Goal: Use online tool/utility: Utilize a website feature to perform a specific function

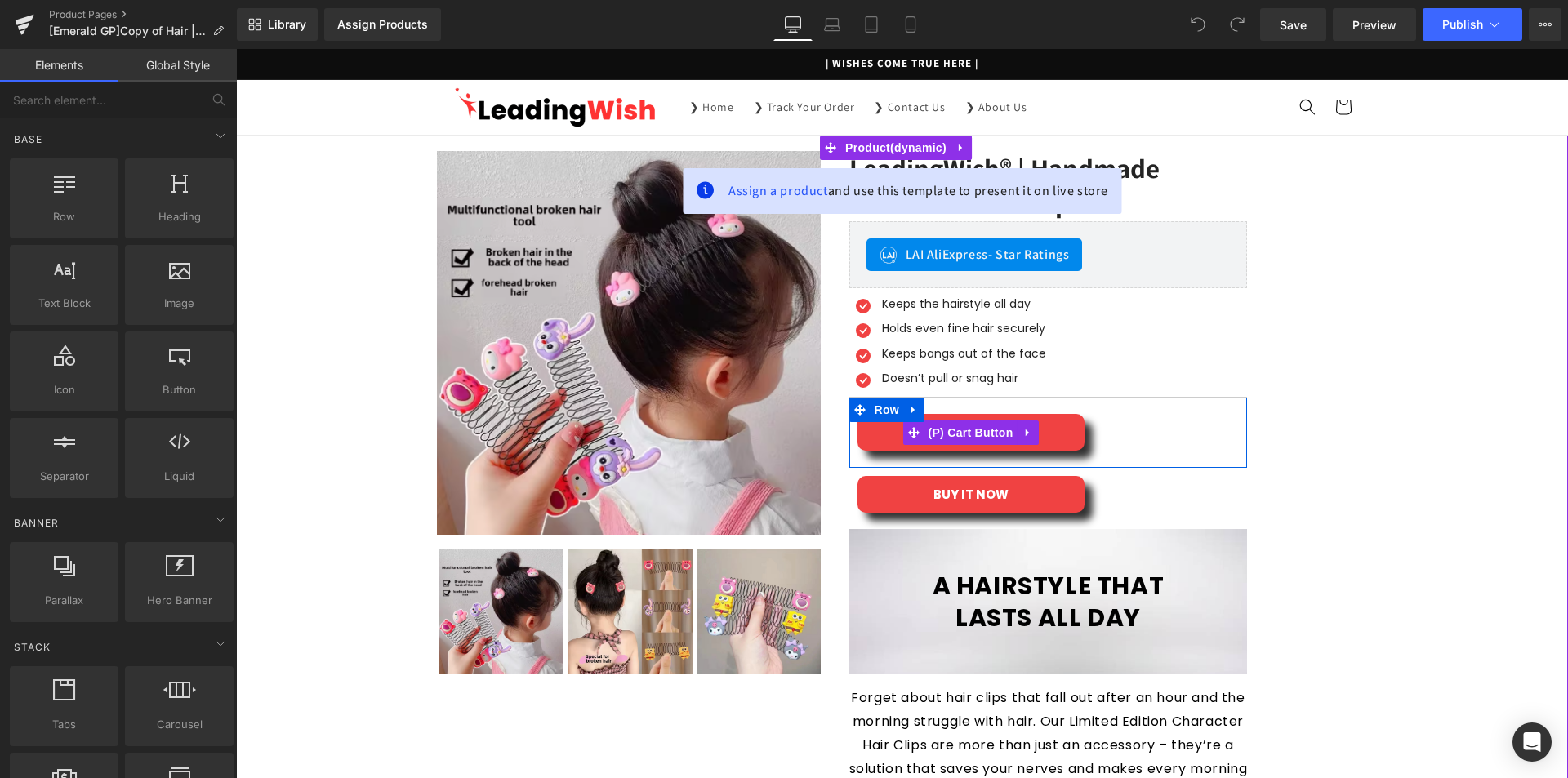
click at [1144, 447] on div "ADD TO CART" at bounding box center [1048, 432] width 382 height 36
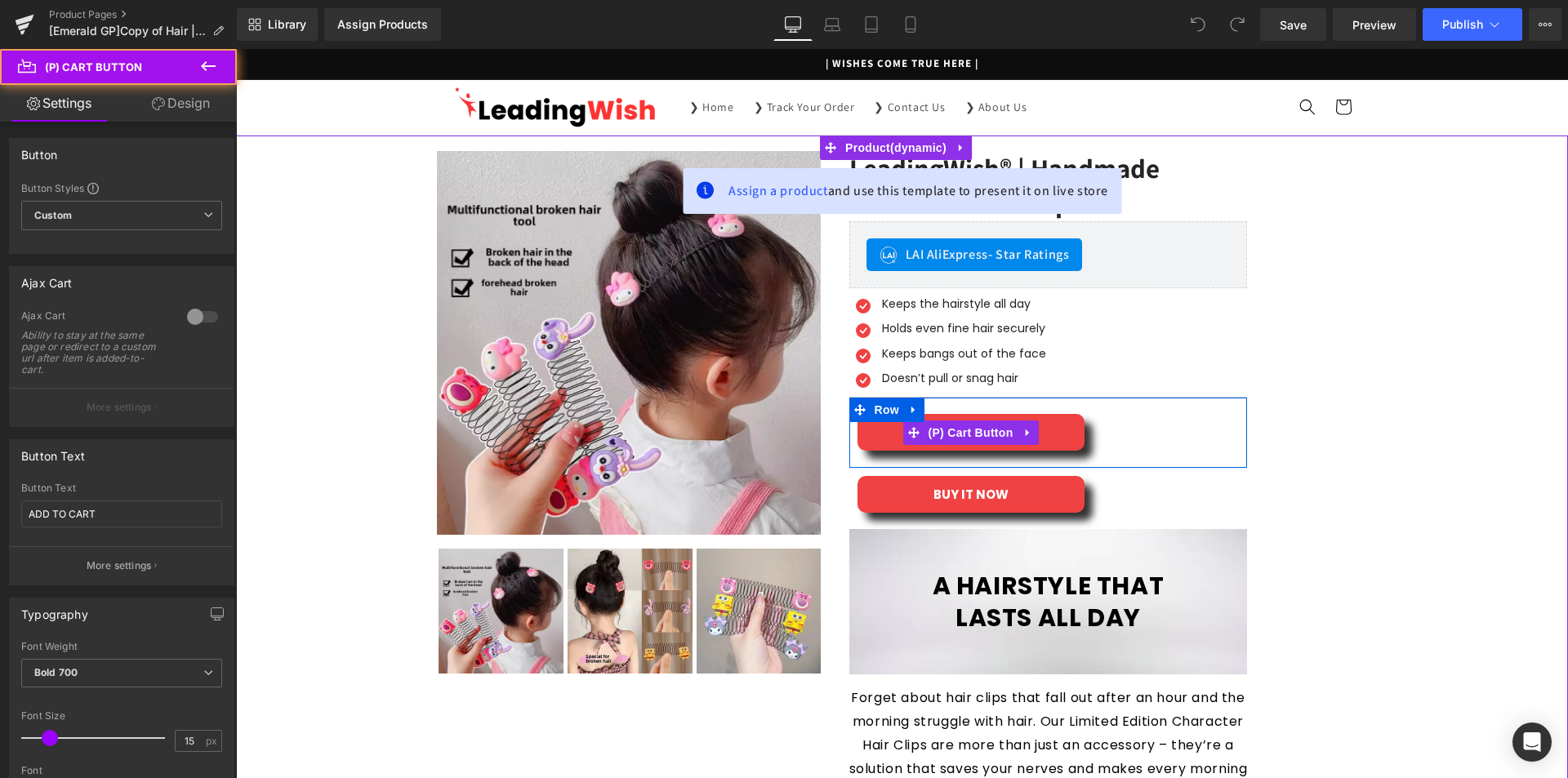
click at [1221, 444] on div "ADD TO CART" at bounding box center [1048, 432] width 382 height 36
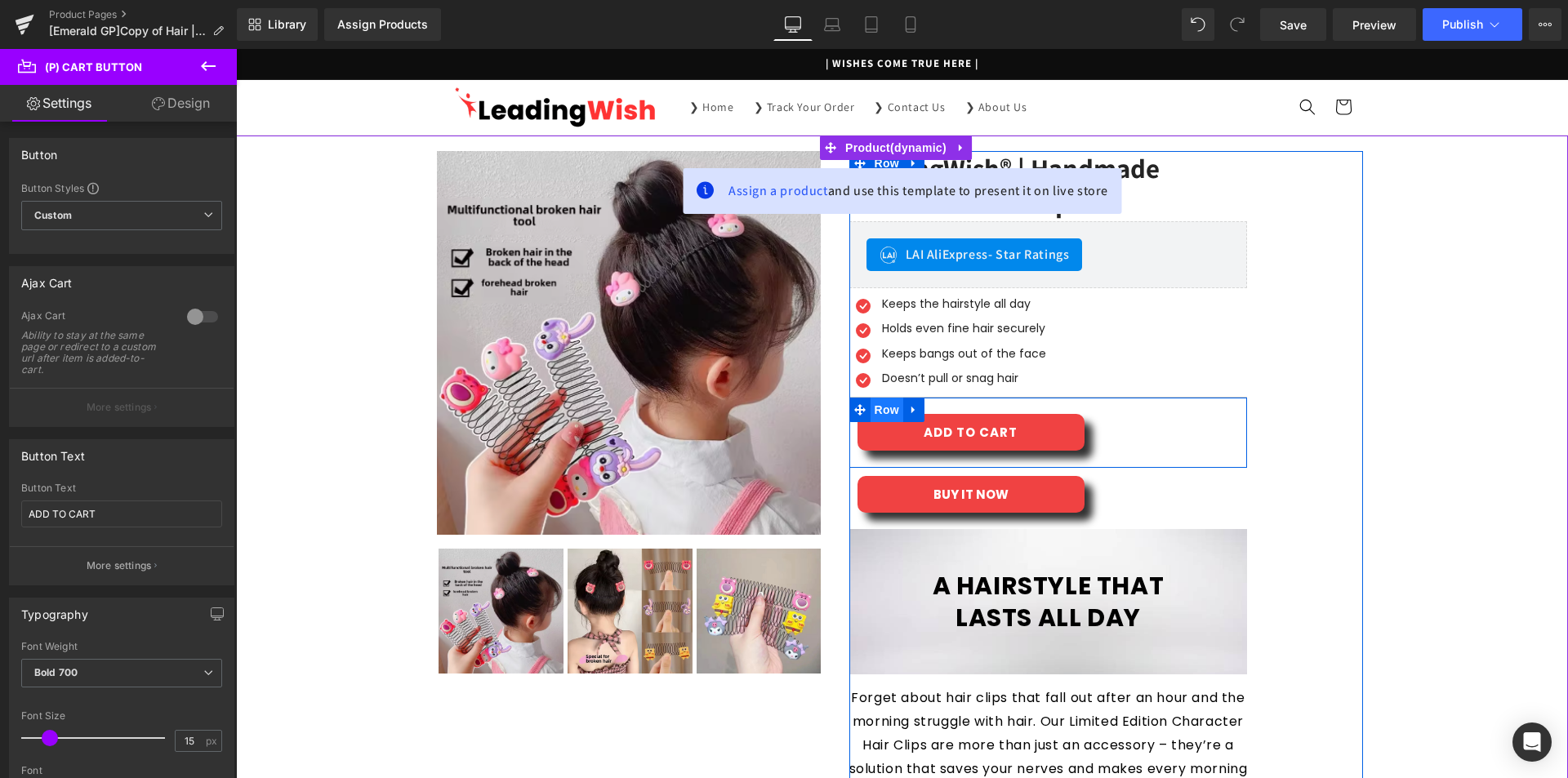
click at [871, 415] on span "Row" at bounding box center [887, 410] width 33 height 25
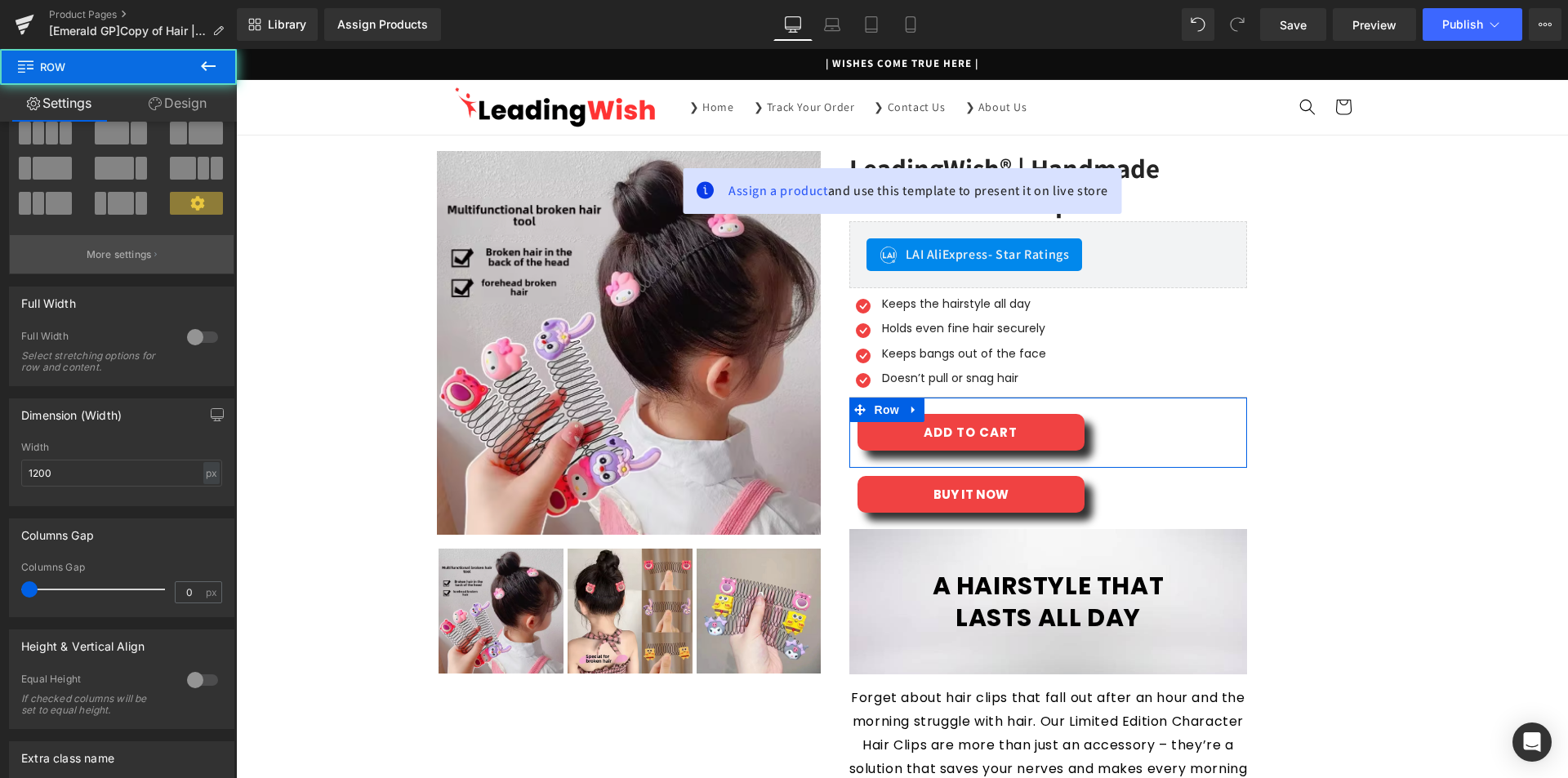
scroll to position [260, 0]
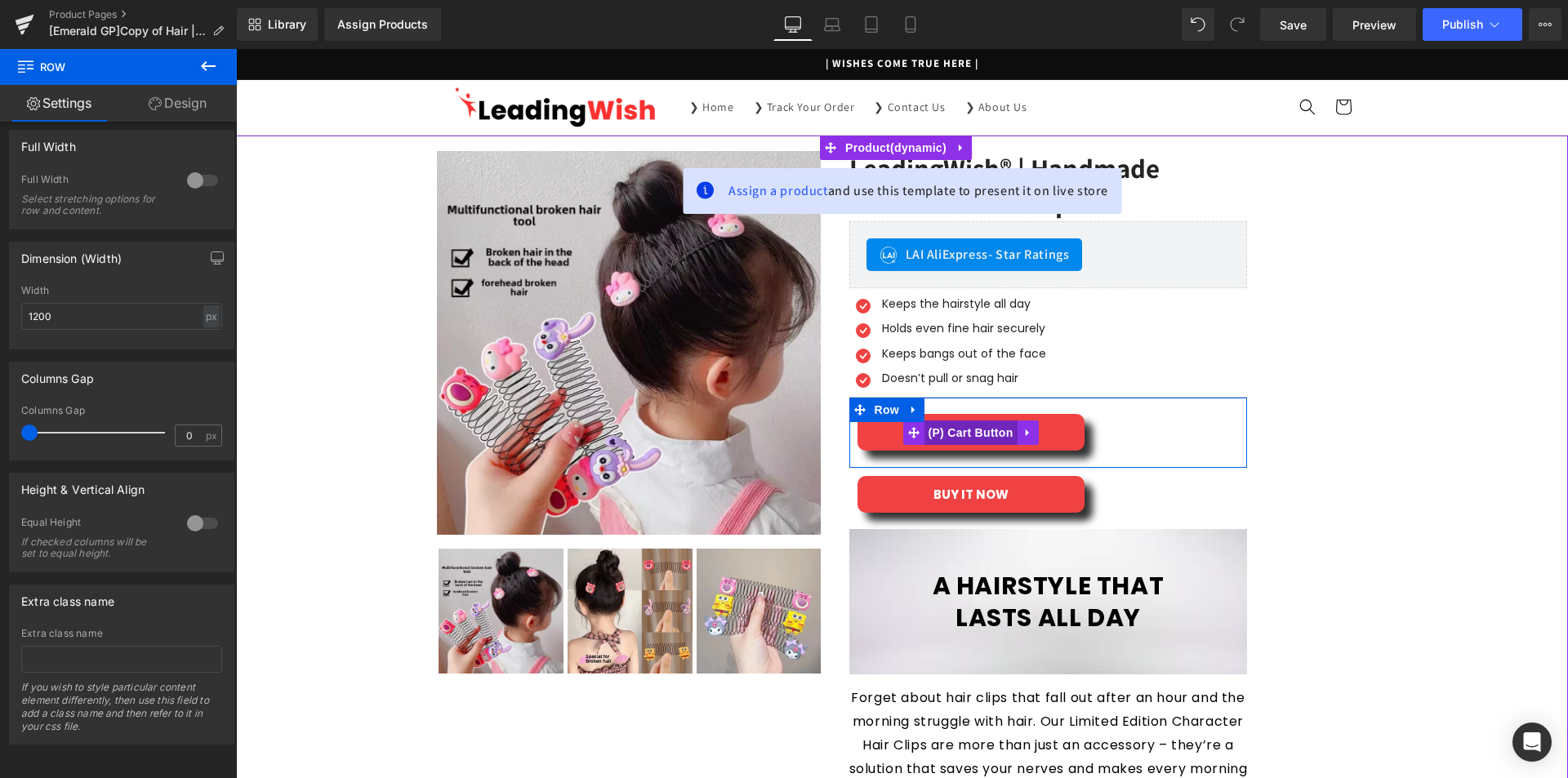
click at [980, 428] on span "(P) Cart Button" at bounding box center [969, 433] width 93 height 25
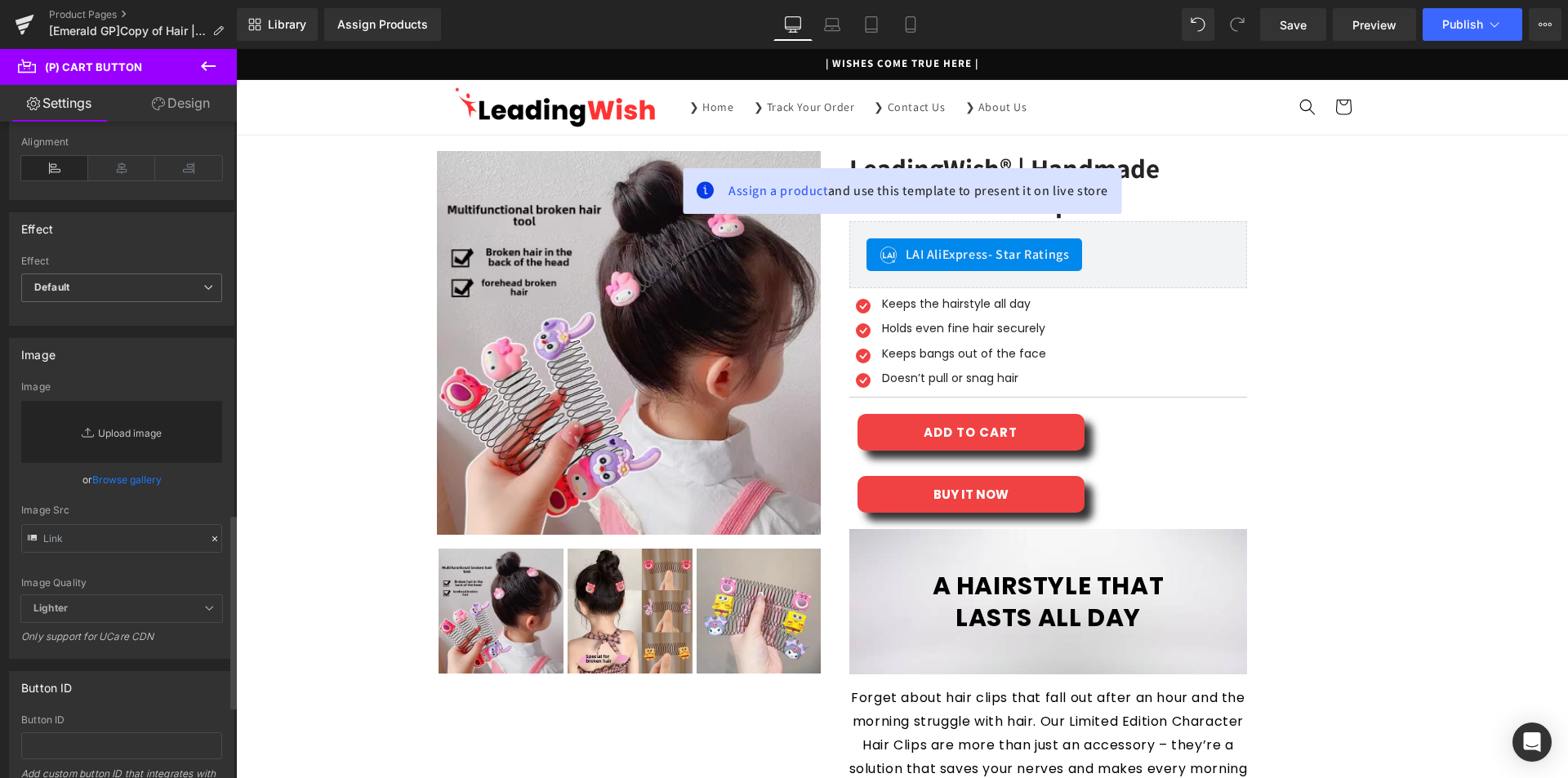
scroll to position [1247, 0]
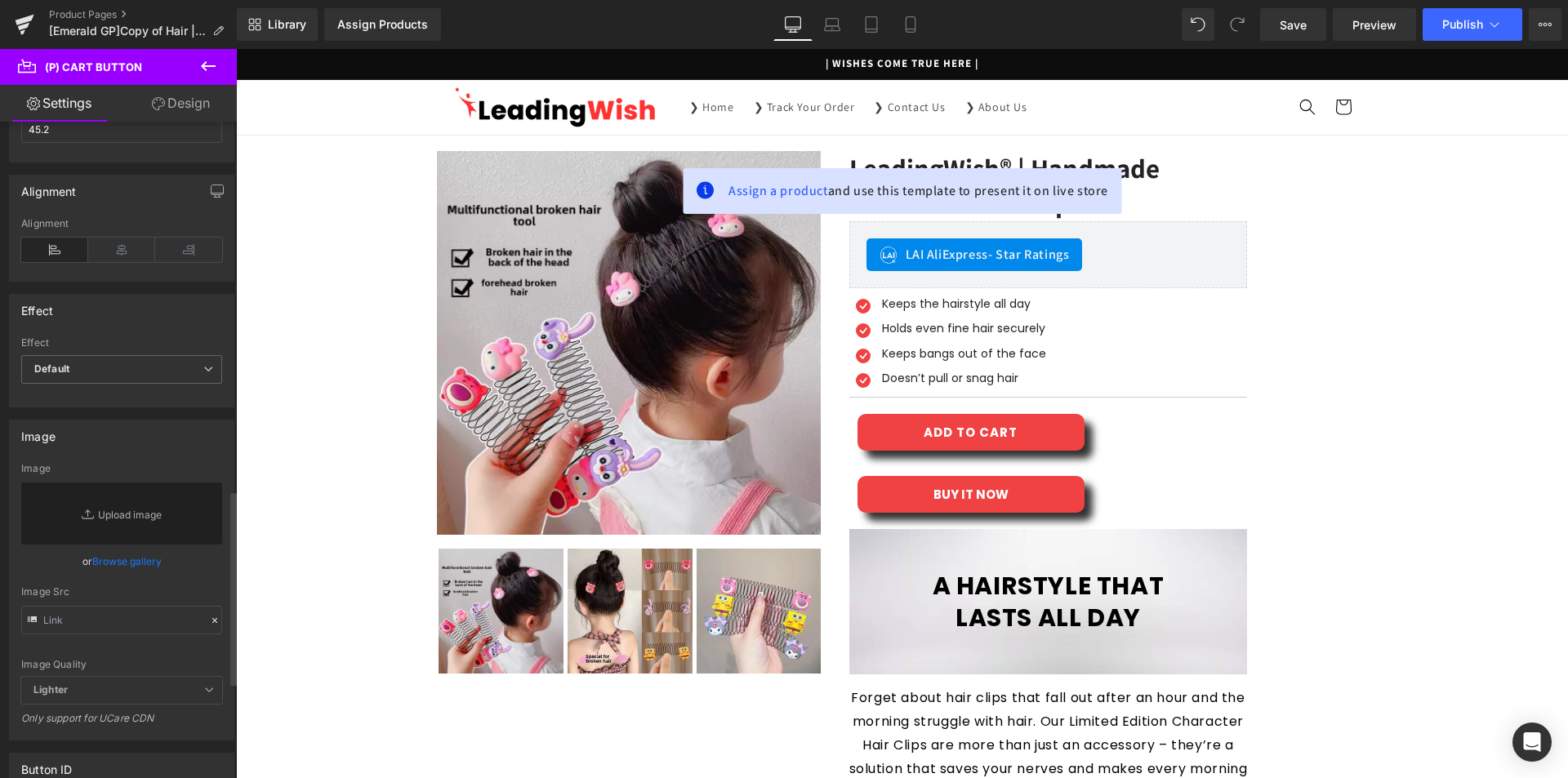
click at [123, 234] on div "Alignment" at bounding box center [122, 249] width 201 height 63
click at [118, 245] on icon at bounding box center [122, 250] width 67 height 25
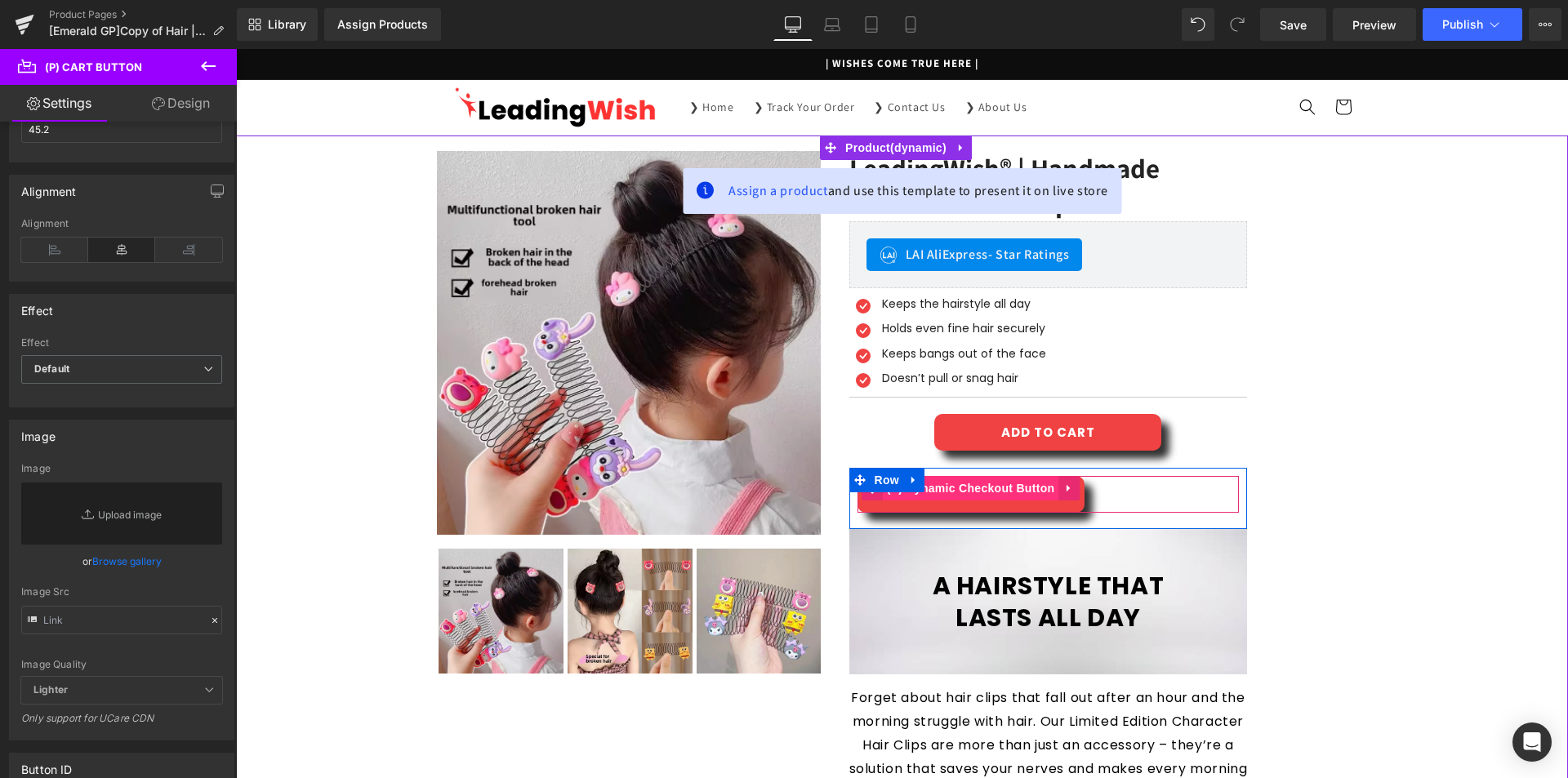
click at [968, 487] on span "(P) Dynamic Checkout Button" at bounding box center [971, 489] width 176 height 25
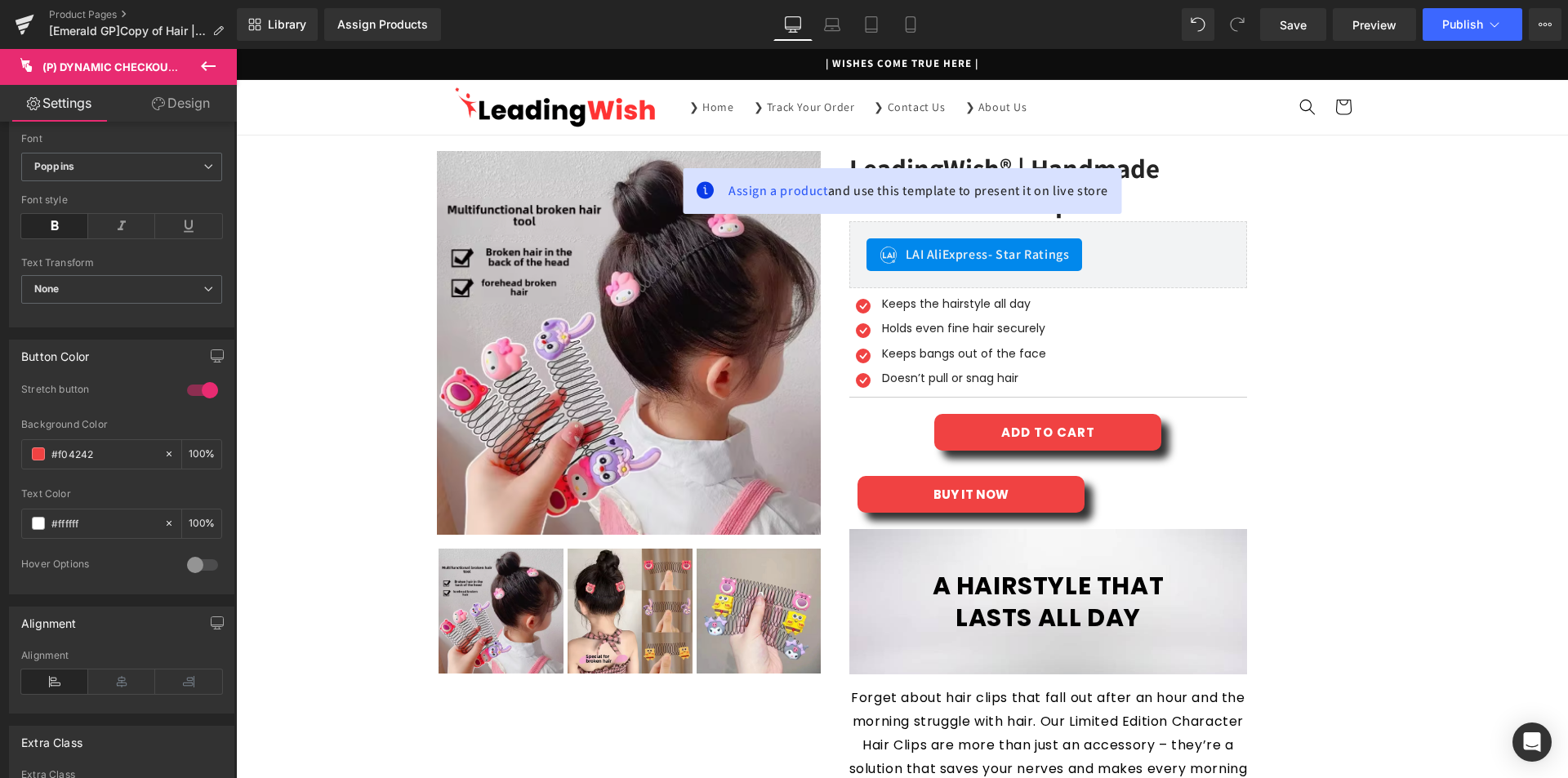
scroll to position [486, 0]
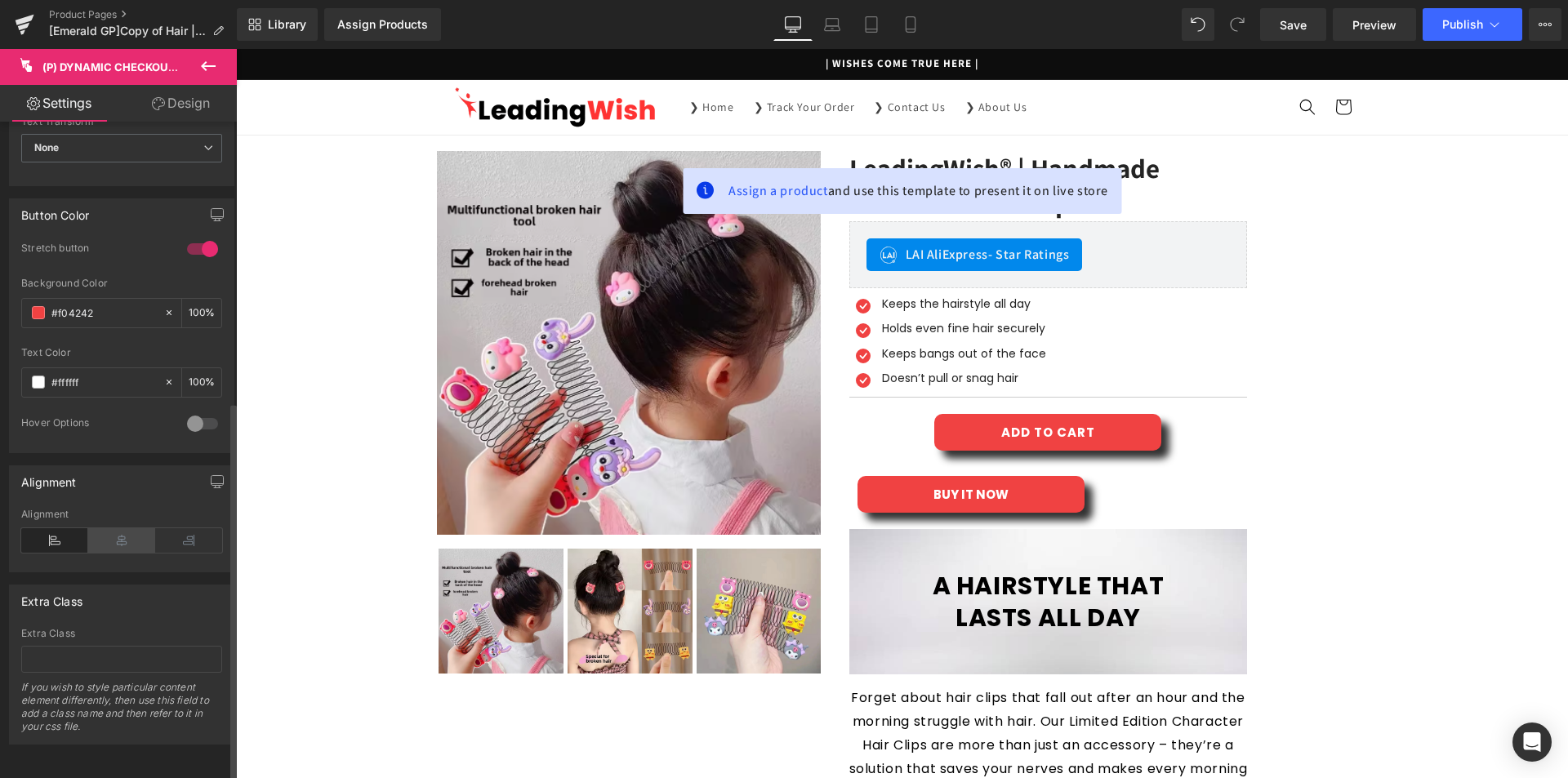
click at [119, 528] on icon at bounding box center [122, 540] width 67 height 25
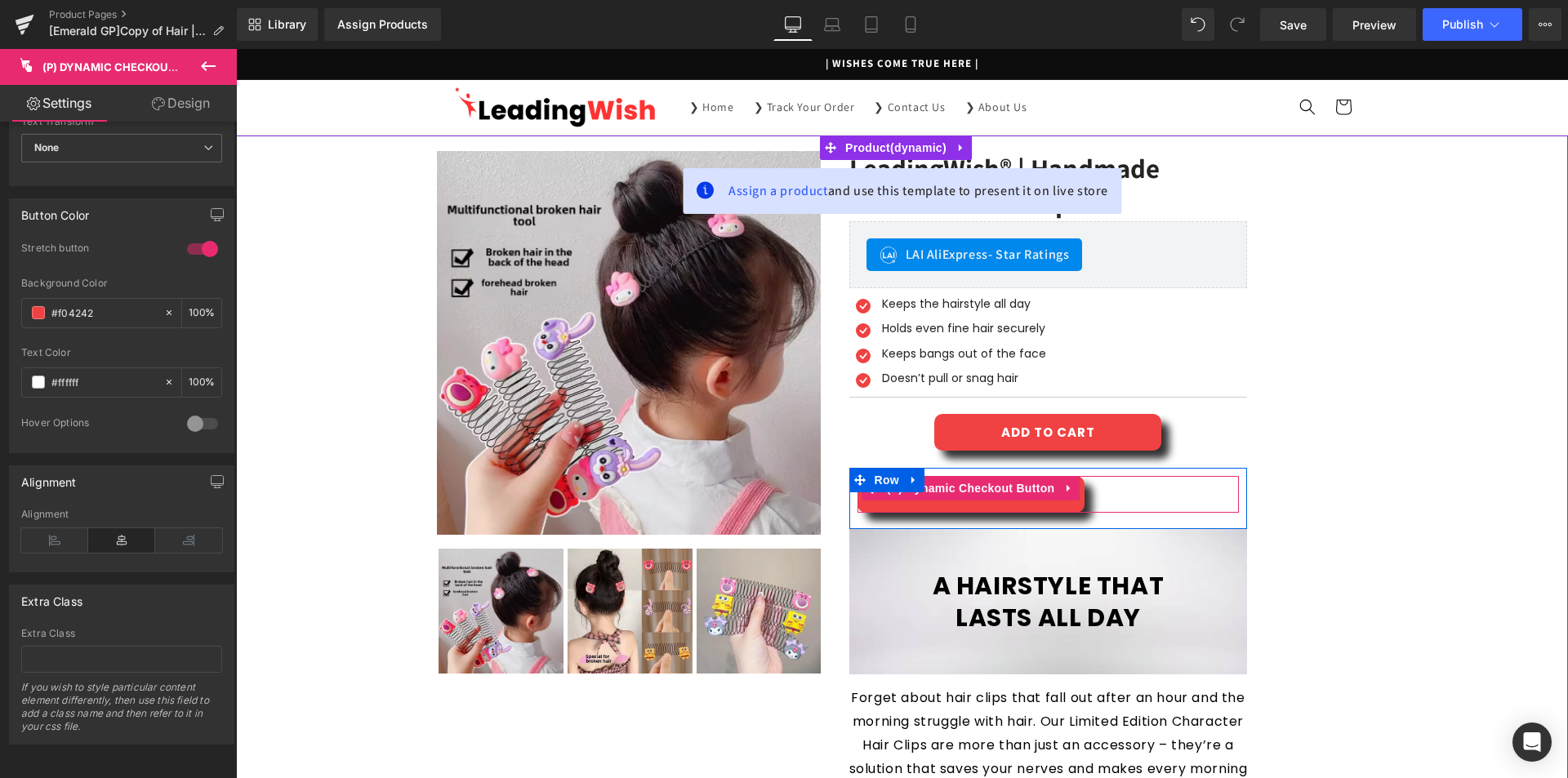
click at [1068, 482] on icon at bounding box center [1069, 488] width 12 height 12
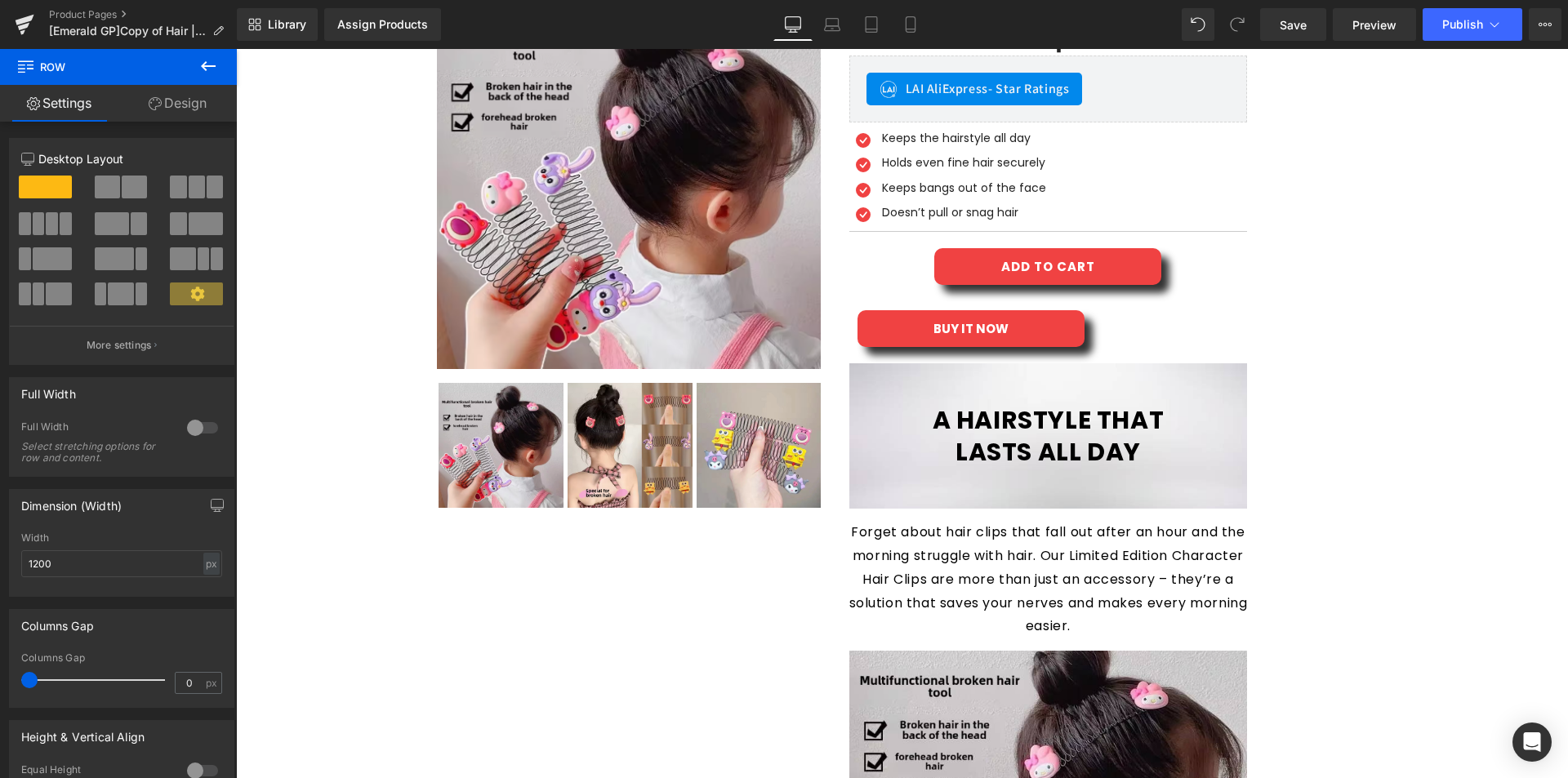
scroll to position [108, 0]
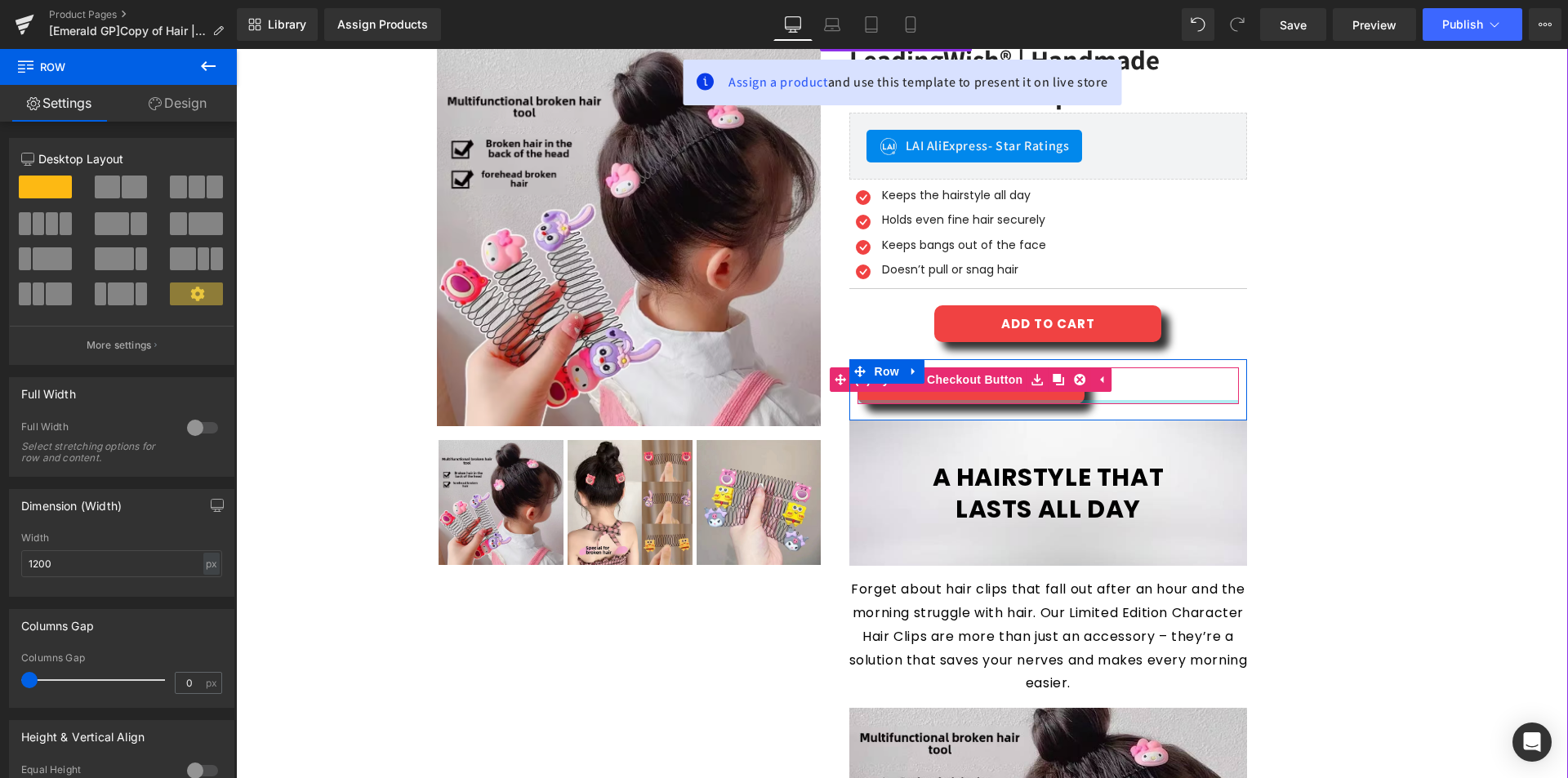
click at [1123, 400] on div at bounding box center [1048, 401] width 382 height 4
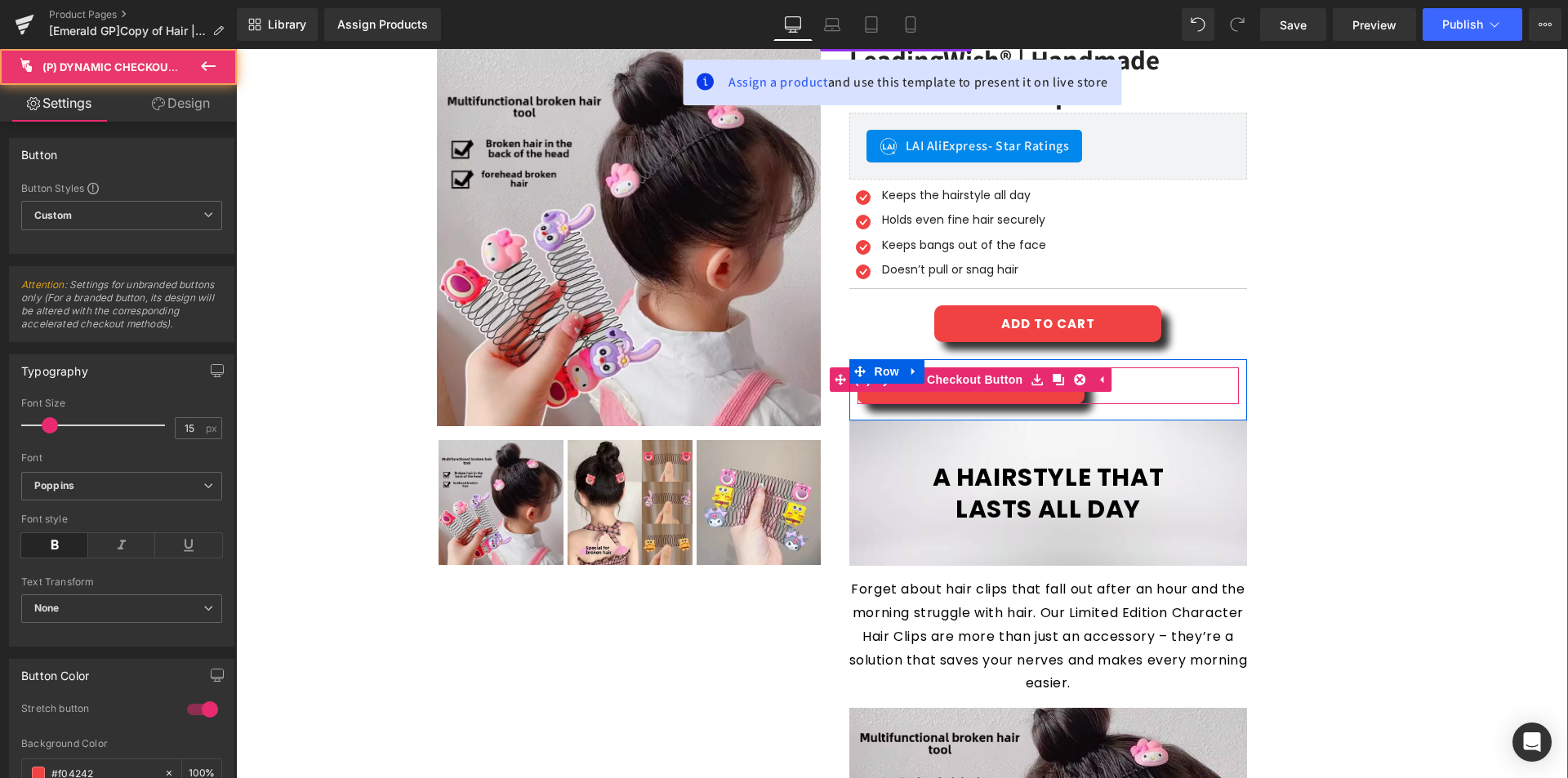
click at [1137, 389] on div "BUY IT NOW" at bounding box center [1048, 385] width 382 height 36
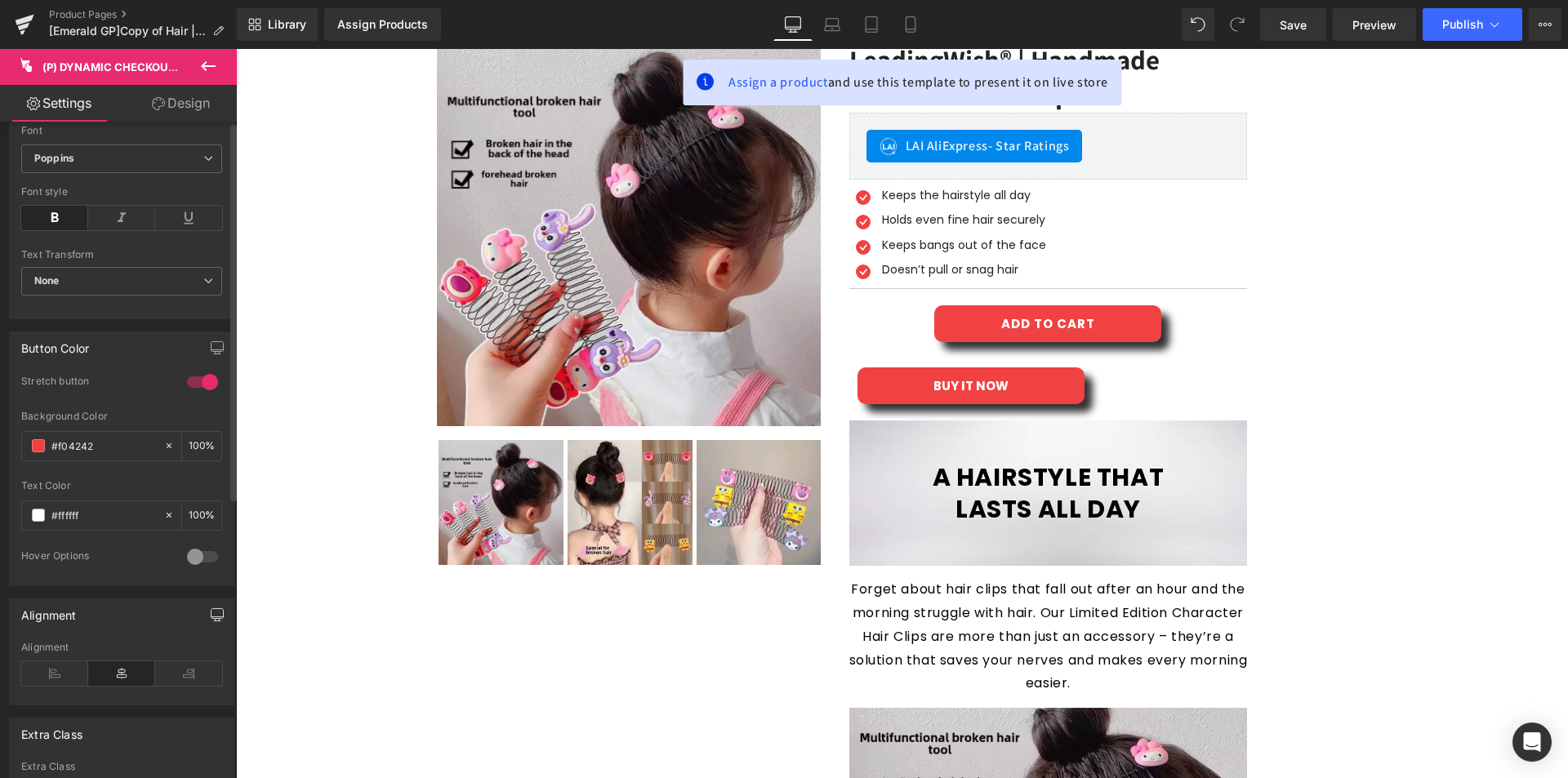
scroll to position [486, 0]
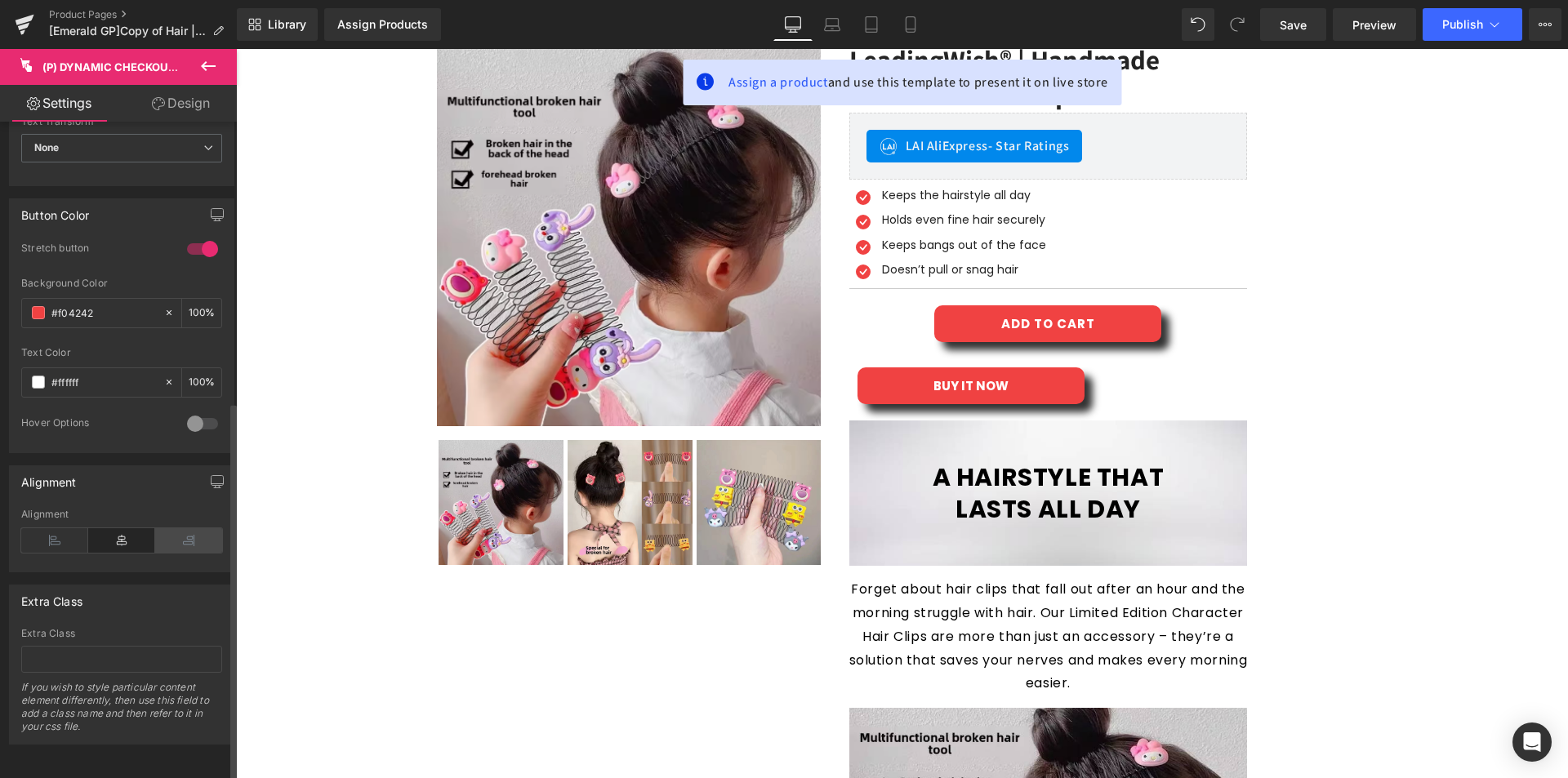
click at [169, 532] on icon at bounding box center [189, 540] width 67 height 25
drag, startPoint x: 99, startPoint y: 523, endPoint x: 84, endPoint y: 525, distance: 15.1
click at [97, 528] on icon at bounding box center [122, 540] width 67 height 25
click at [60, 528] on icon at bounding box center [55, 540] width 67 height 25
drag, startPoint x: 105, startPoint y: 524, endPoint x: 214, endPoint y: 515, distance: 109.4
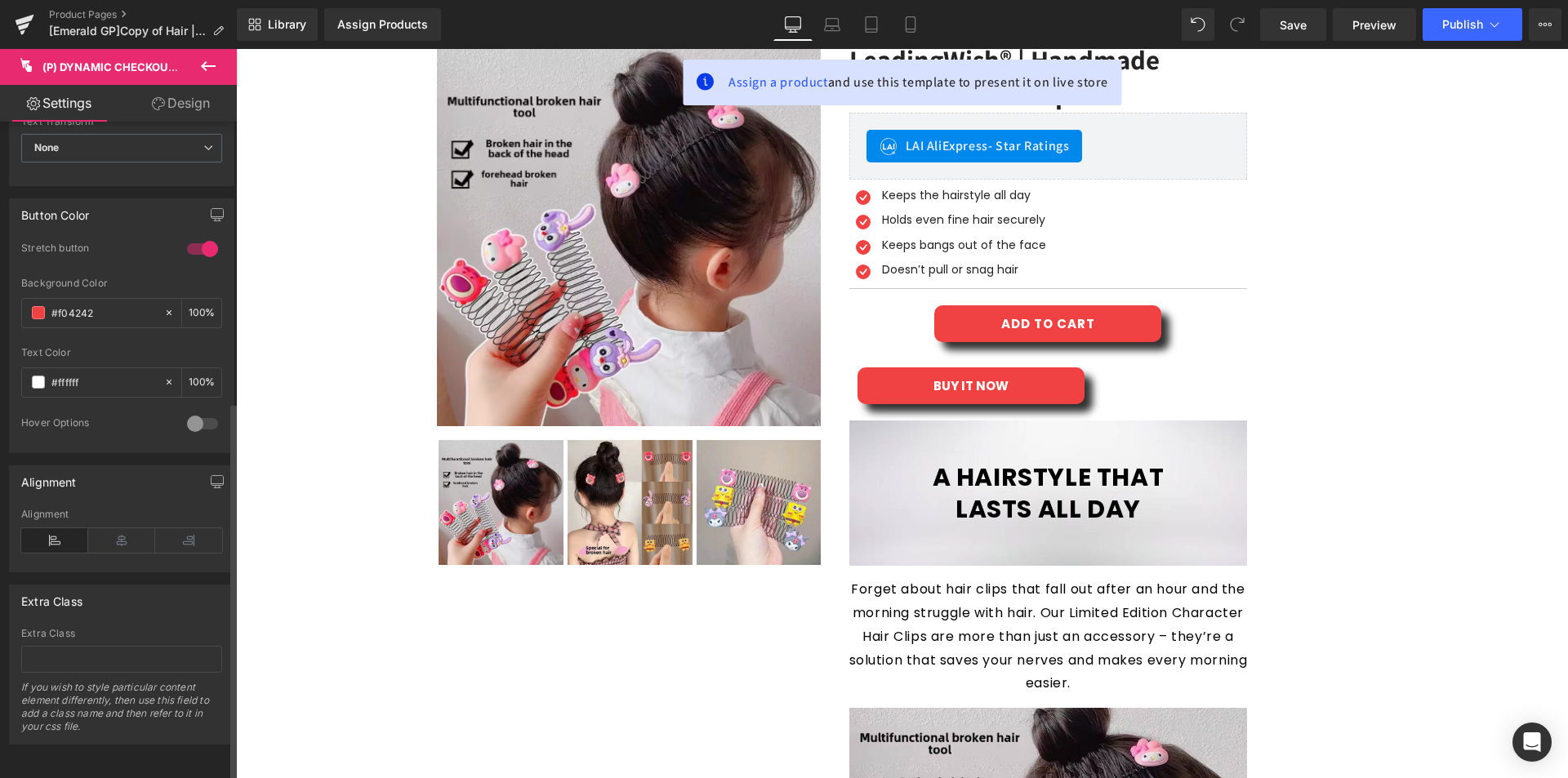
click at [111, 528] on icon at bounding box center [122, 540] width 67 height 25
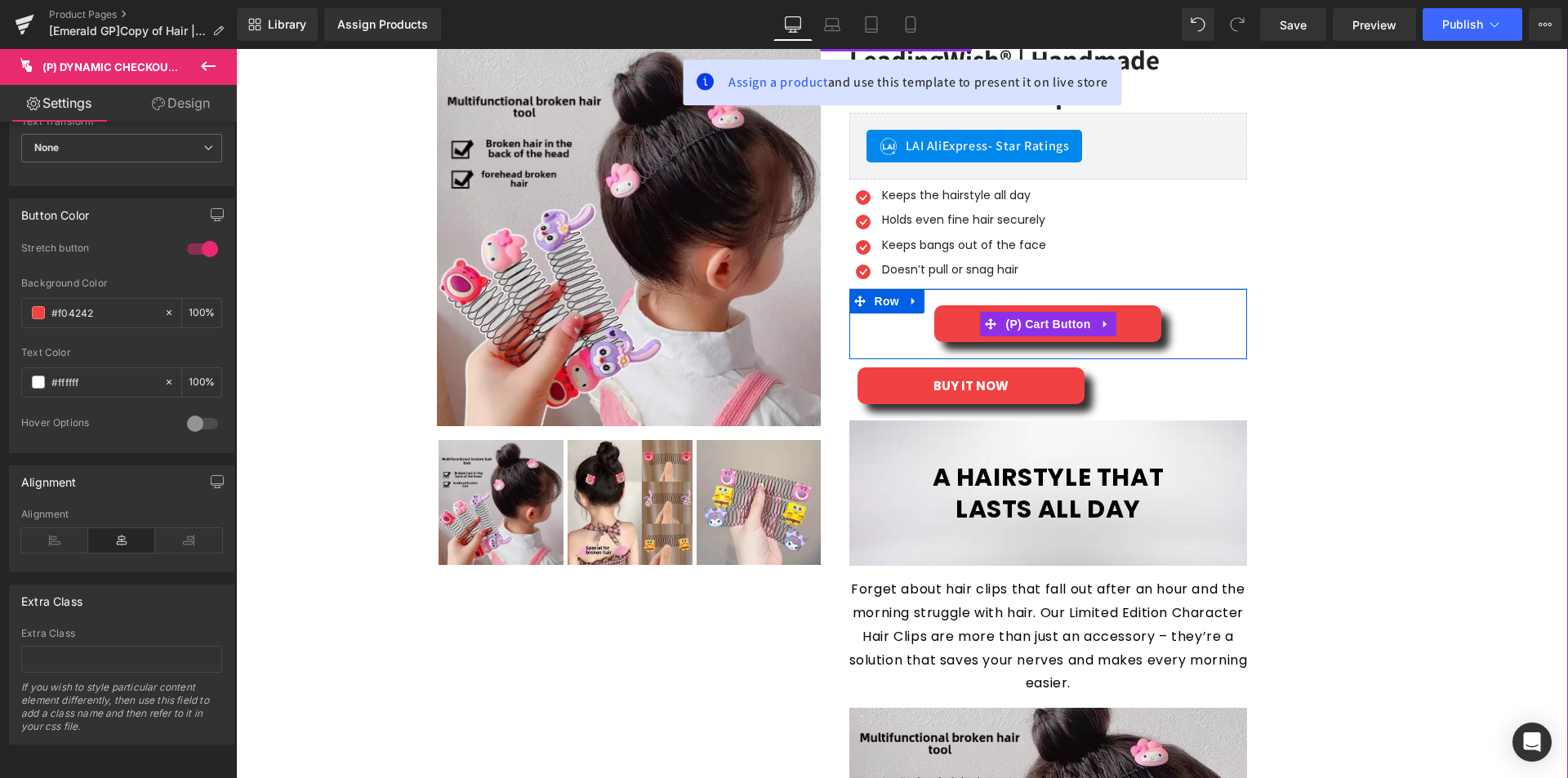
click at [907, 339] on div "ADD TO CART" at bounding box center [1048, 324] width 382 height 36
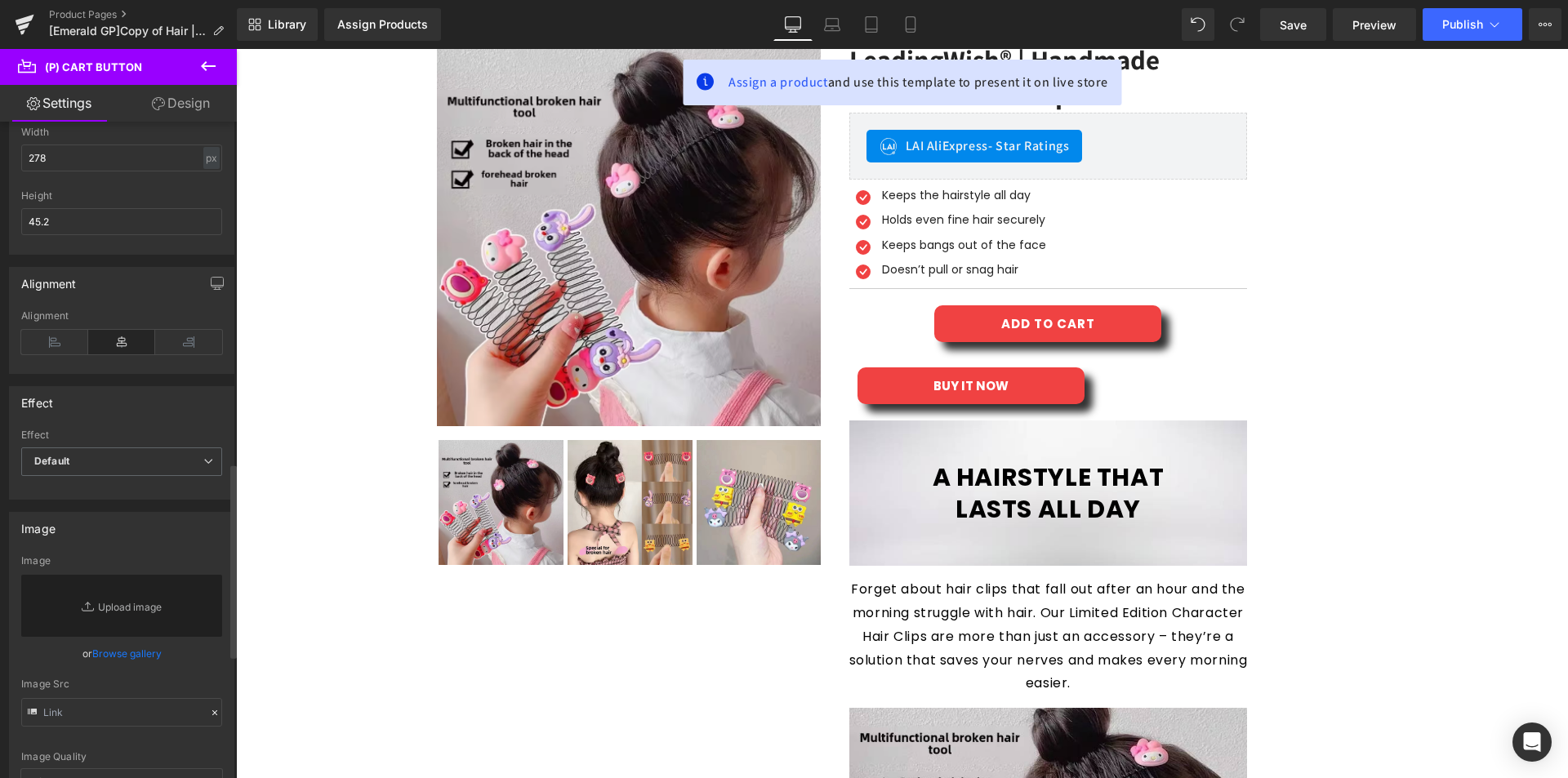
scroll to position [1572, 0]
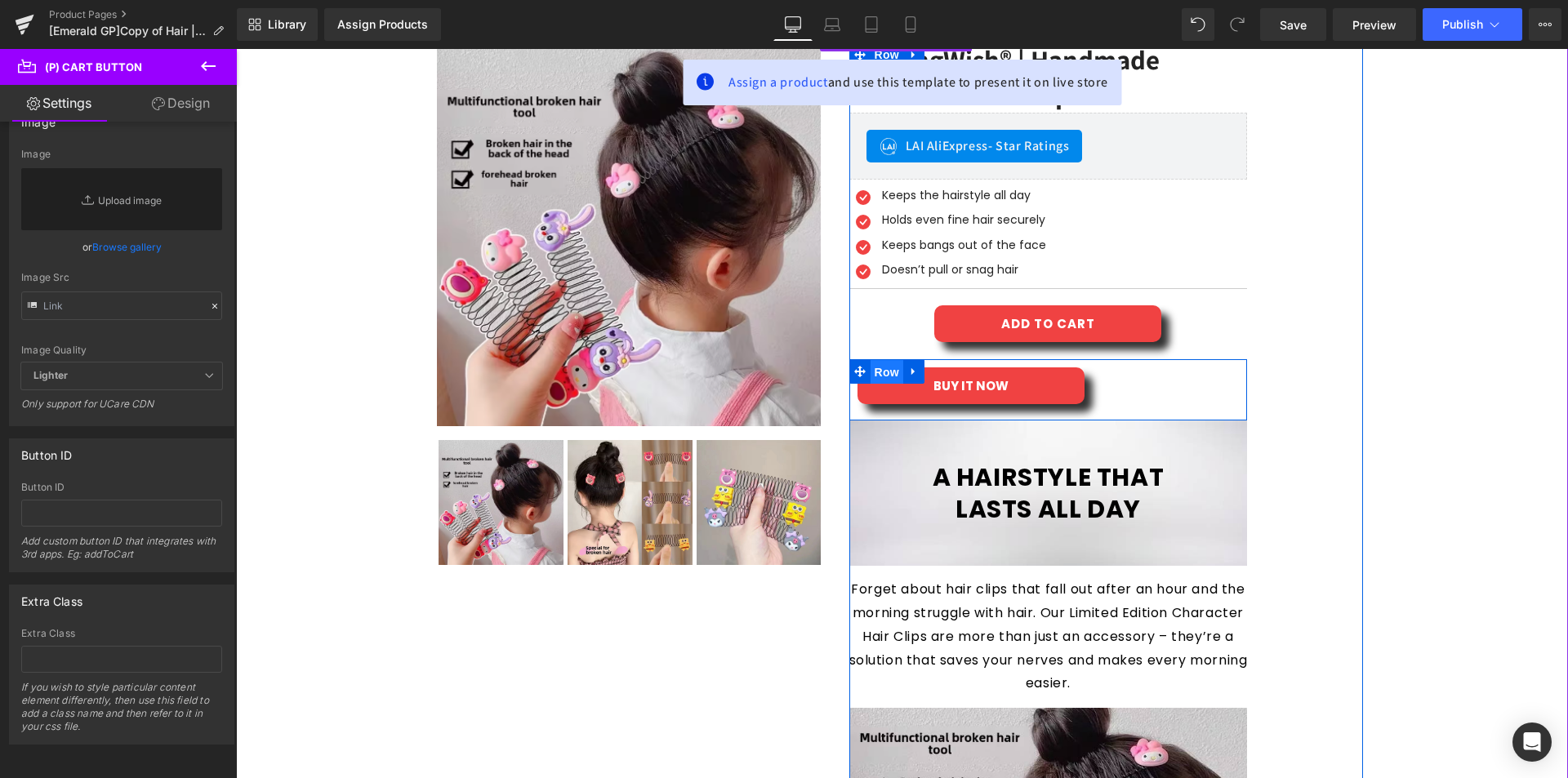
click at [886, 373] on span "Row" at bounding box center [887, 373] width 33 height 25
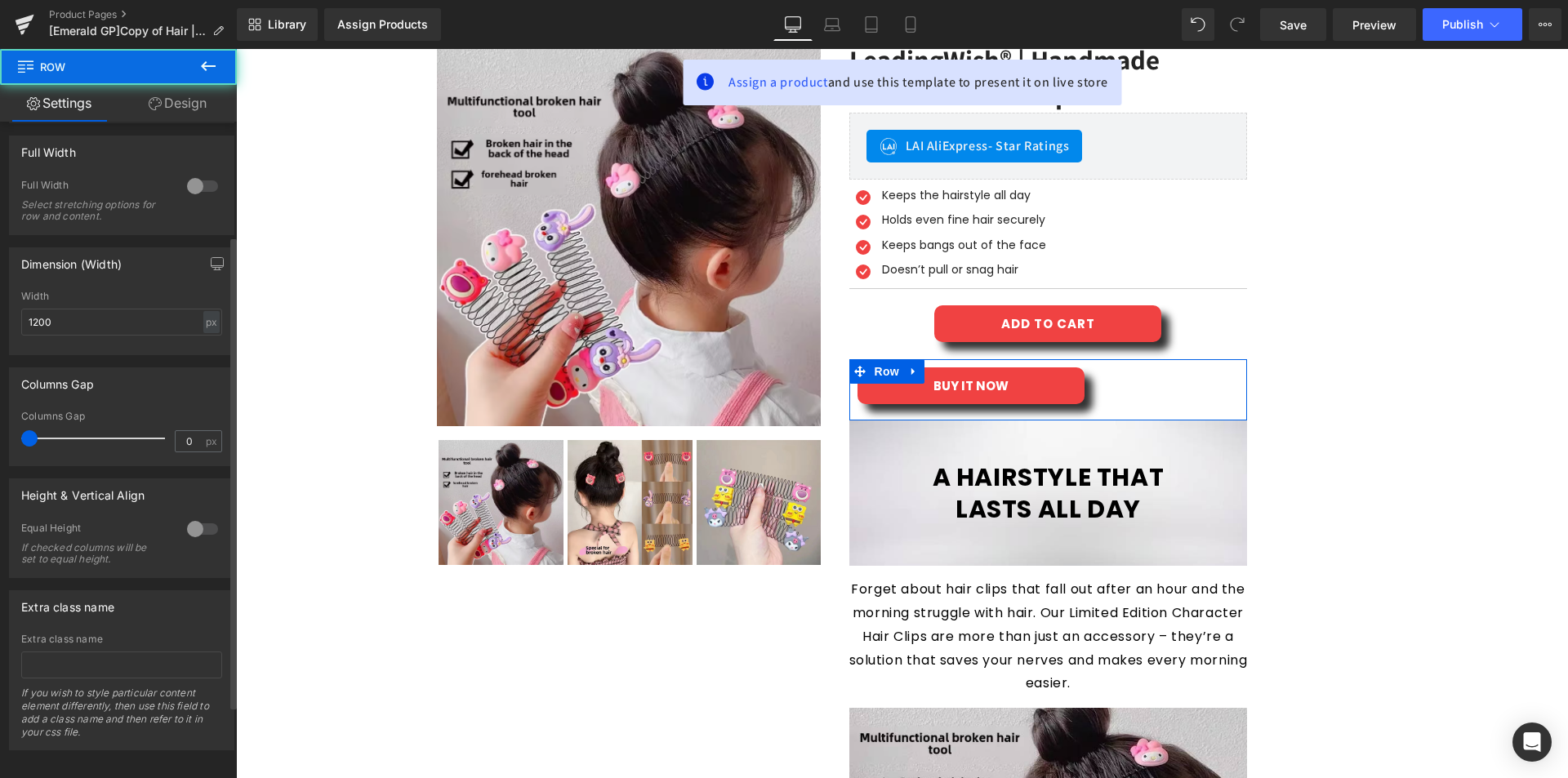
scroll to position [260, 0]
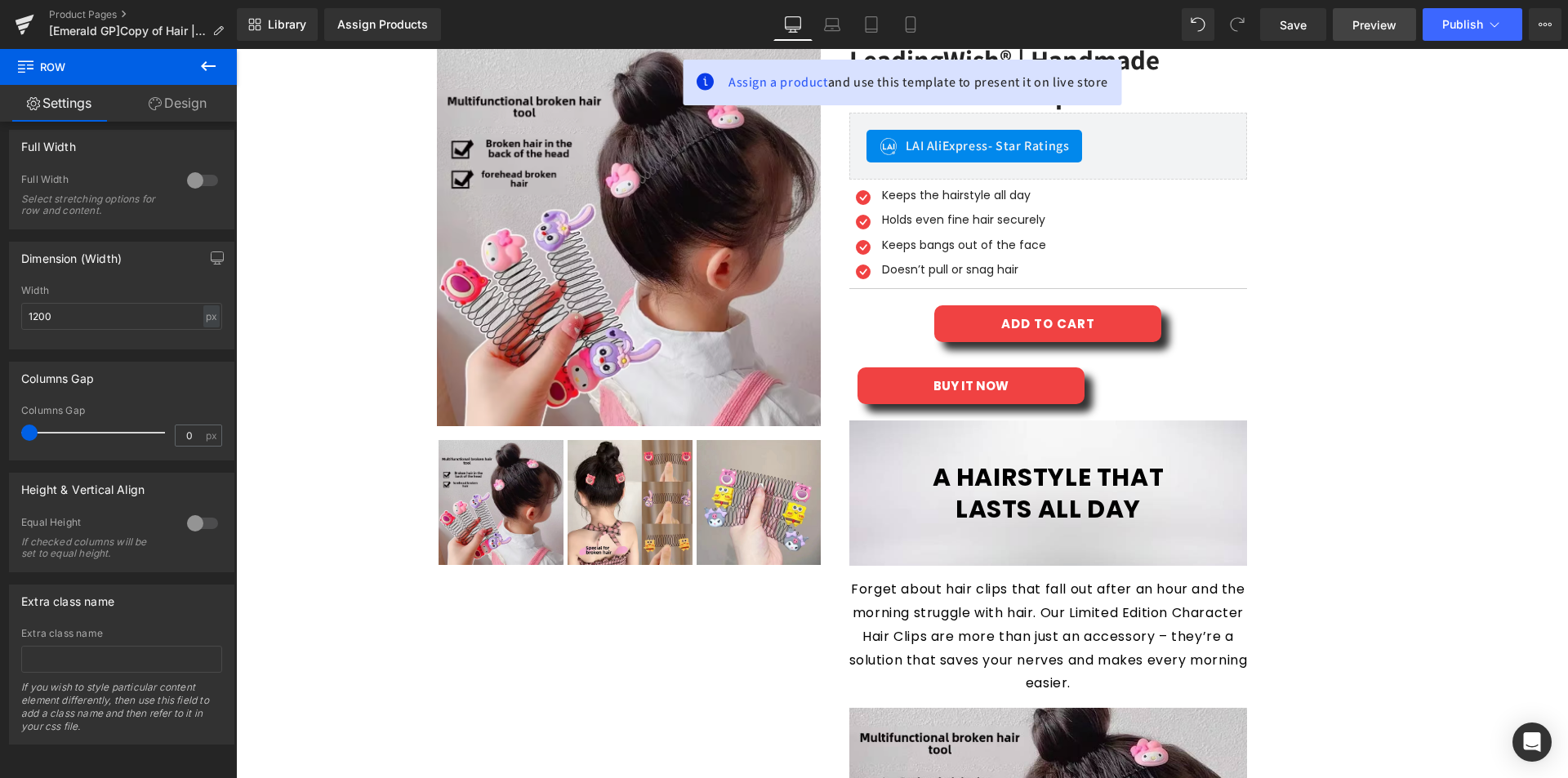
click at [1374, 29] on span "Preview" at bounding box center [1374, 25] width 44 height 17
click at [1304, 16] on span "Save" at bounding box center [1293, 25] width 27 height 17
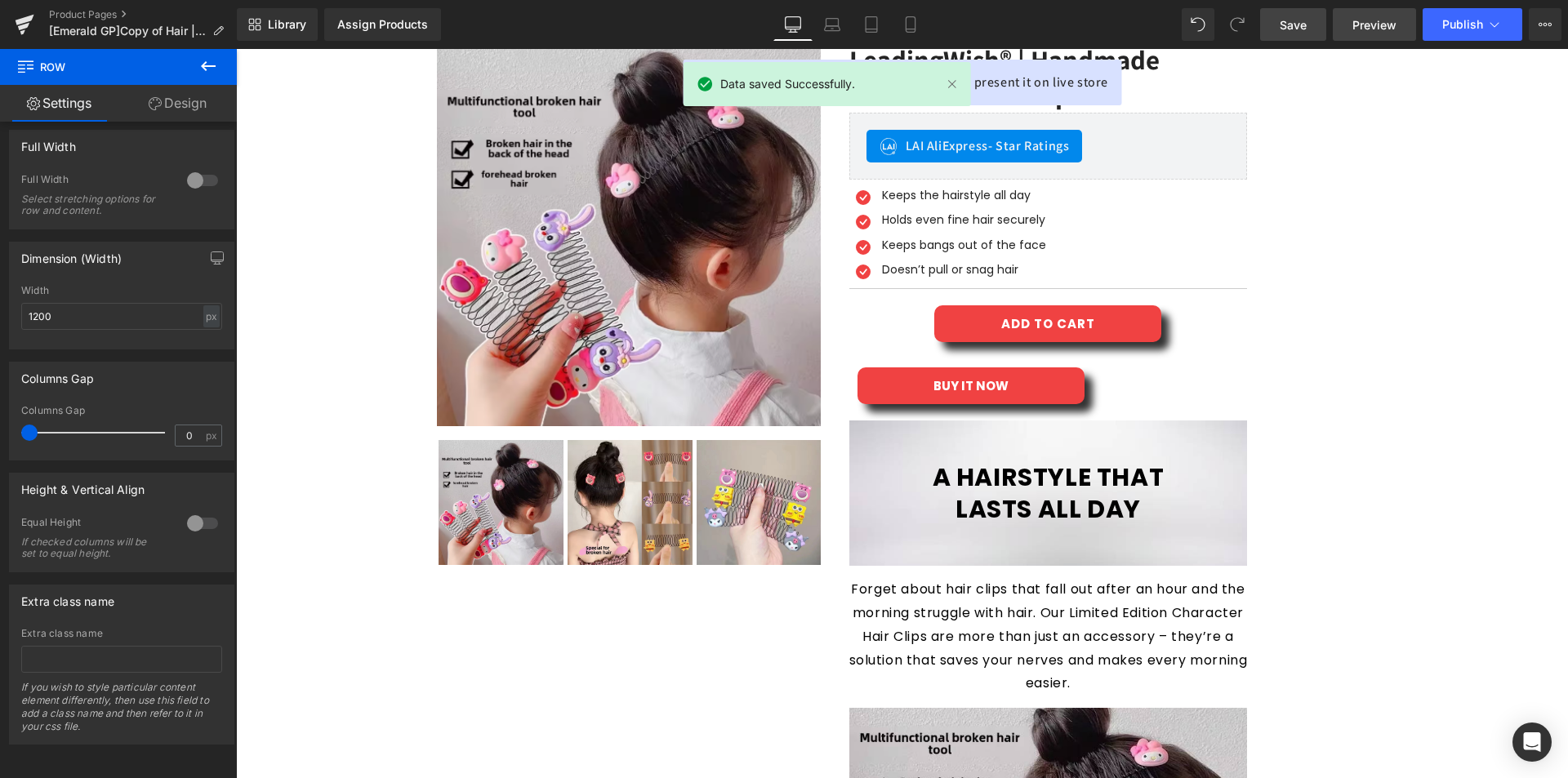
click at [1367, 19] on span "Preview" at bounding box center [1374, 25] width 44 height 17
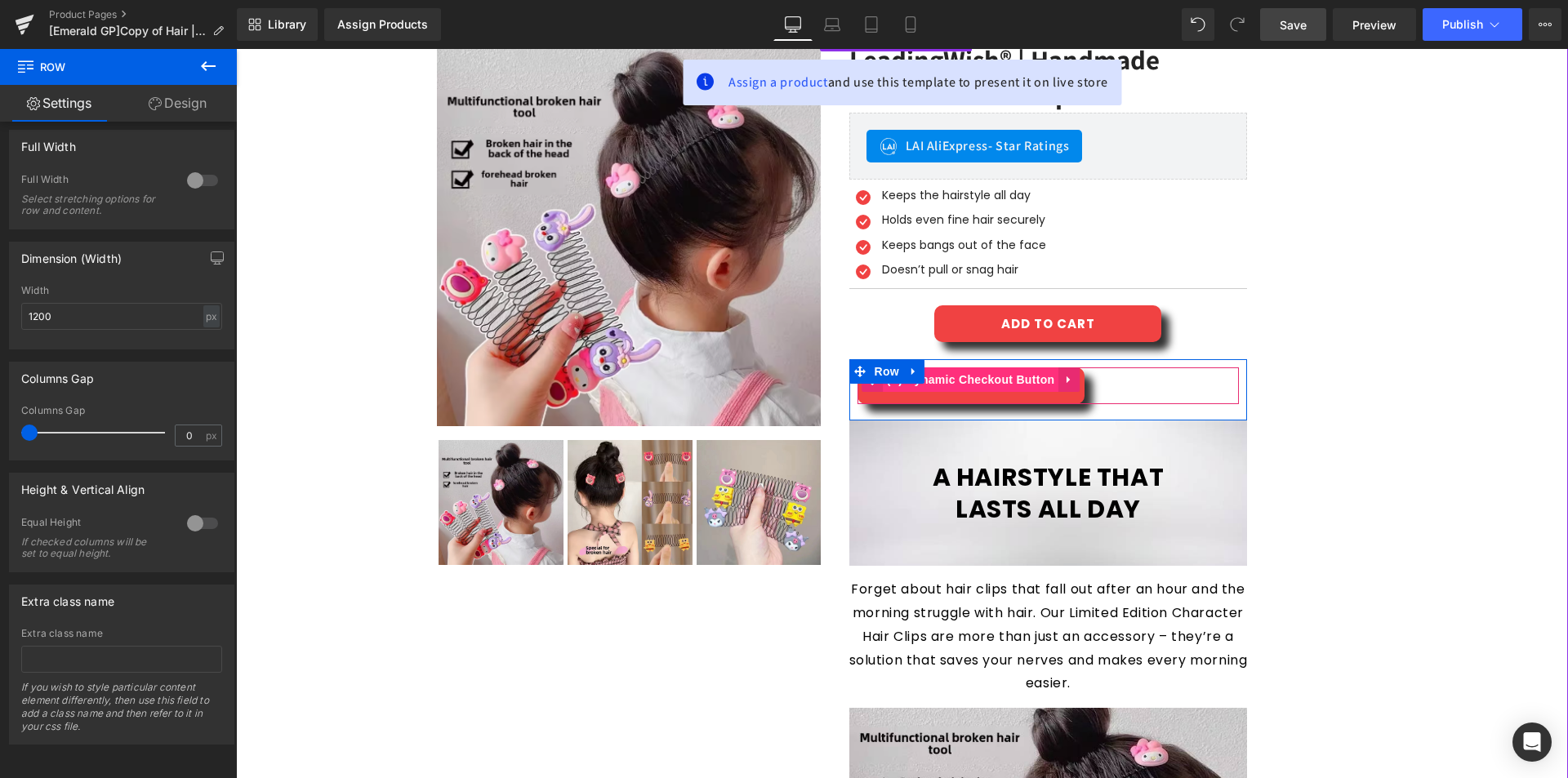
click at [1019, 381] on span "(P) Dynamic Checkout Button" at bounding box center [971, 379] width 176 height 25
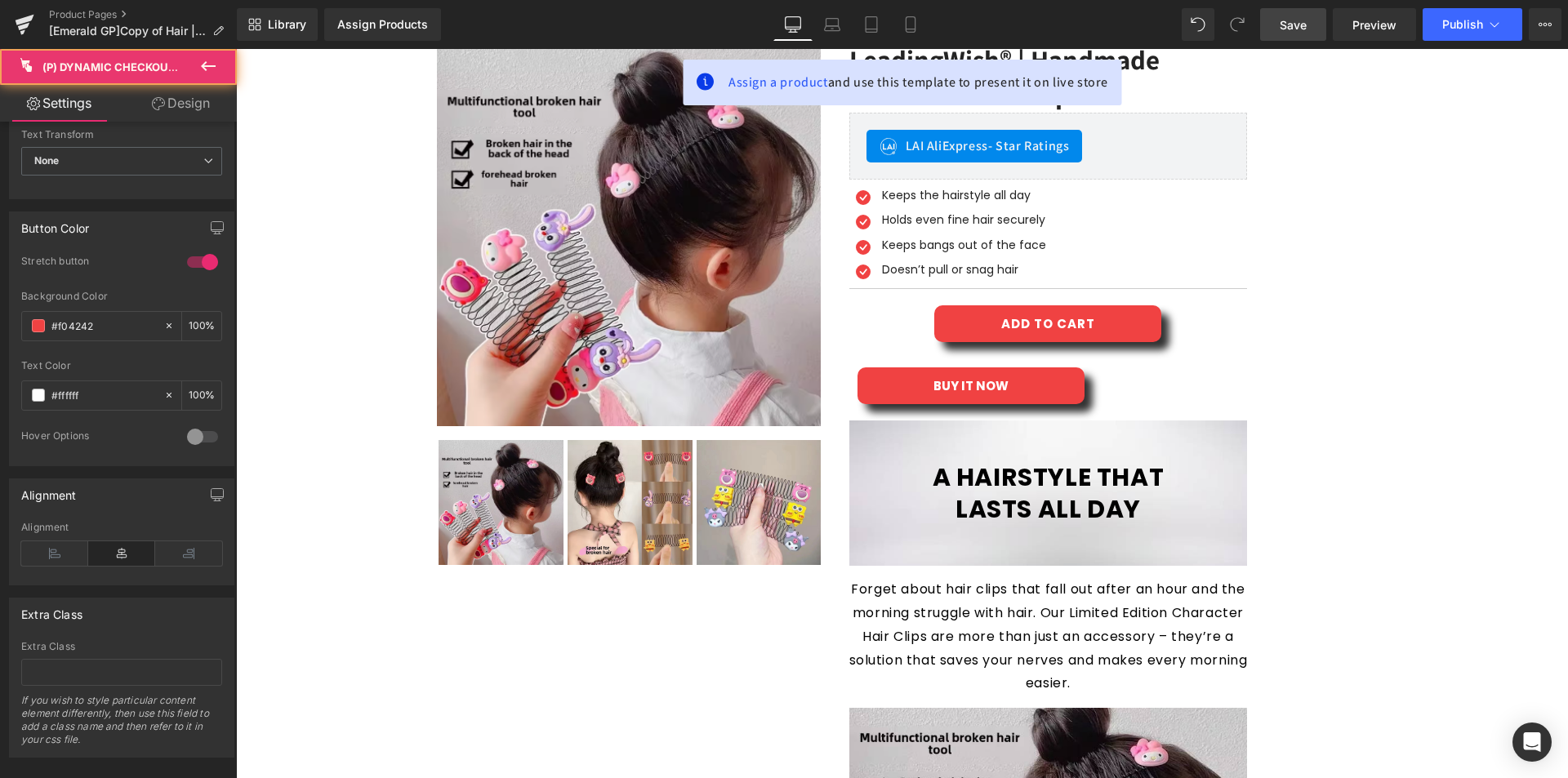
scroll to position [486, 0]
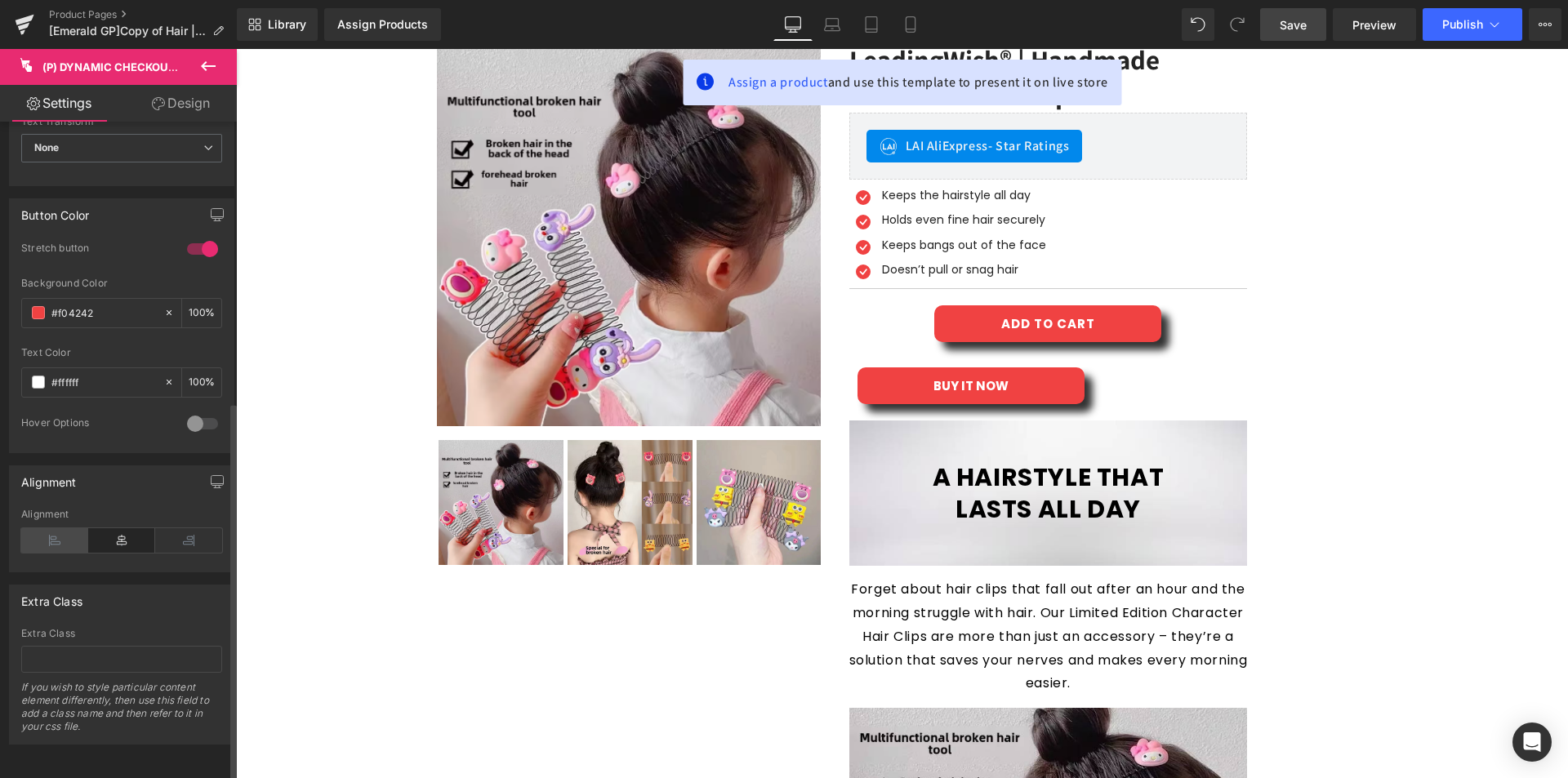
click at [68, 530] on icon at bounding box center [55, 540] width 67 height 25
click at [129, 528] on icon at bounding box center [122, 540] width 67 height 25
click at [176, 528] on icon at bounding box center [189, 540] width 67 height 25
drag, startPoint x: 105, startPoint y: 526, endPoint x: 75, endPoint y: 529, distance: 30.1
click at [104, 528] on icon at bounding box center [122, 540] width 67 height 25
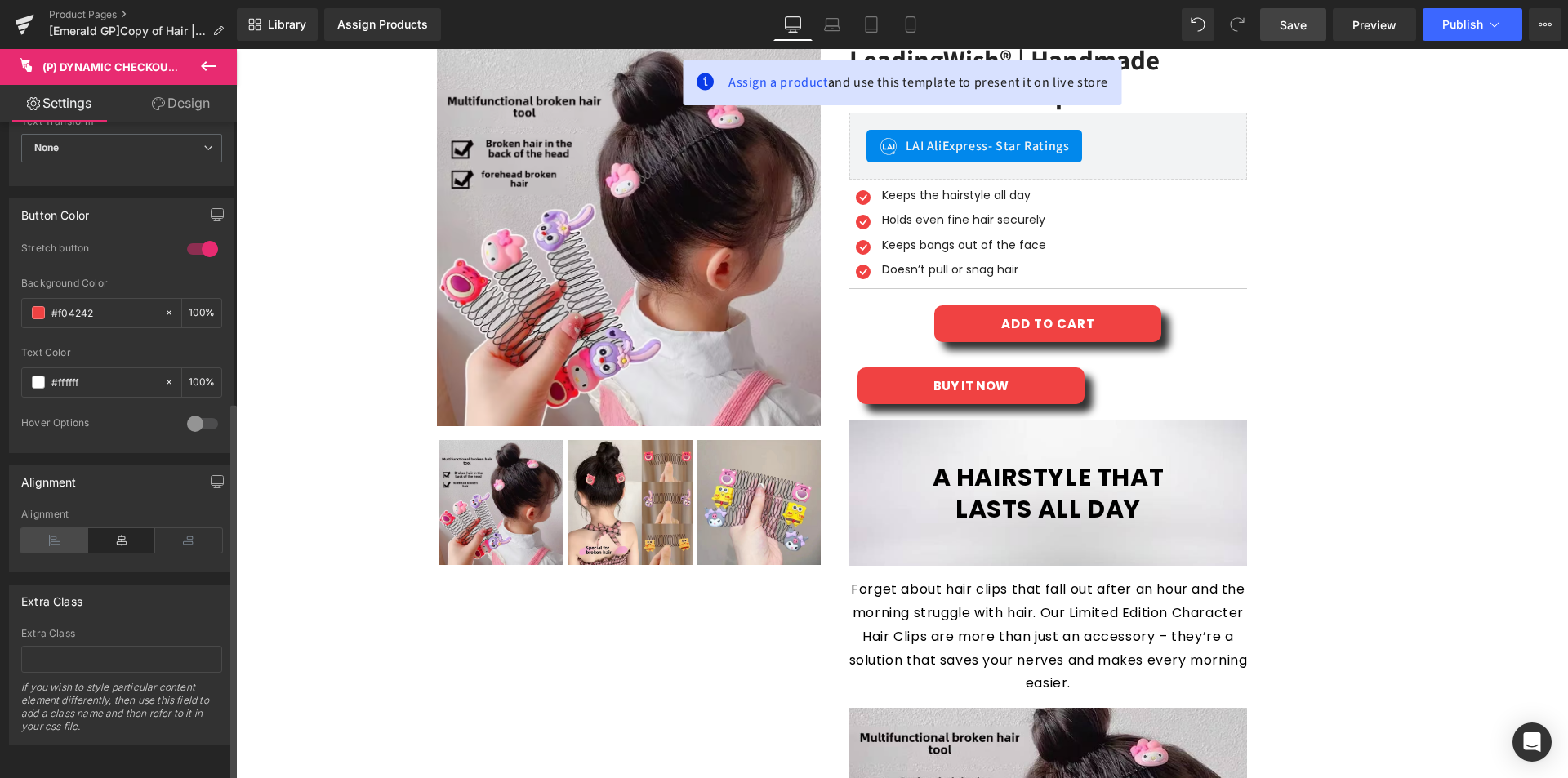
click at [58, 528] on icon at bounding box center [55, 540] width 67 height 25
click at [908, 28] on icon at bounding box center [910, 24] width 16 height 16
type input "100"
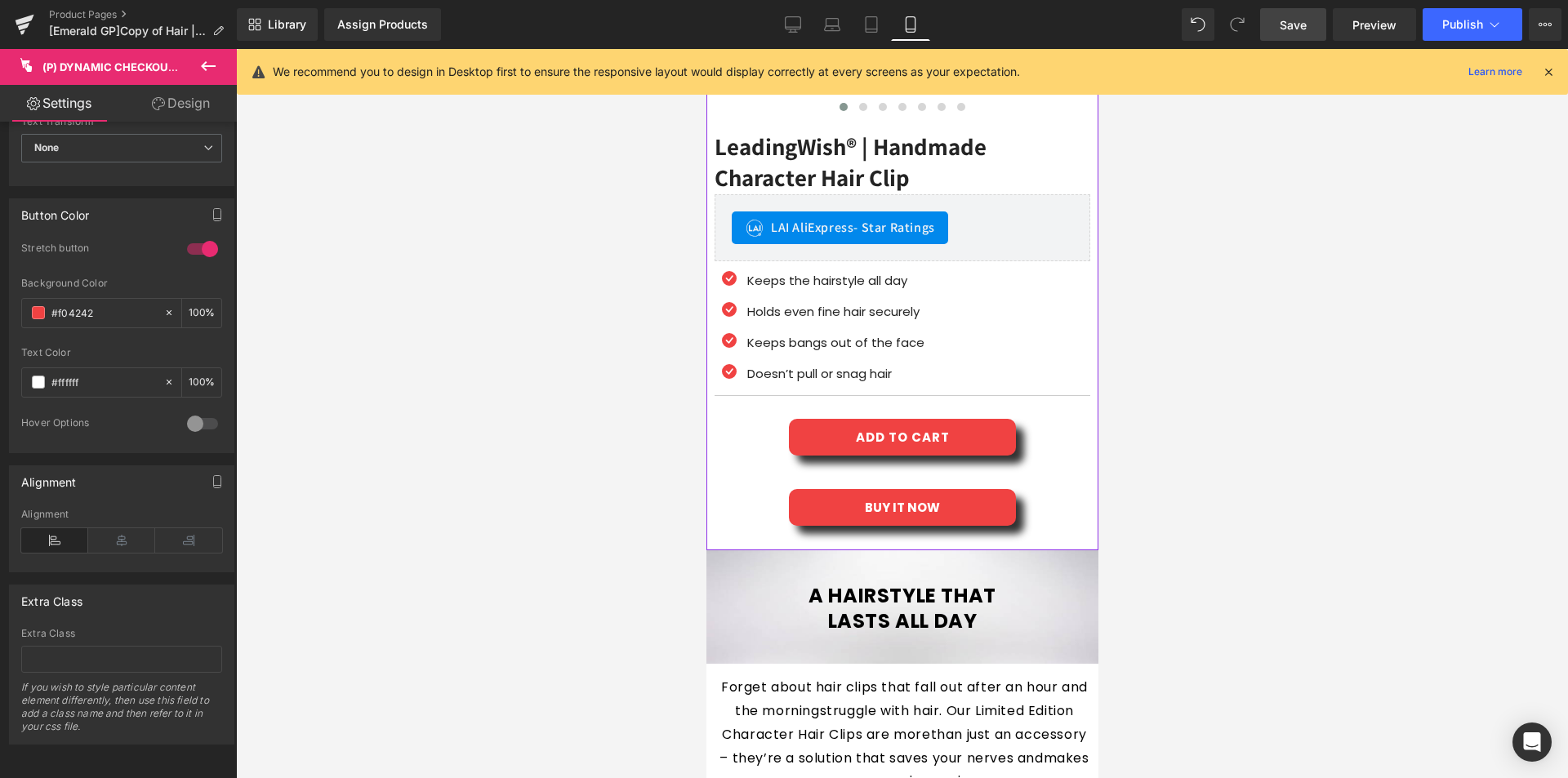
scroll to position [571, 0]
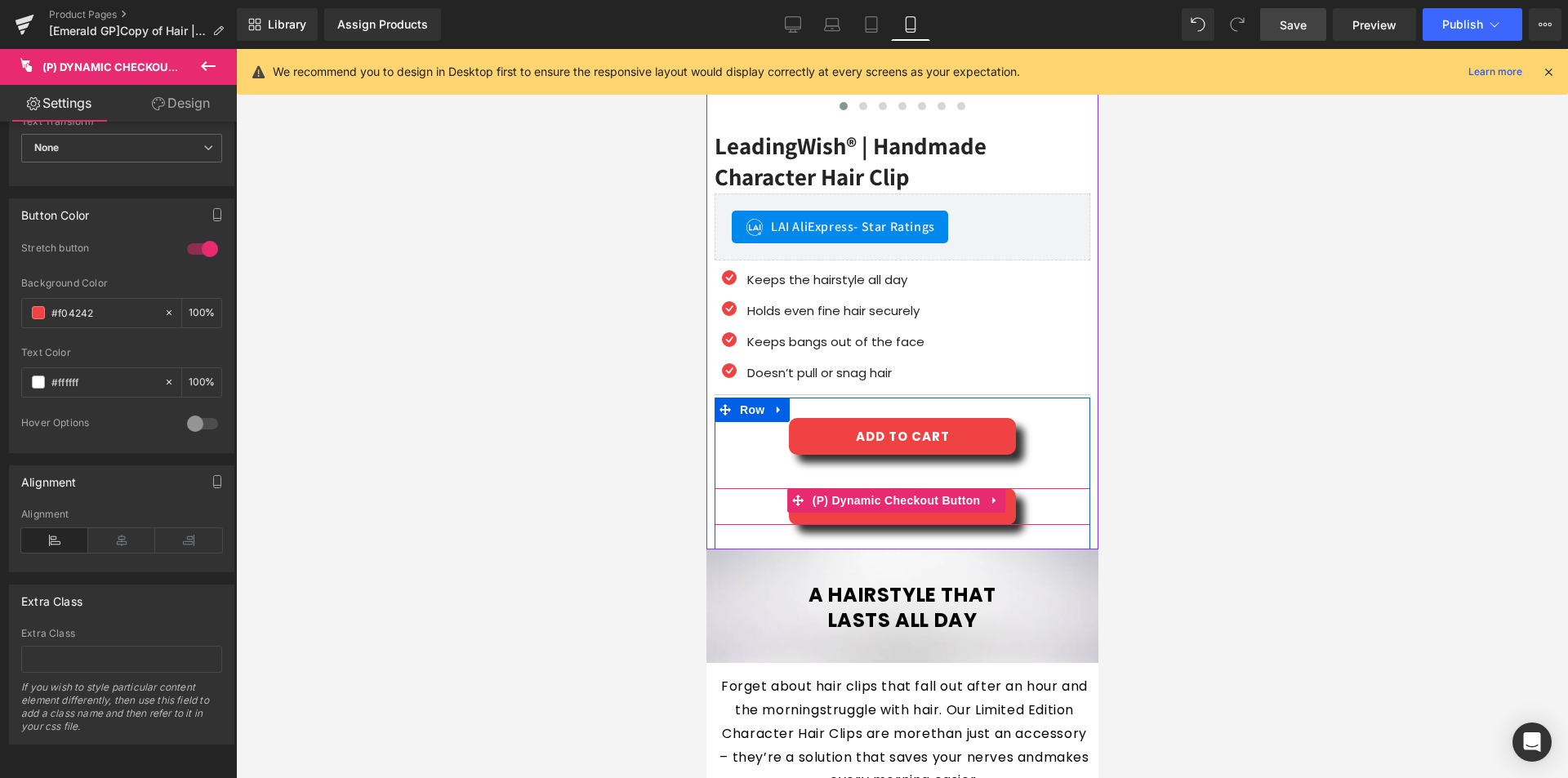
click at [758, 498] on div "BUY IT NOW" at bounding box center [902, 506] width 376 height 36
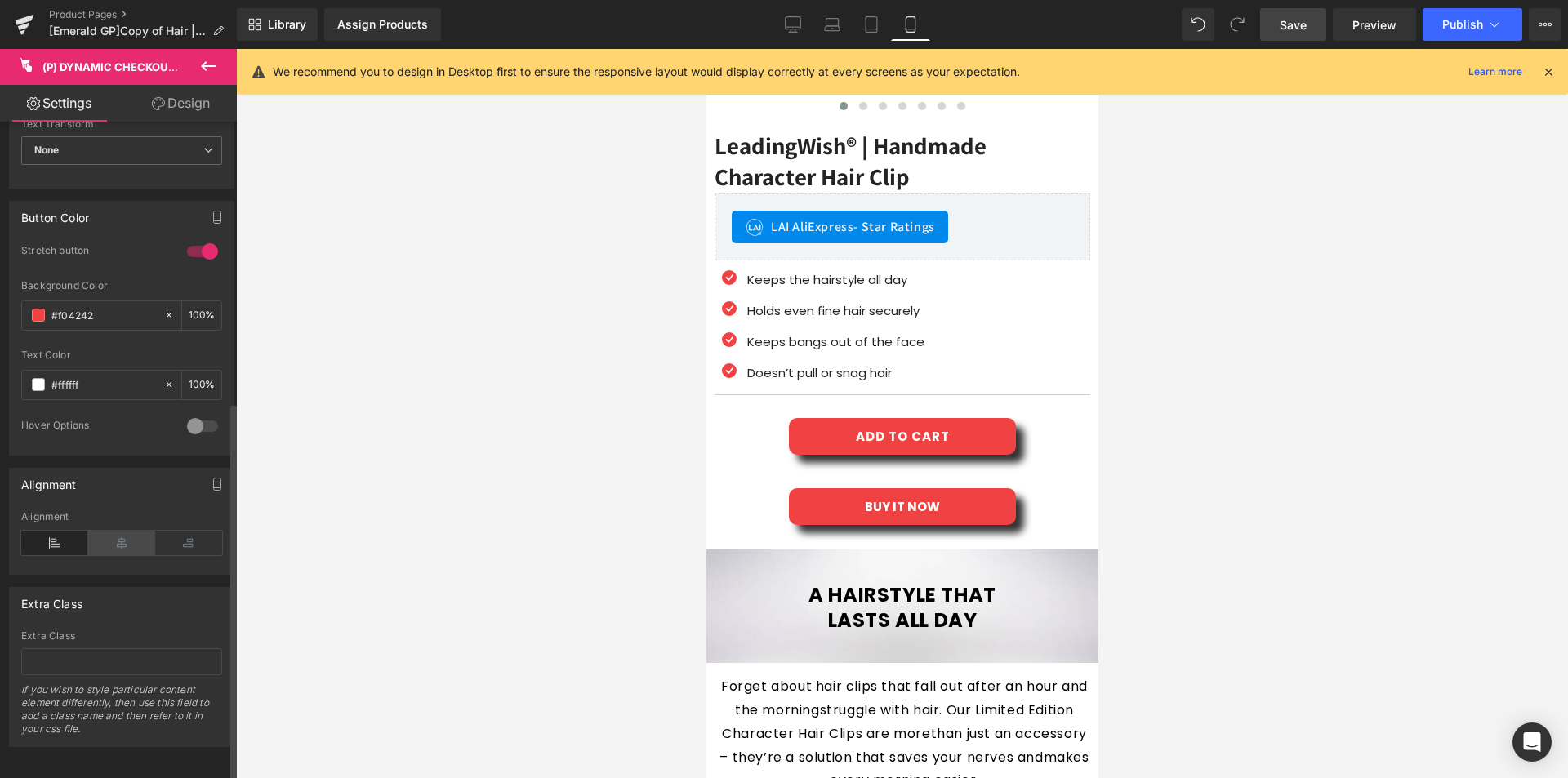
scroll to position [486, 0]
click at [99, 528] on icon at bounding box center [122, 540] width 67 height 25
click at [163, 528] on icon at bounding box center [189, 540] width 67 height 25
click at [52, 528] on icon at bounding box center [55, 540] width 67 height 25
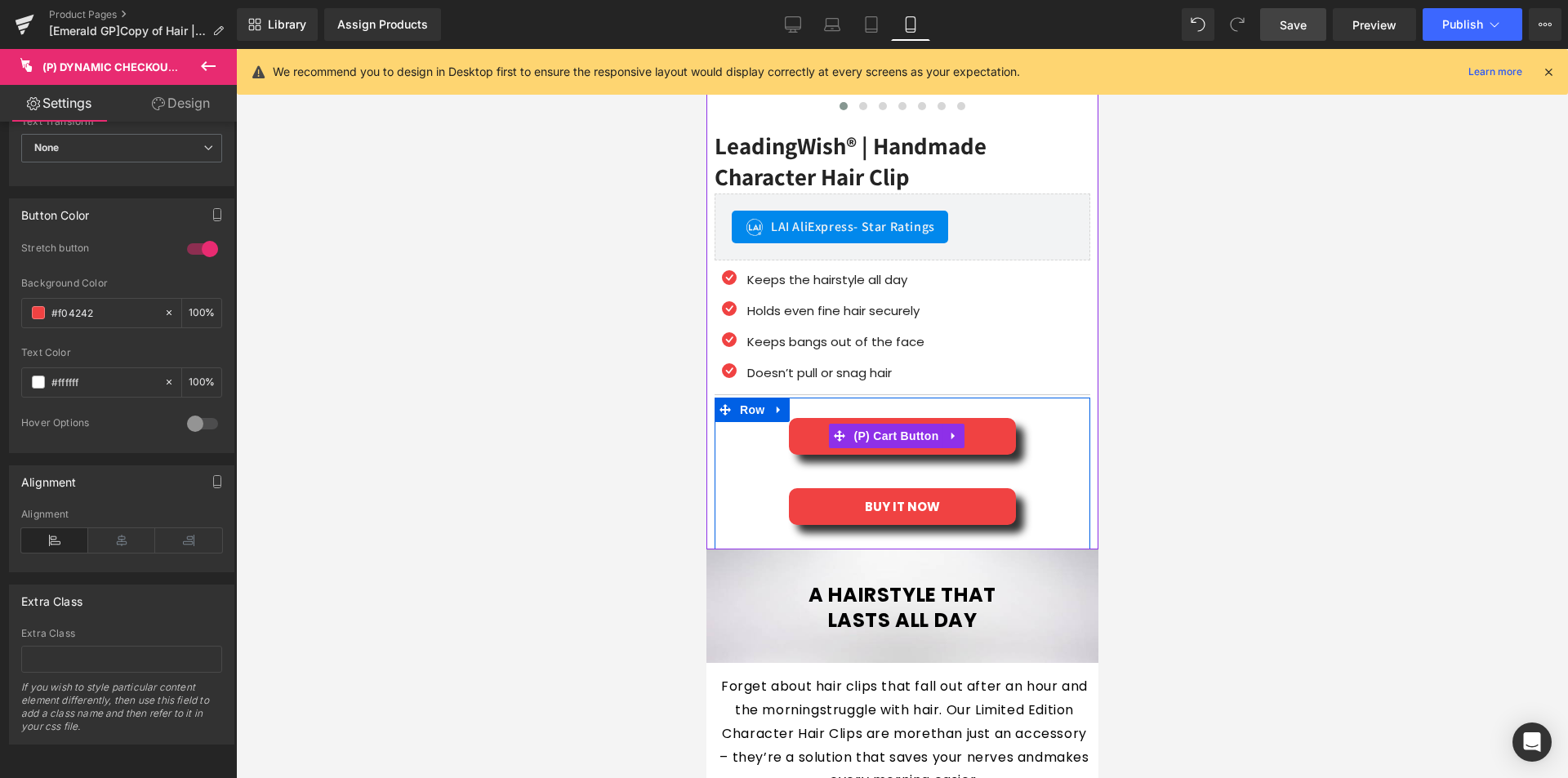
click at [751, 424] on div "ADD TO CART" at bounding box center [902, 436] width 376 height 36
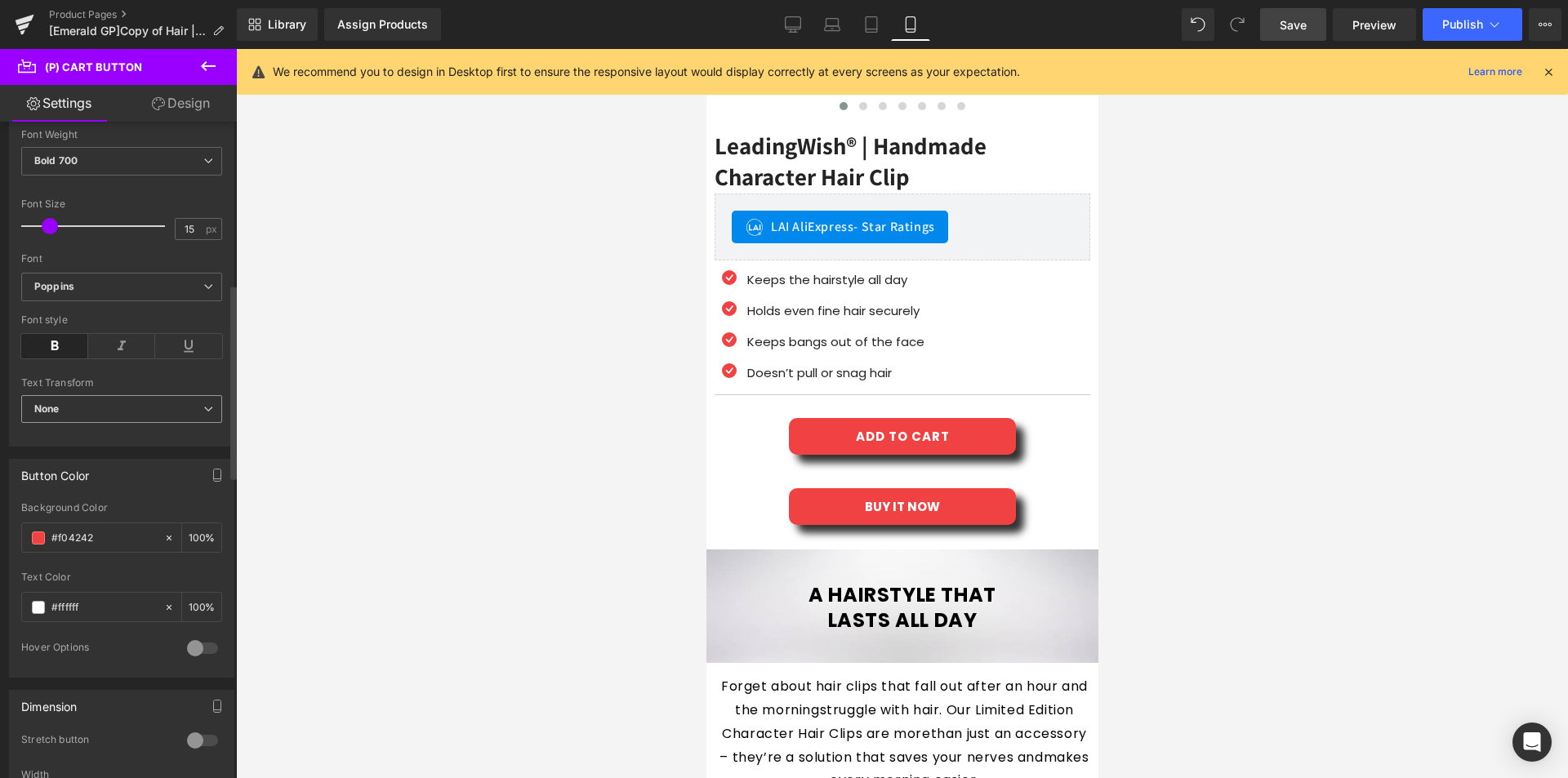
scroll to position [920, 0]
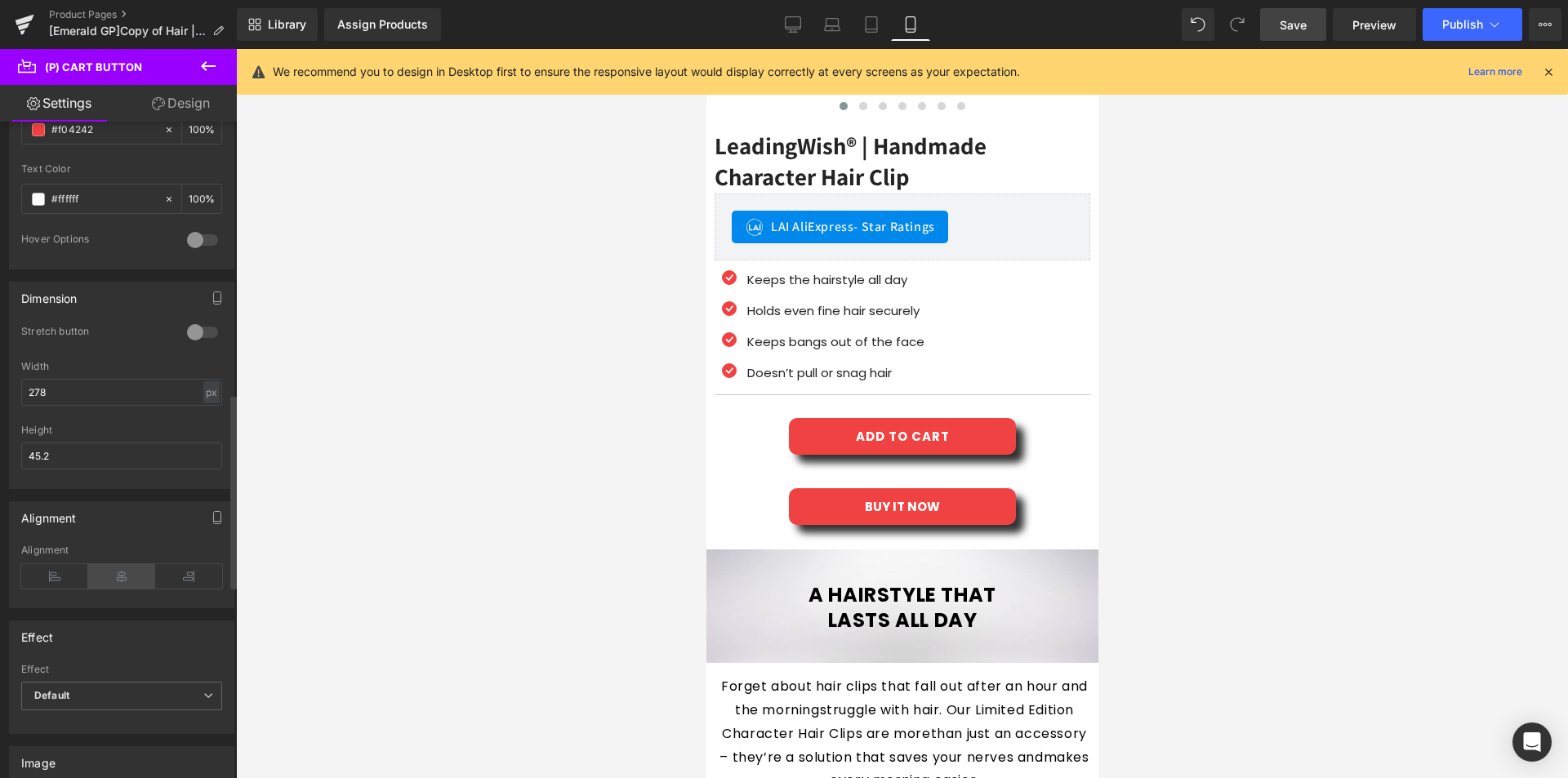
click at [124, 580] on icon at bounding box center [122, 577] width 67 height 25
click at [42, 584] on icon at bounding box center [55, 577] width 67 height 25
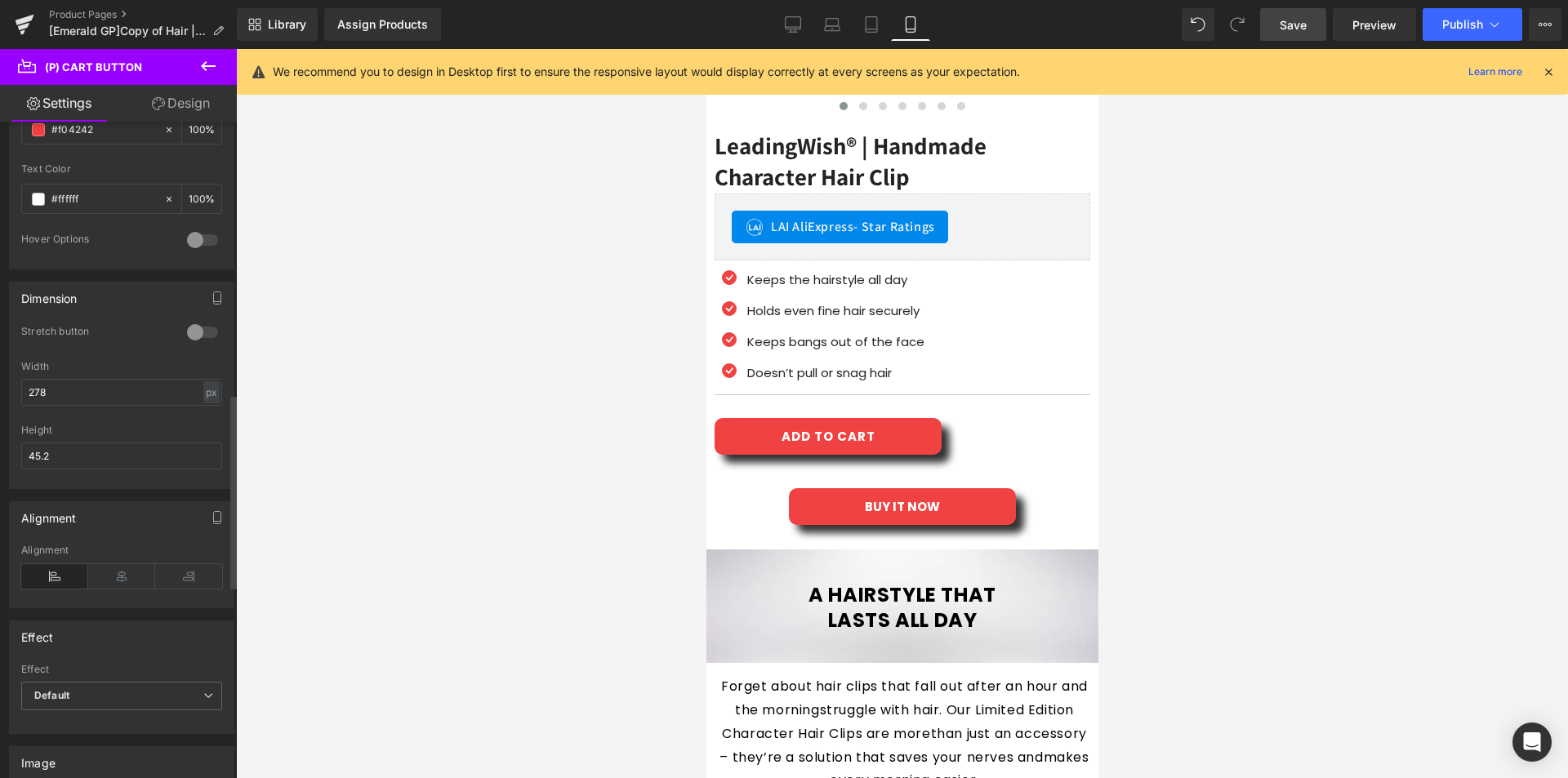
click at [85, 580] on icon at bounding box center [55, 577] width 67 height 25
click at [90, 579] on icon at bounding box center [122, 577] width 67 height 25
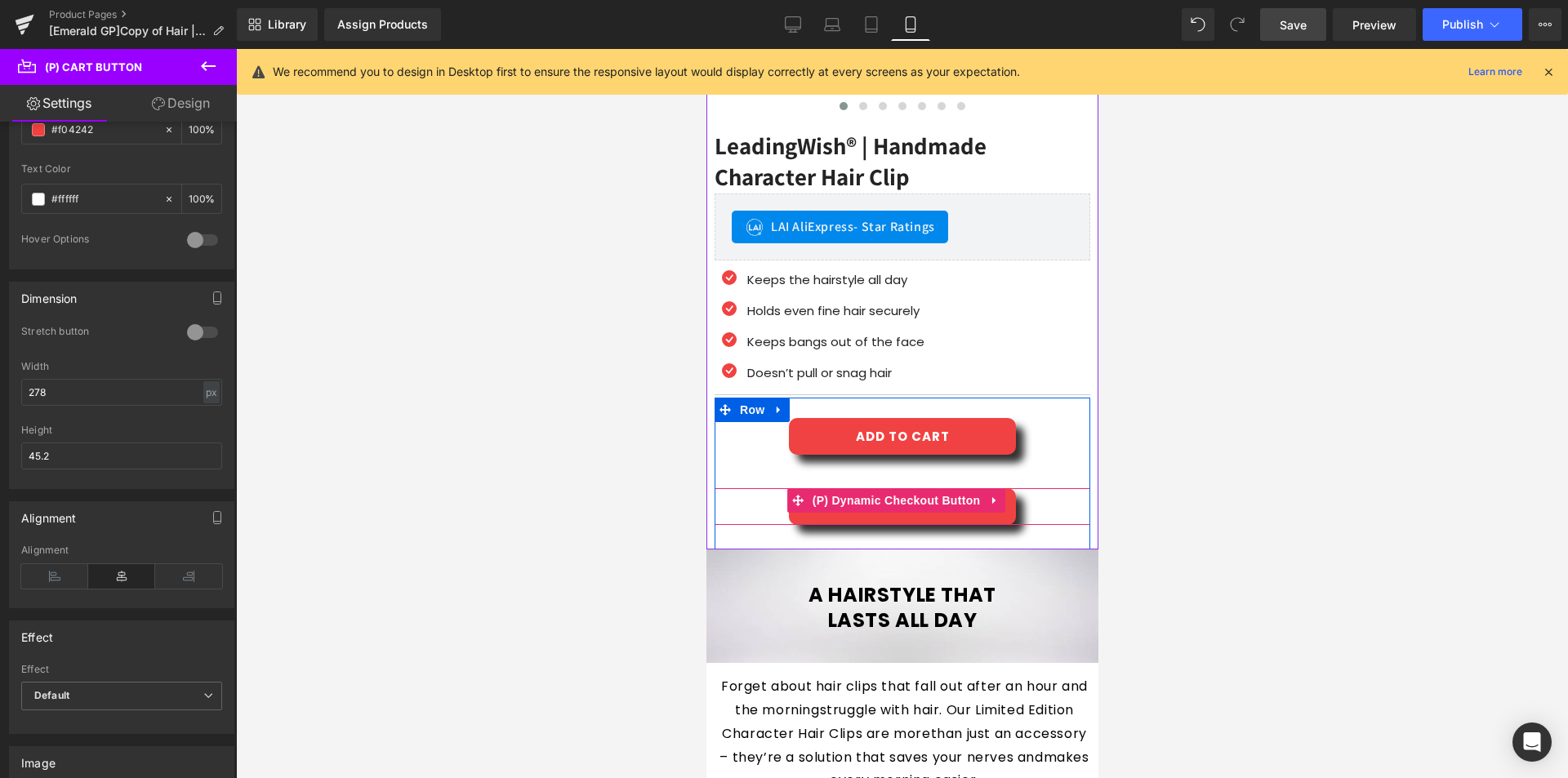
click at [750, 489] on div "BUY IT NOW" at bounding box center [902, 506] width 376 height 36
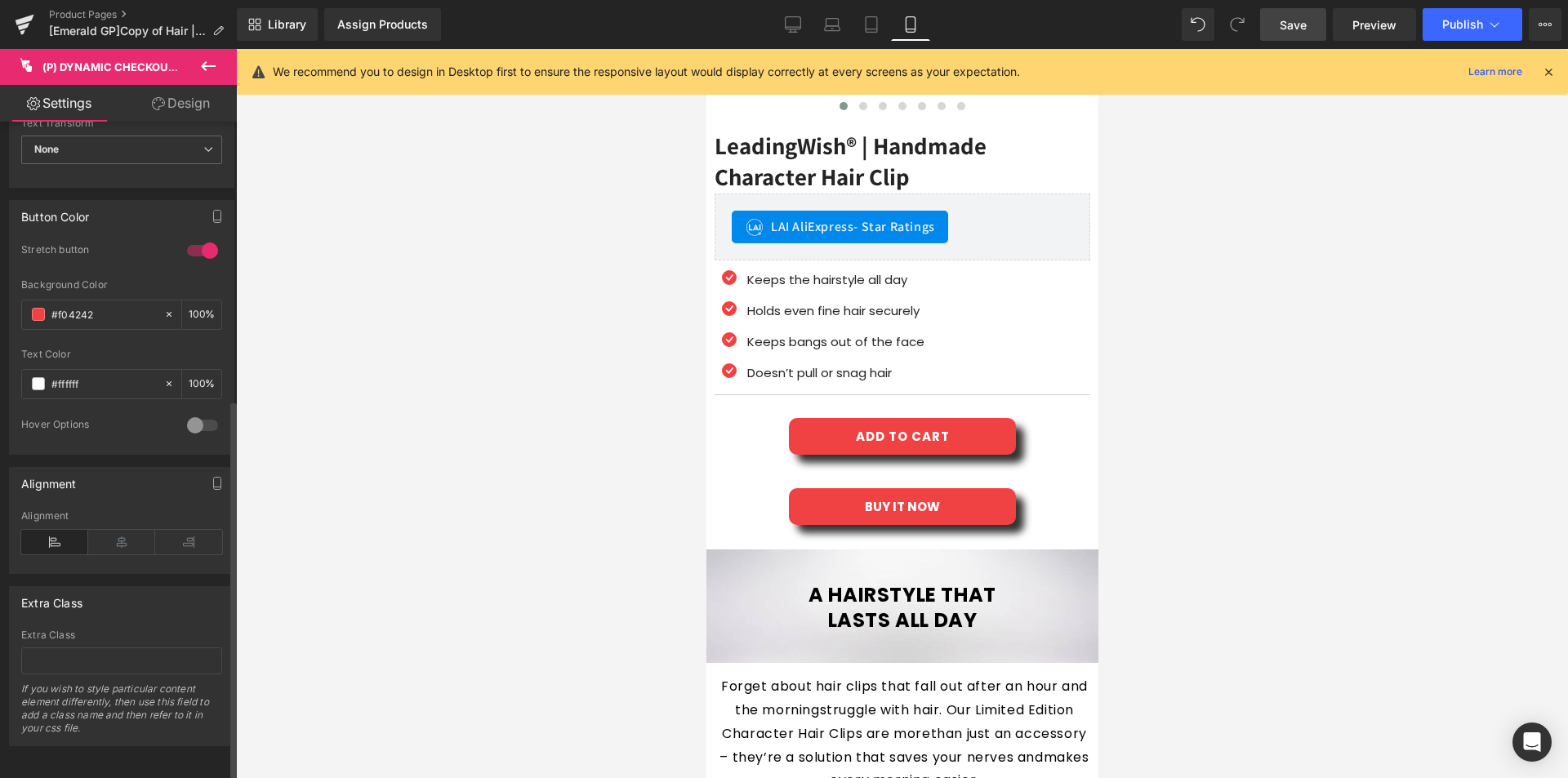
scroll to position [486, 0]
click at [804, 16] on link "Desktop" at bounding box center [793, 25] width 39 height 33
type input "100"
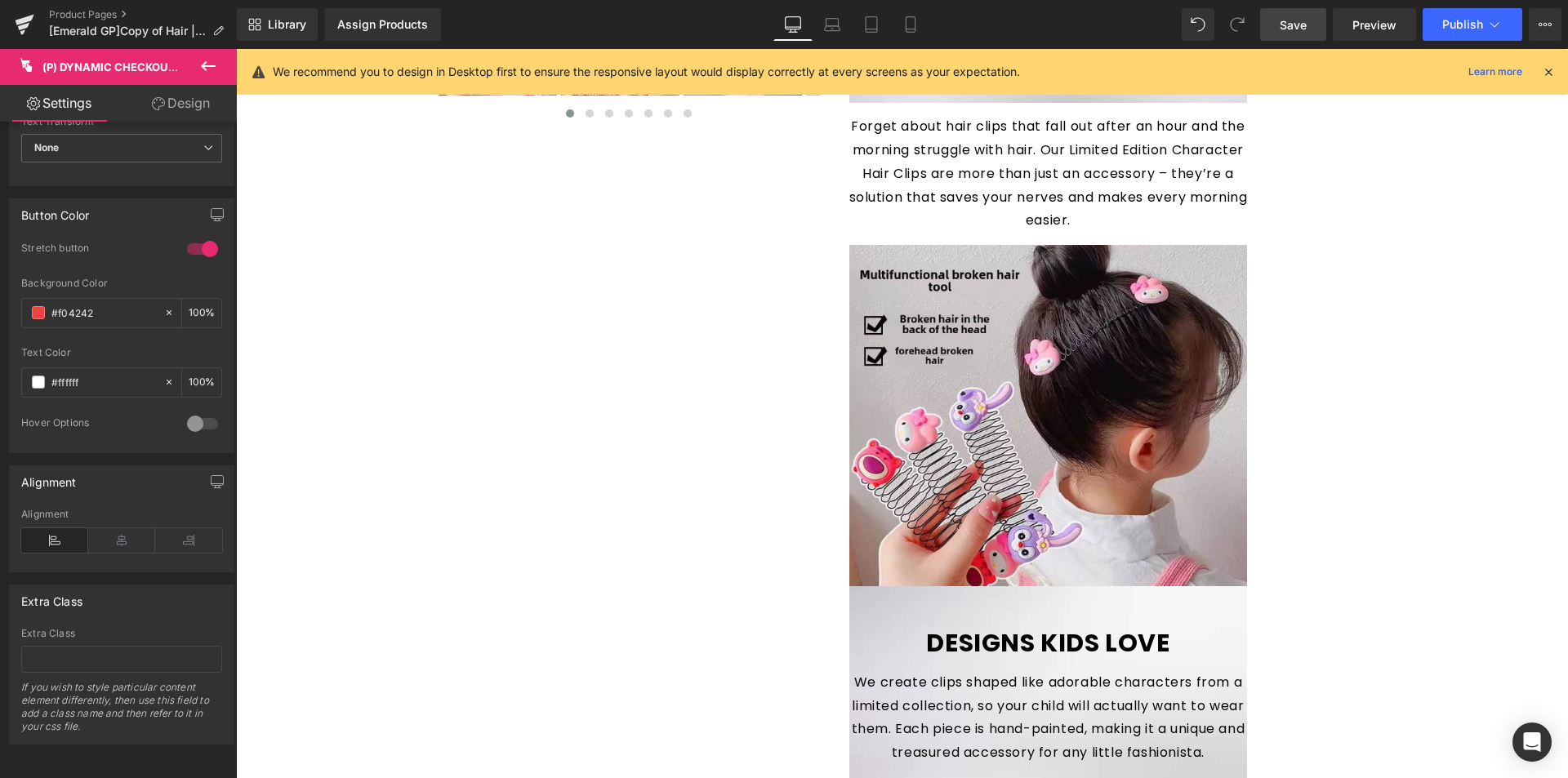
scroll to position [0, 0]
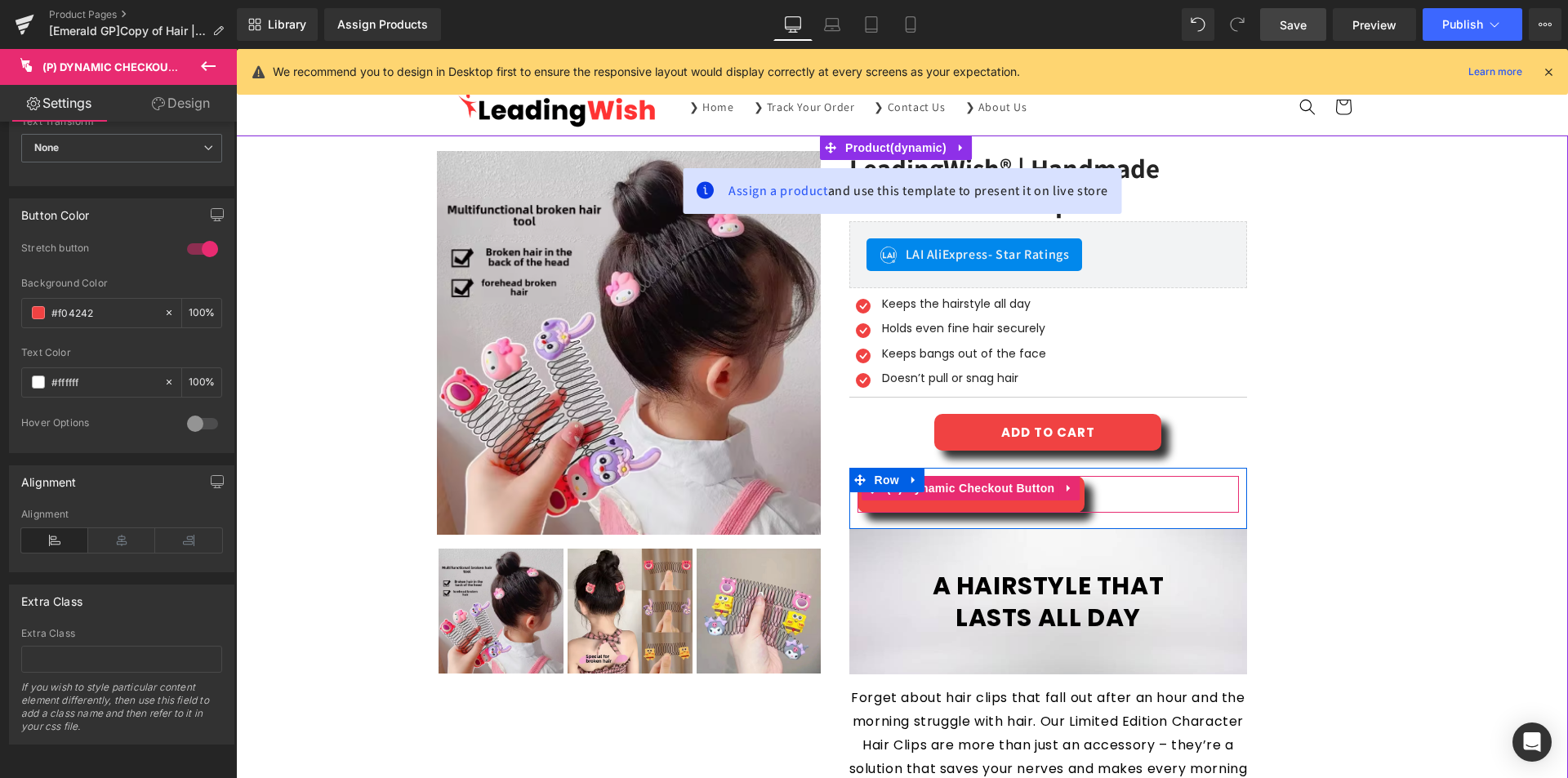
click at [1123, 491] on div "BUY IT NOW" at bounding box center [1048, 494] width 382 height 36
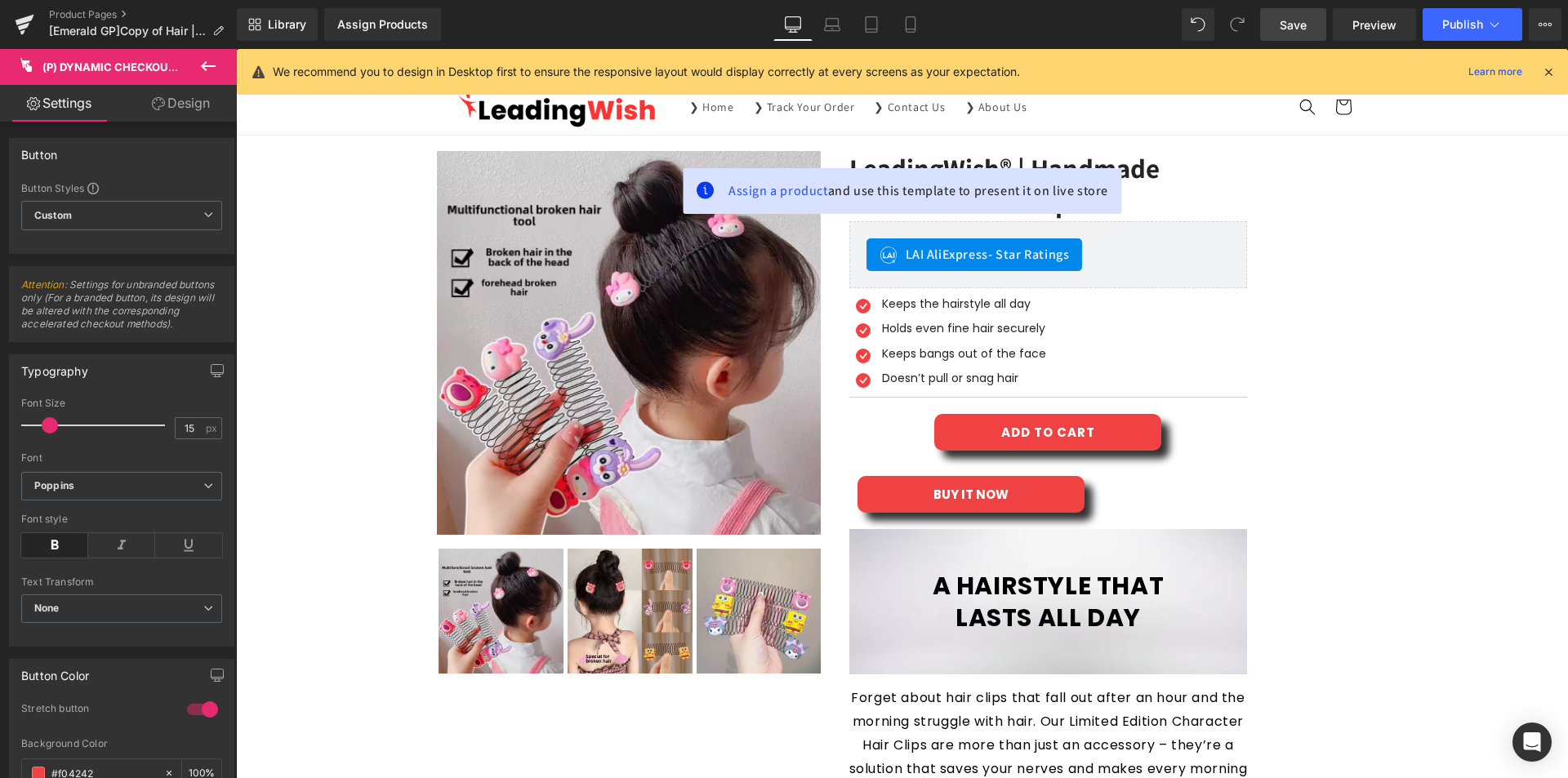
click at [226, 62] on button at bounding box center [208, 66] width 58 height 35
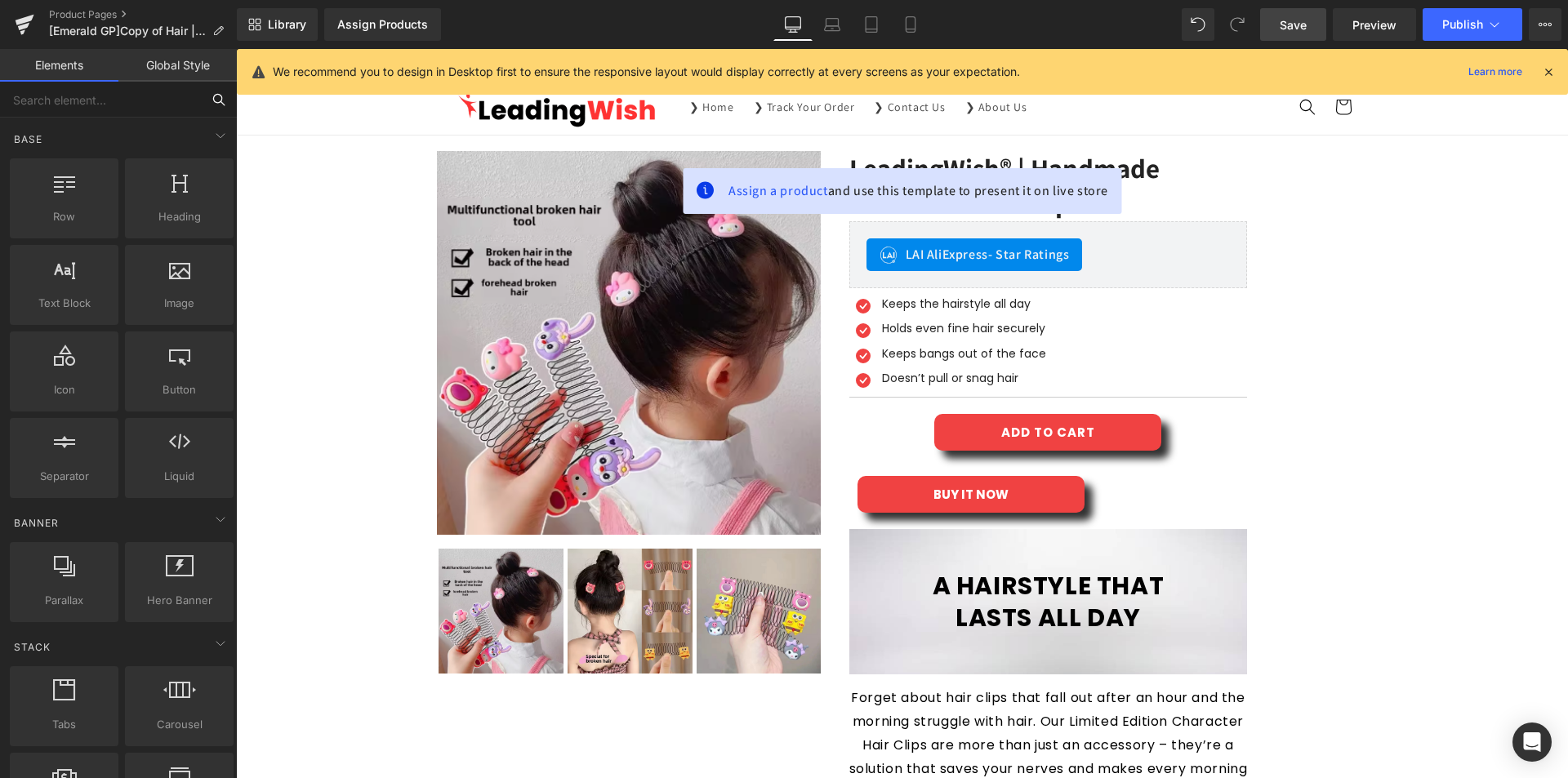
click at [135, 91] on input "text" at bounding box center [101, 99] width 201 height 35
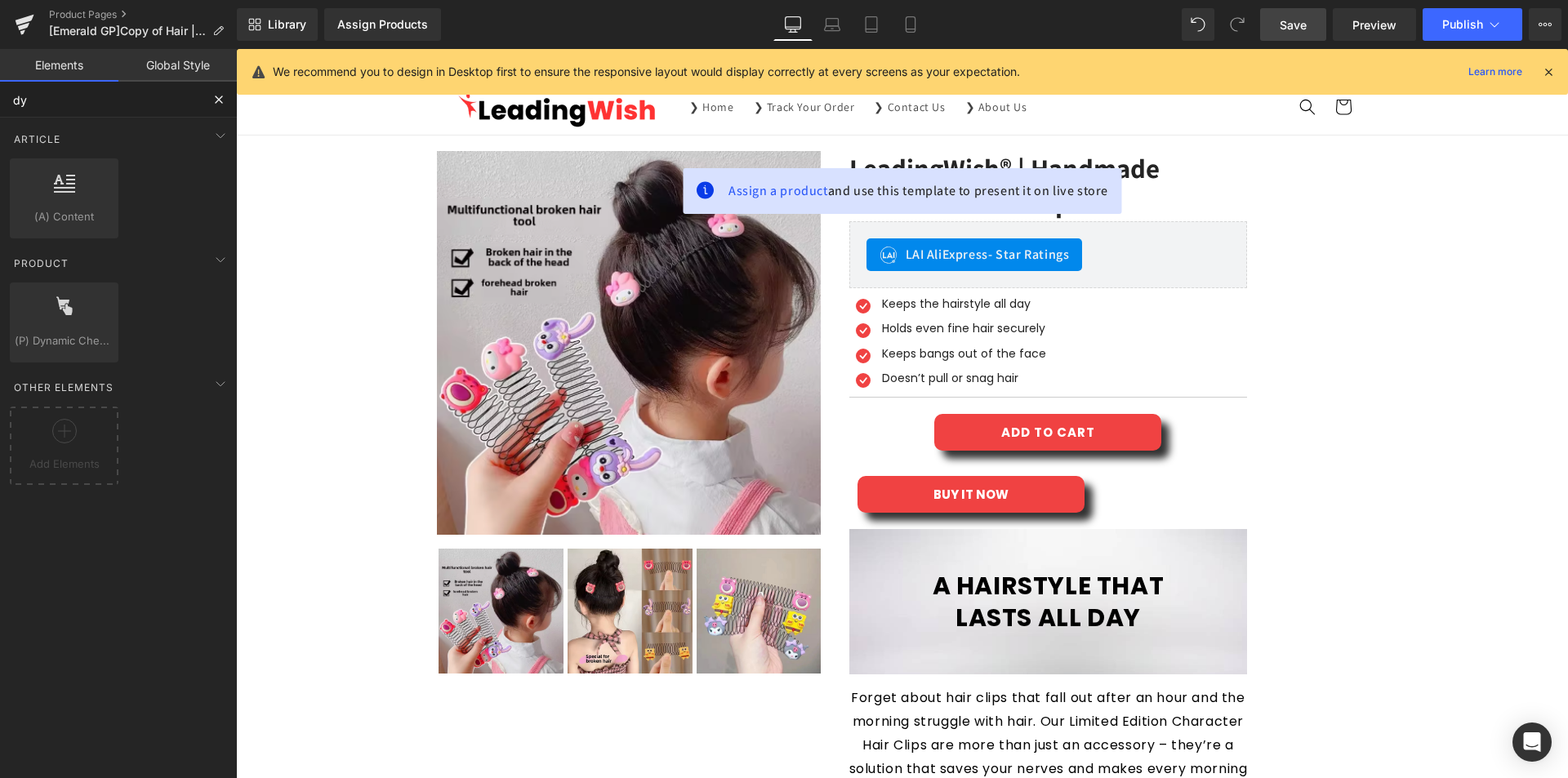
type input "dyn"
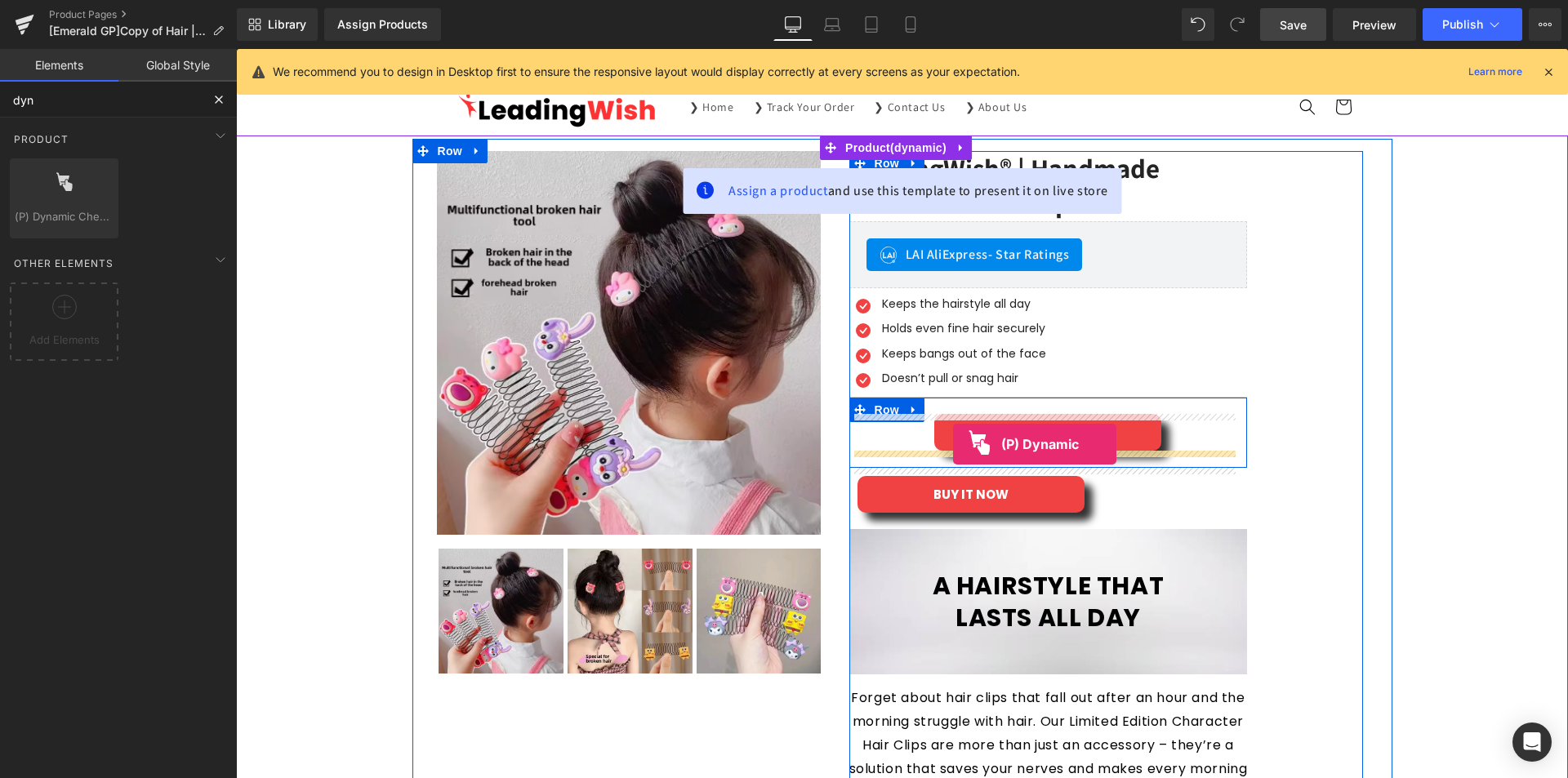
drag, startPoint x: 274, startPoint y: 247, endPoint x: 953, endPoint y: 444, distance: 707.0
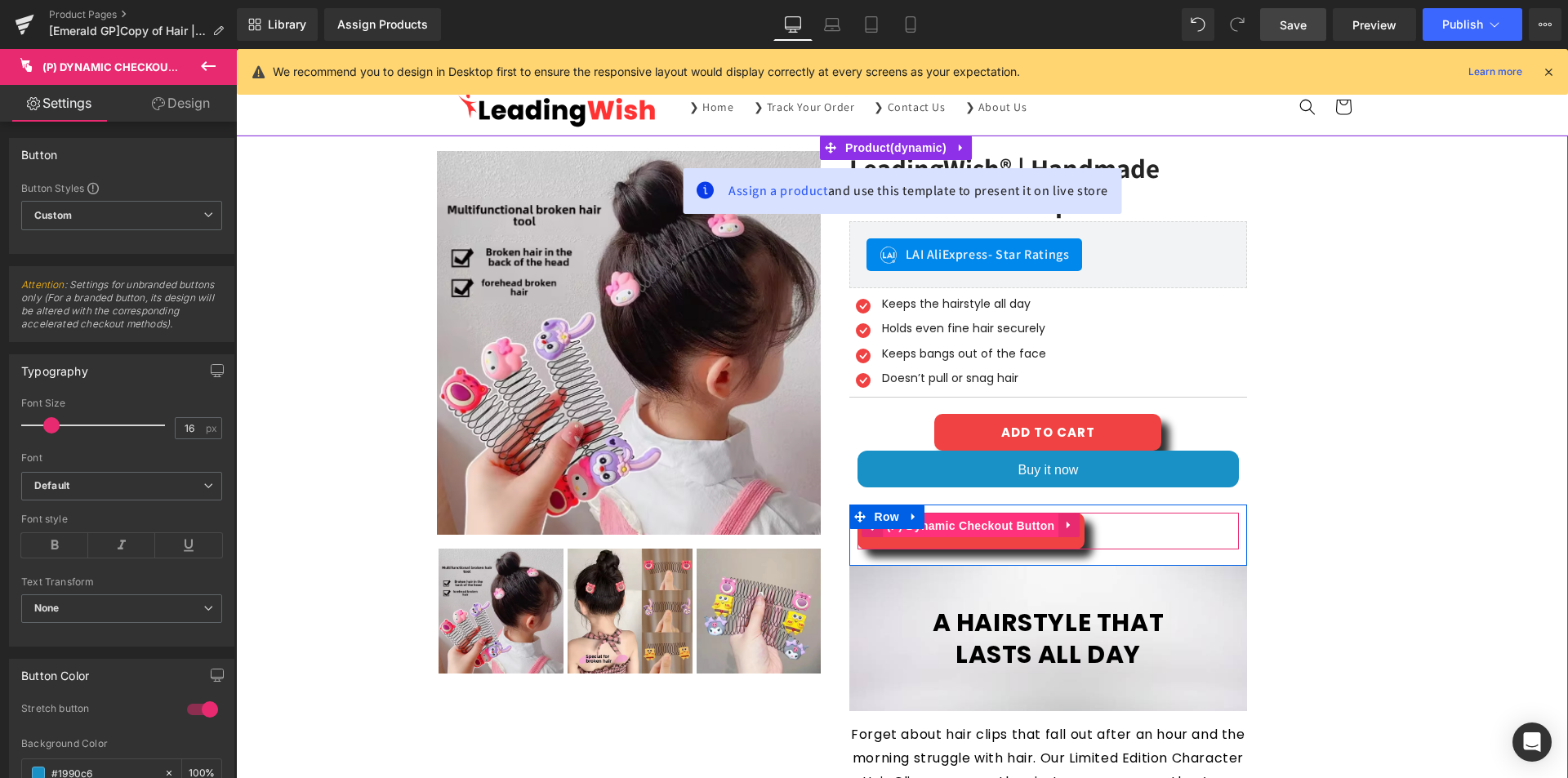
click at [980, 533] on span "(P) Dynamic Checkout Button" at bounding box center [971, 526] width 176 height 25
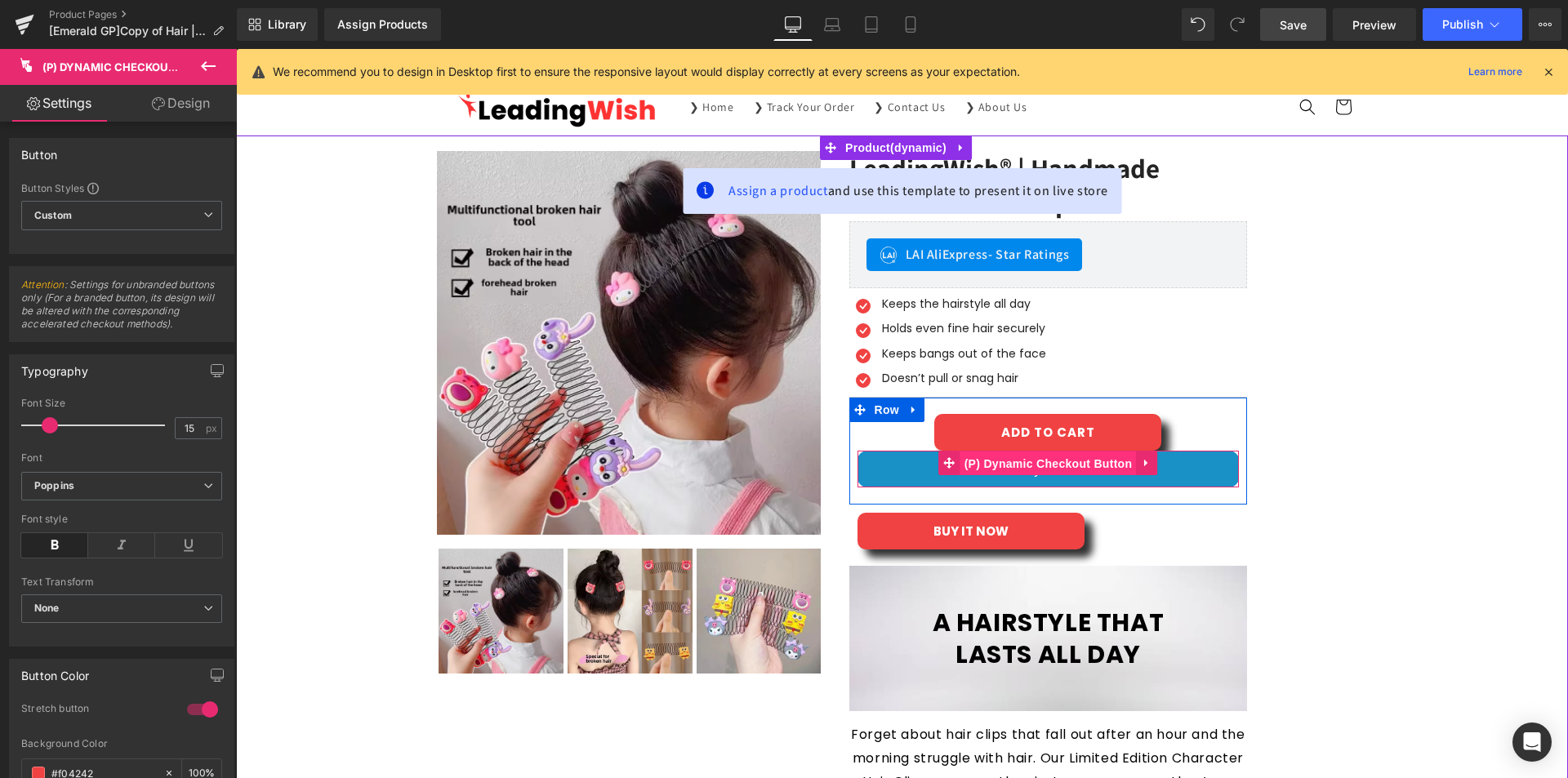
click at [1095, 469] on span "(P) Dynamic Checkout Button" at bounding box center [1049, 464] width 176 height 25
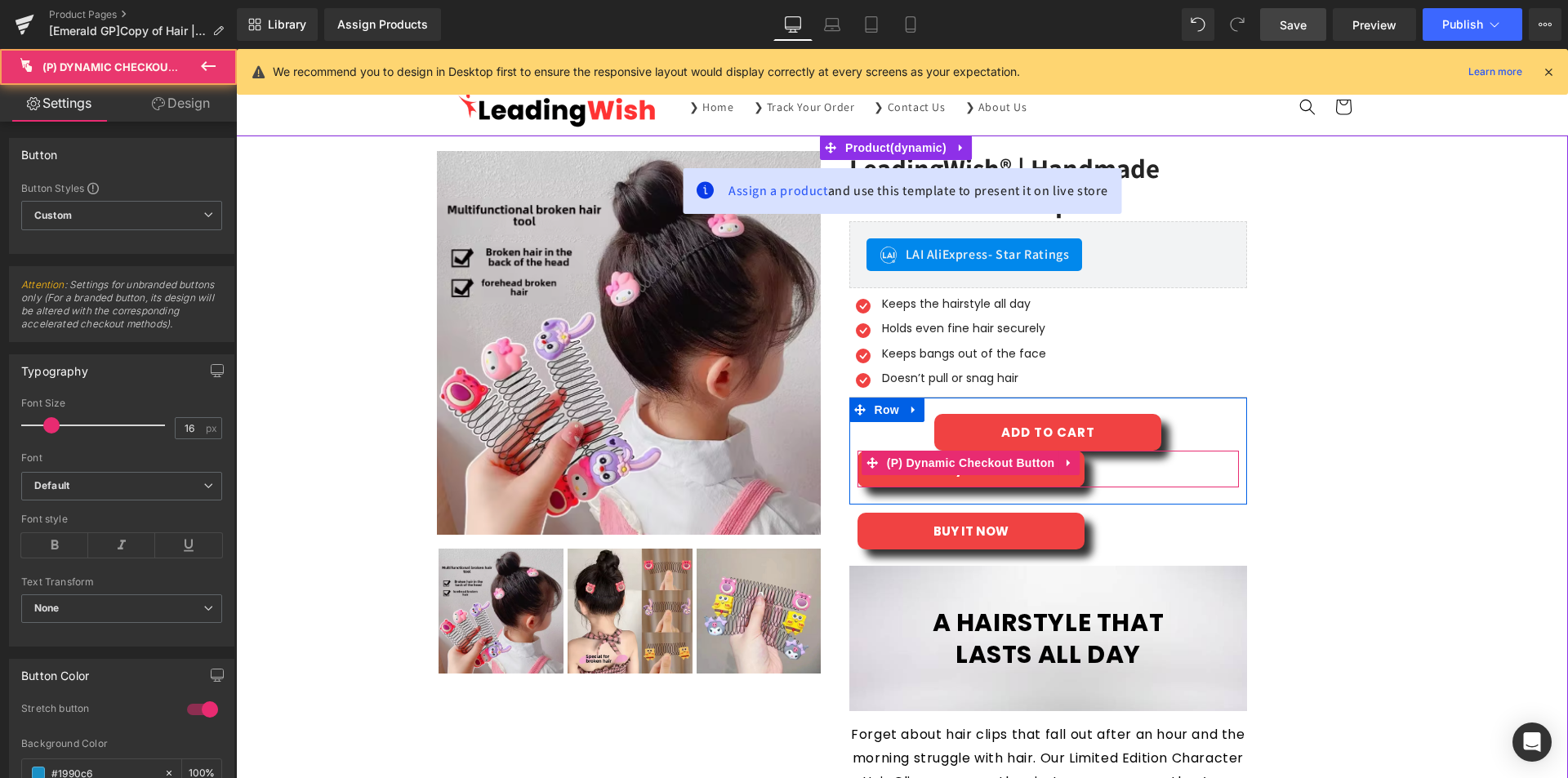
click at [1112, 469] on div "Buy it now" at bounding box center [1048, 469] width 382 height 36
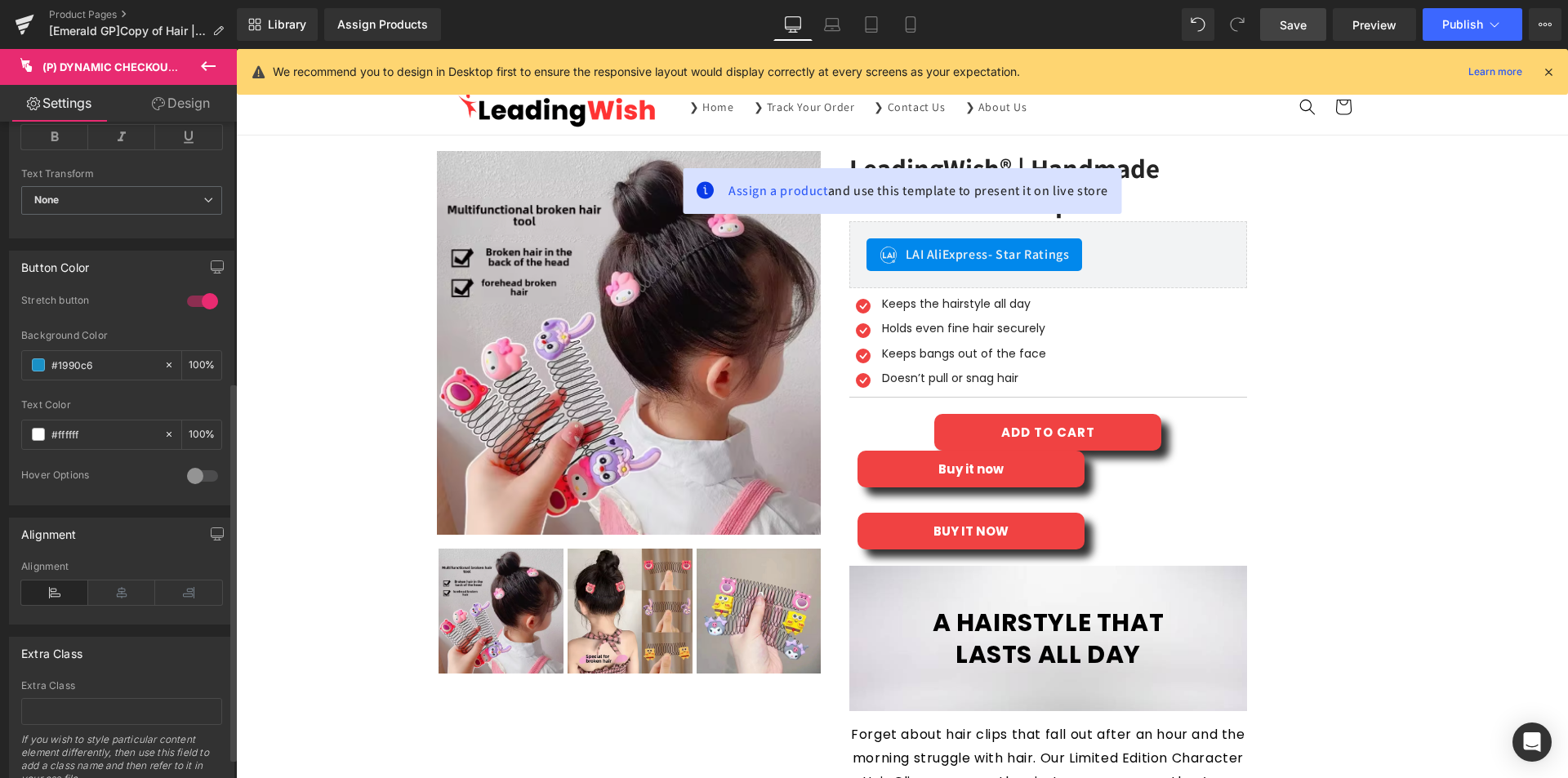
scroll to position [486, 0]
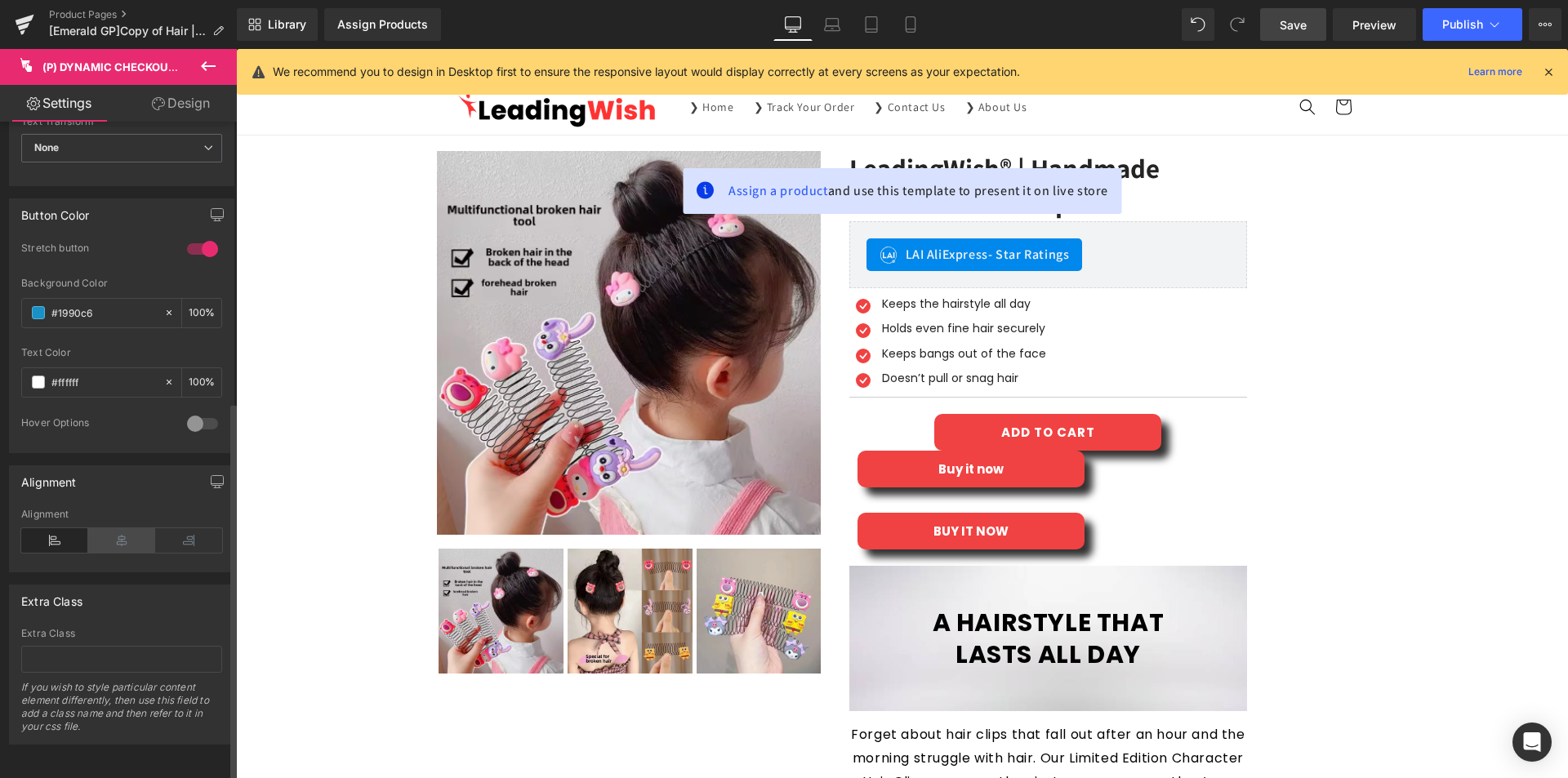
click at [116, 528] on icon at bounding box center [122, 540] width 67 height 25
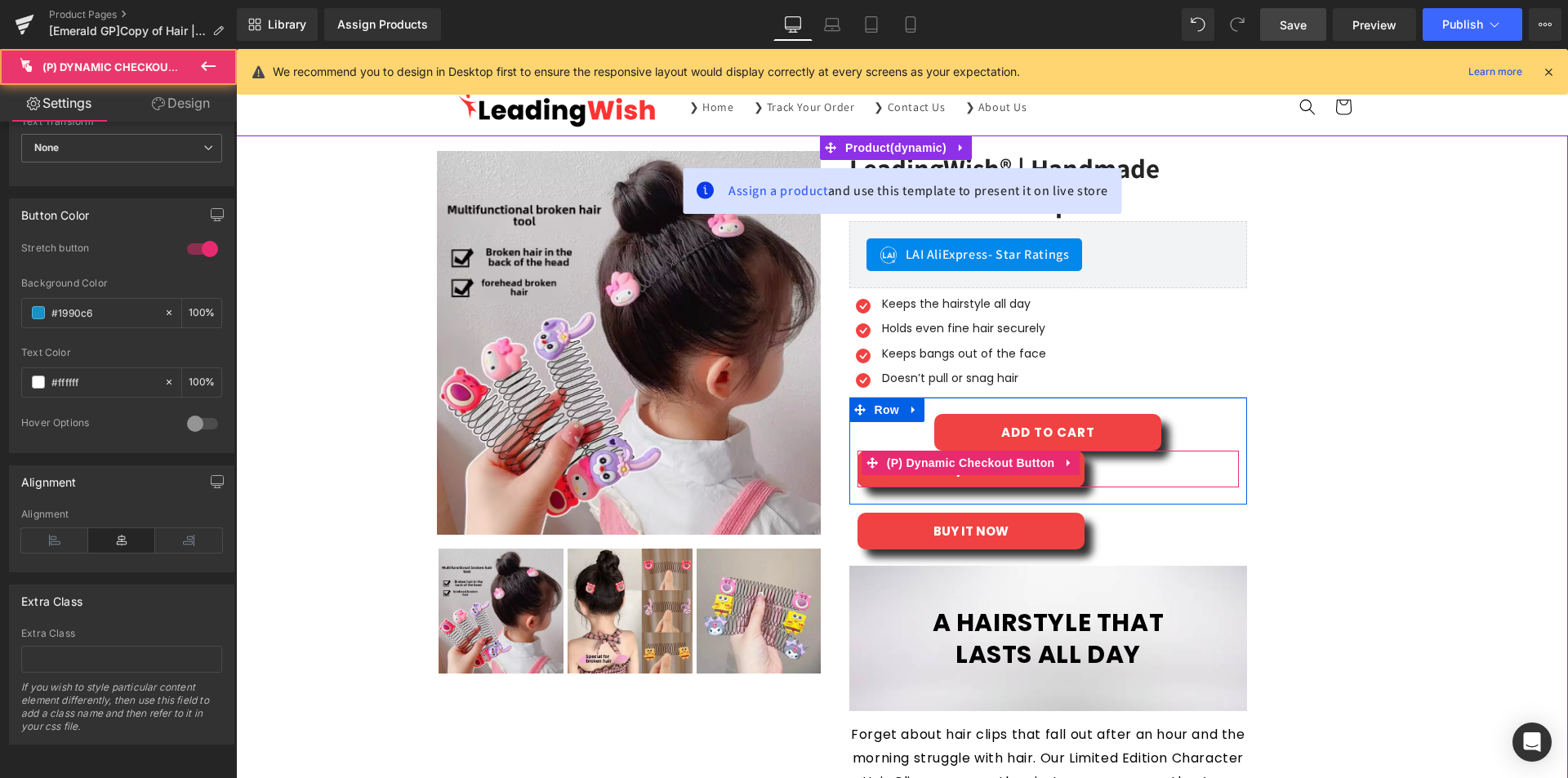
click at [1113, 466] on div "Buy it now" at bounding box center [1048, 469] width 382 height 36
click at [1066, 463] on icon at bounding box center [1067, 464] width 3 height 8
click at [1073, 466] on icon at bounding box center [1079, 463] width 12 height 11
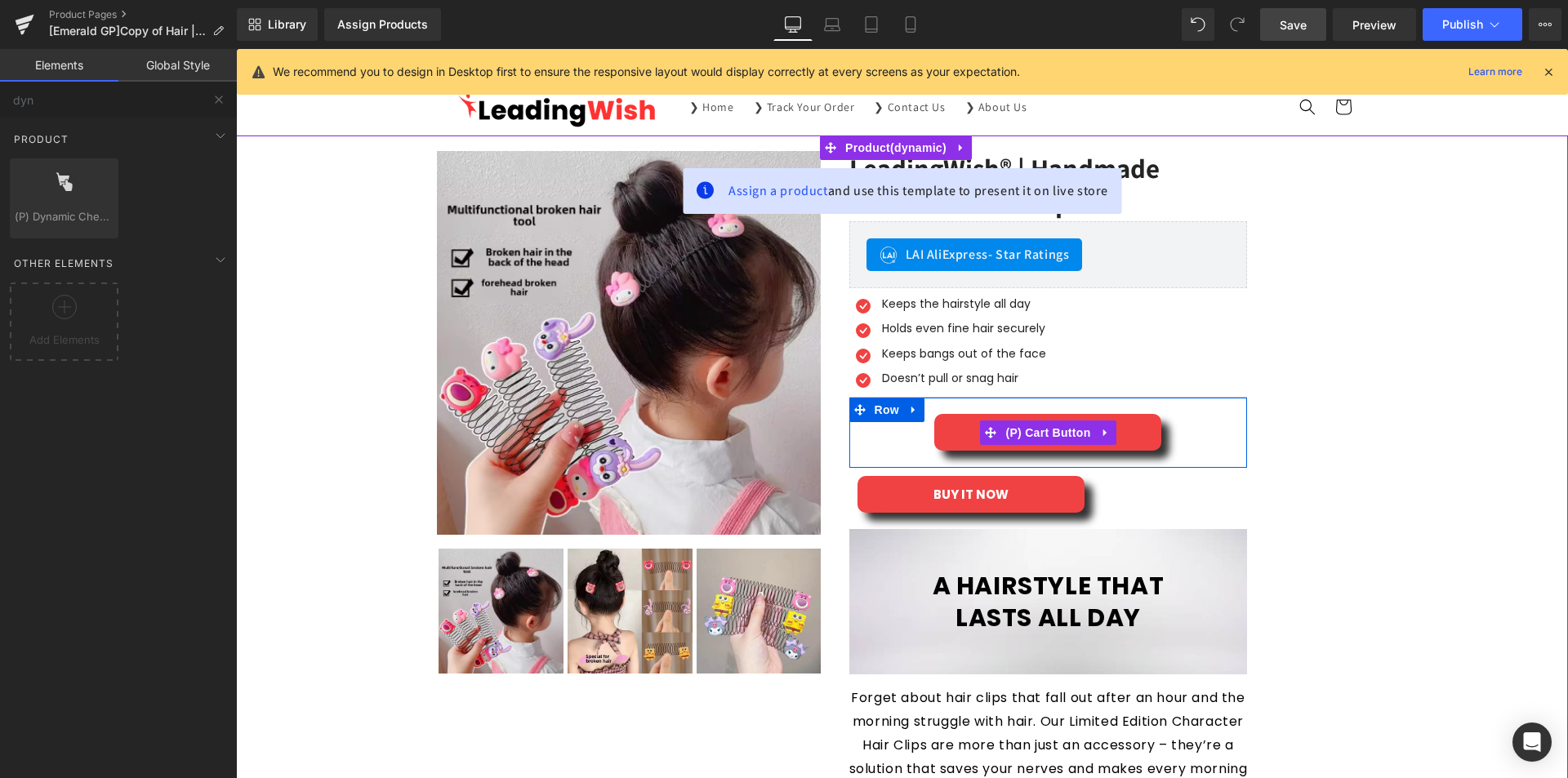
click at [1228, 423] on div "ADD TO CART" at bounding box center [1048, 432] width 382 height 36
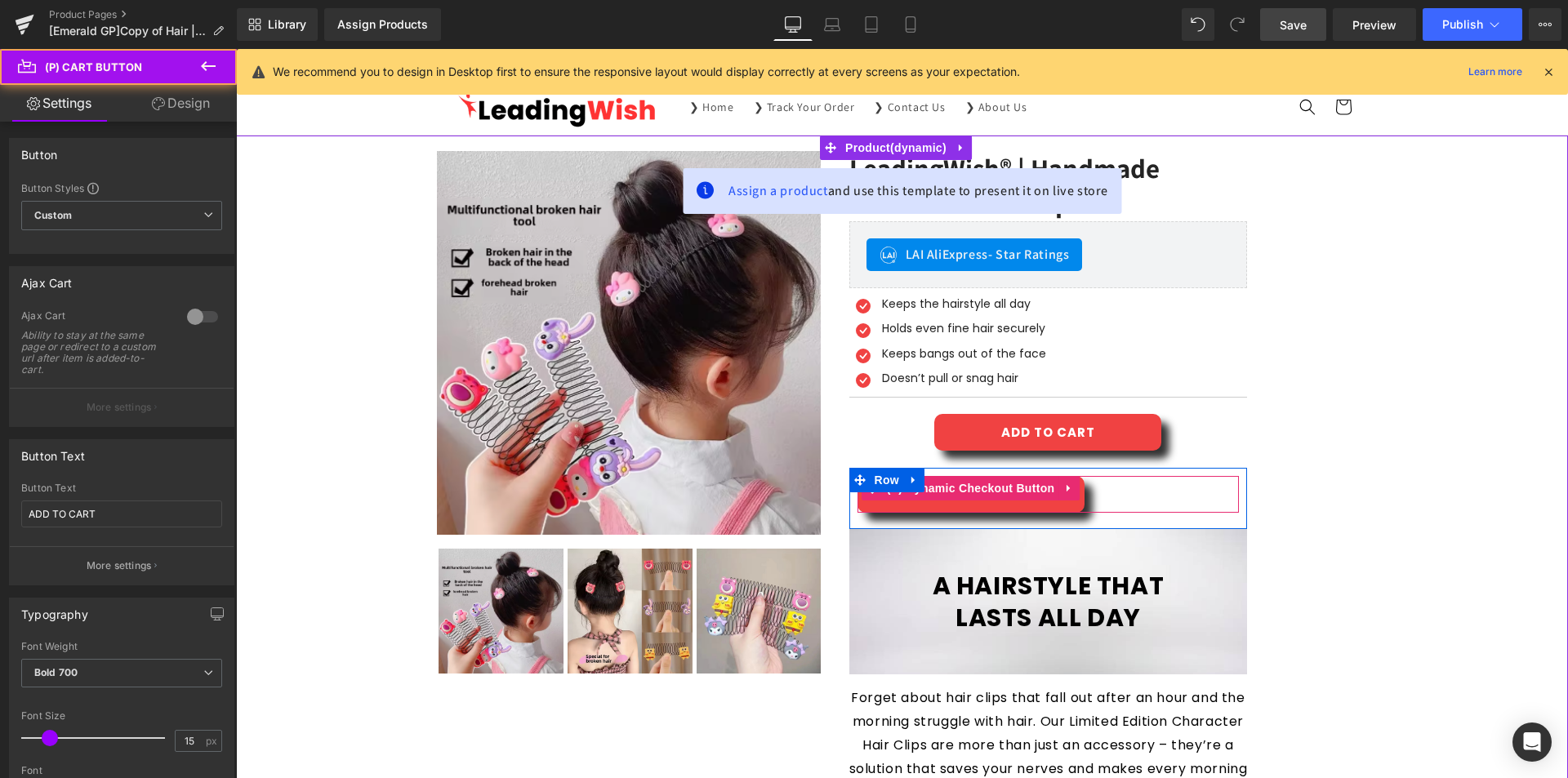
click at [1142, 492] on div "BUY IT NOW" at bounding box center [1048, 494] width 382 height 36
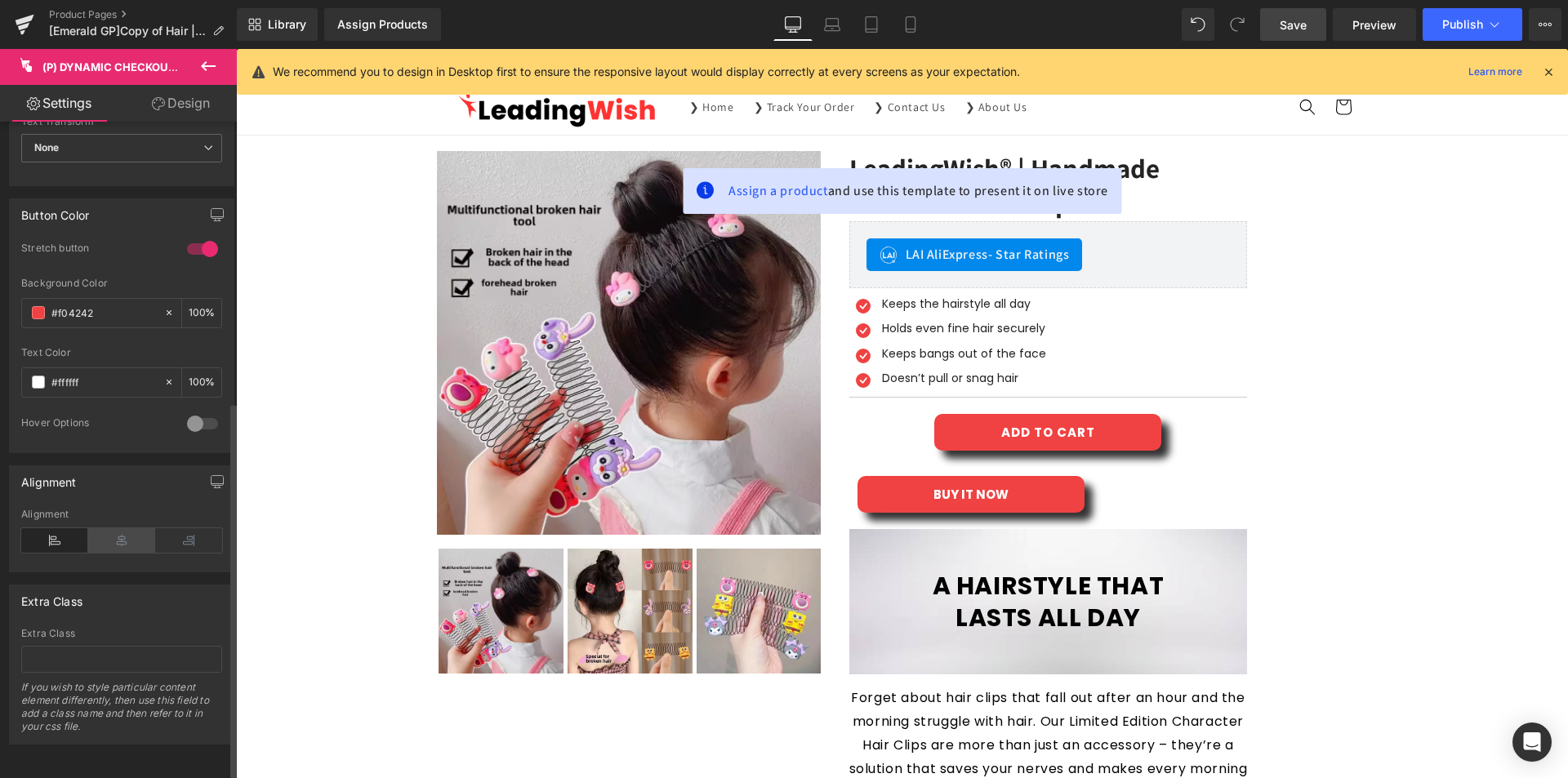
click at [106, 528] on icon at bounding box center [122, 540] width 67 height 25
click at [896, 19] on link "Mobile" at bounding box center [910, 25] width 39 height 33
type input "100"
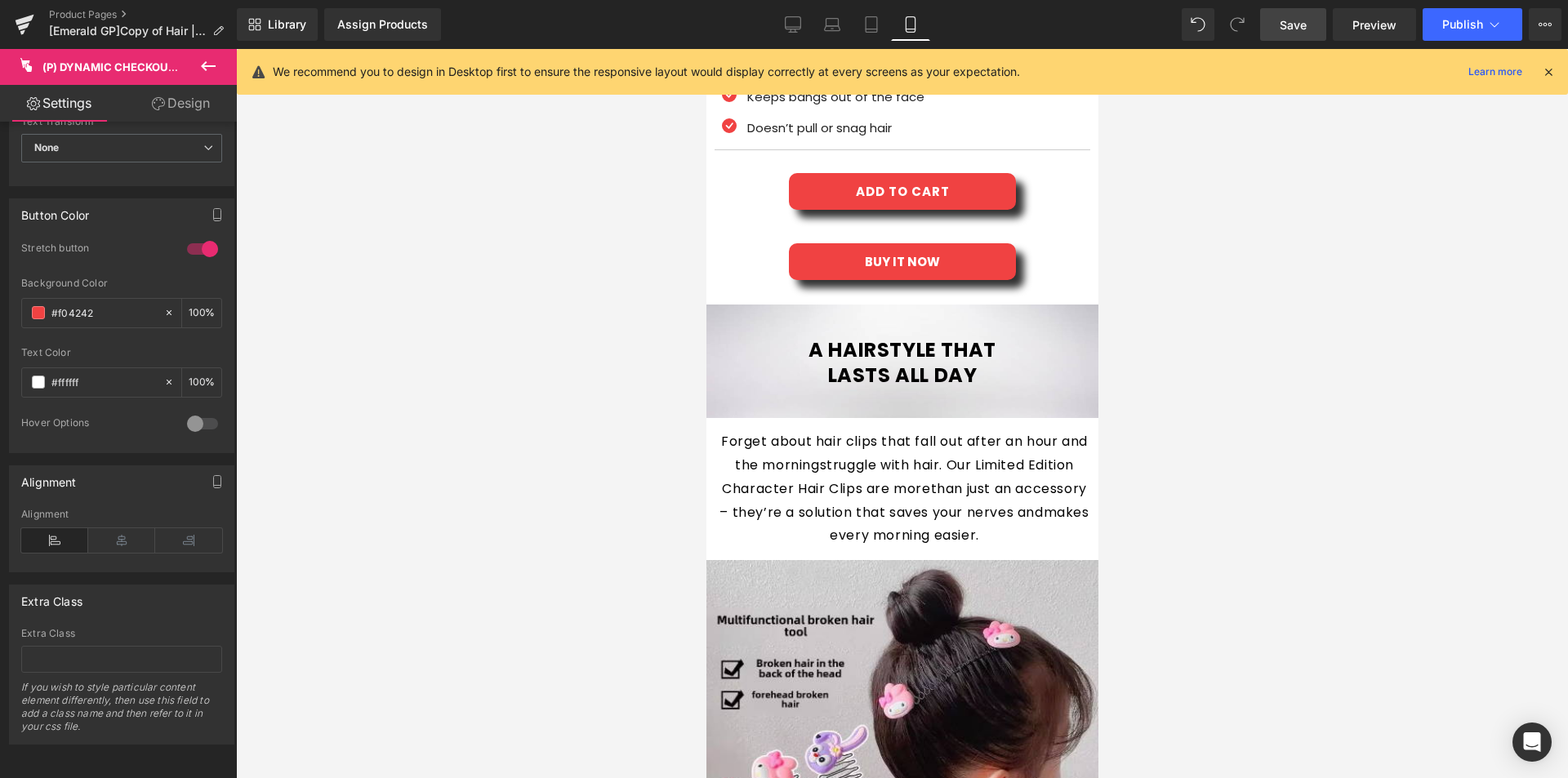
scroll to position [490, 0]
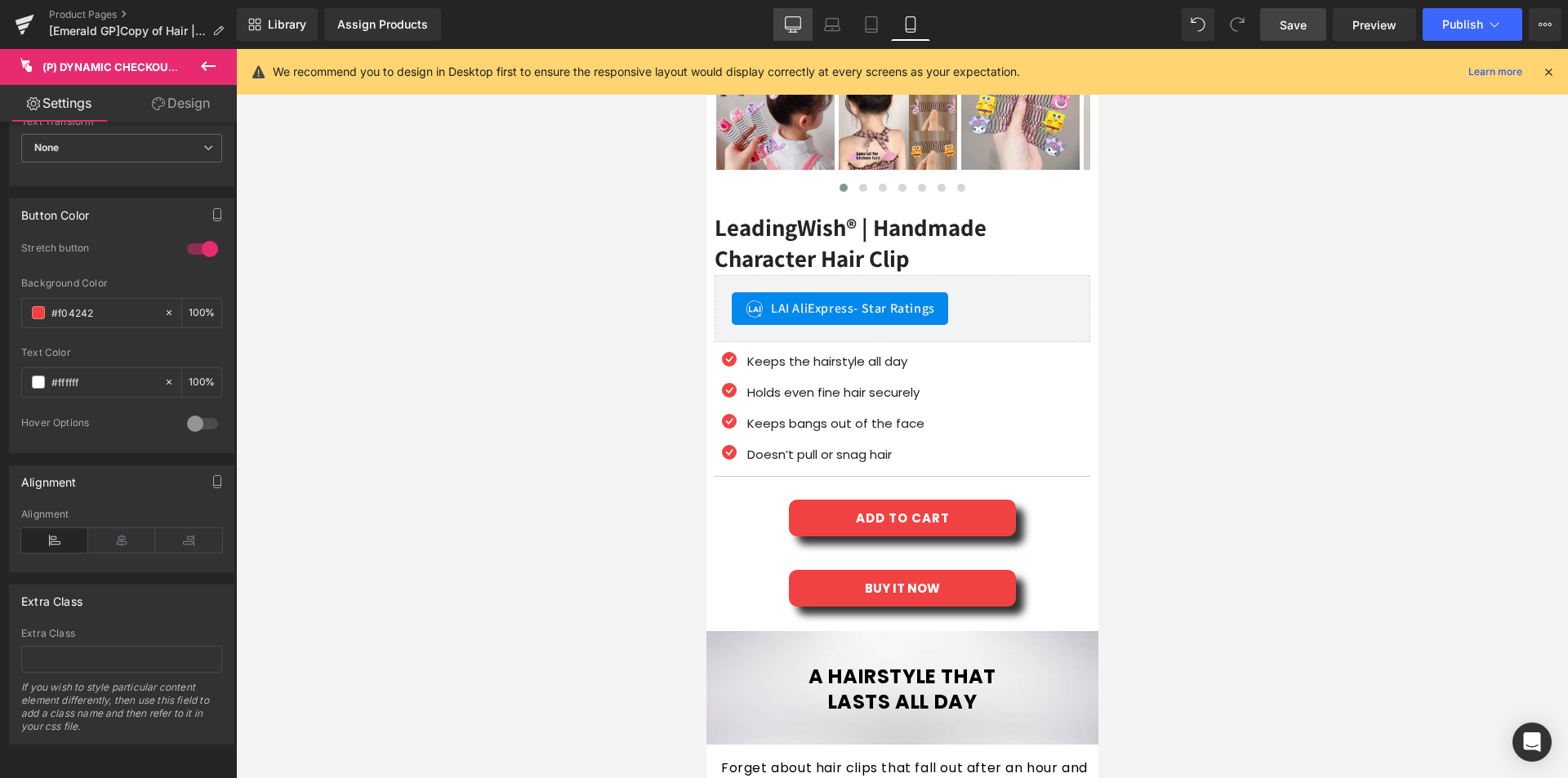
click at [780, 27] on link "Desktop" at bounding box center [793, 25] width 39 height 33
type input "100"
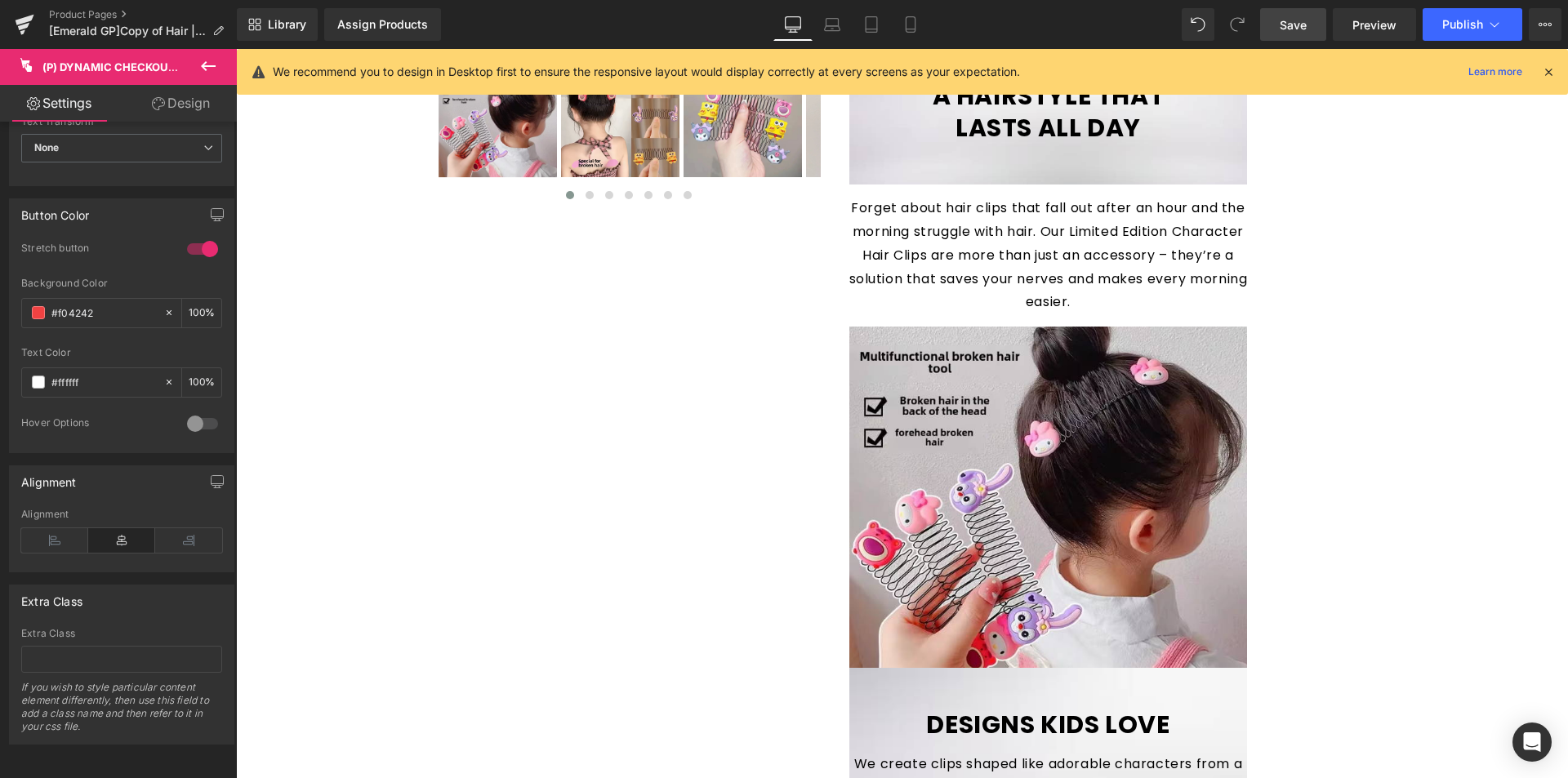
scroll to position [181, 0]
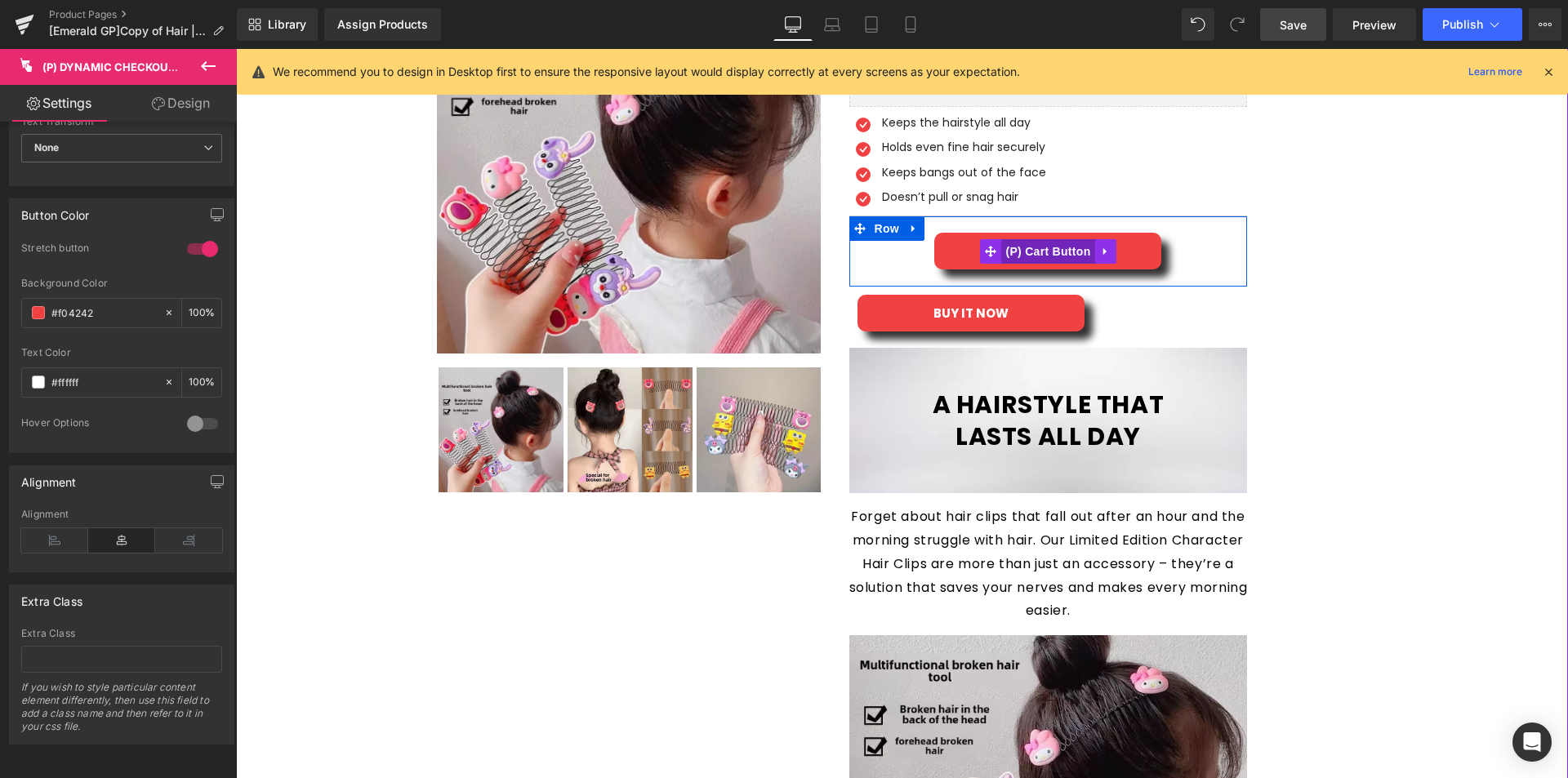
click at [1023, 257] on span "(P) Cart Button" at bounding box center [1047, 252] width 93 height 25
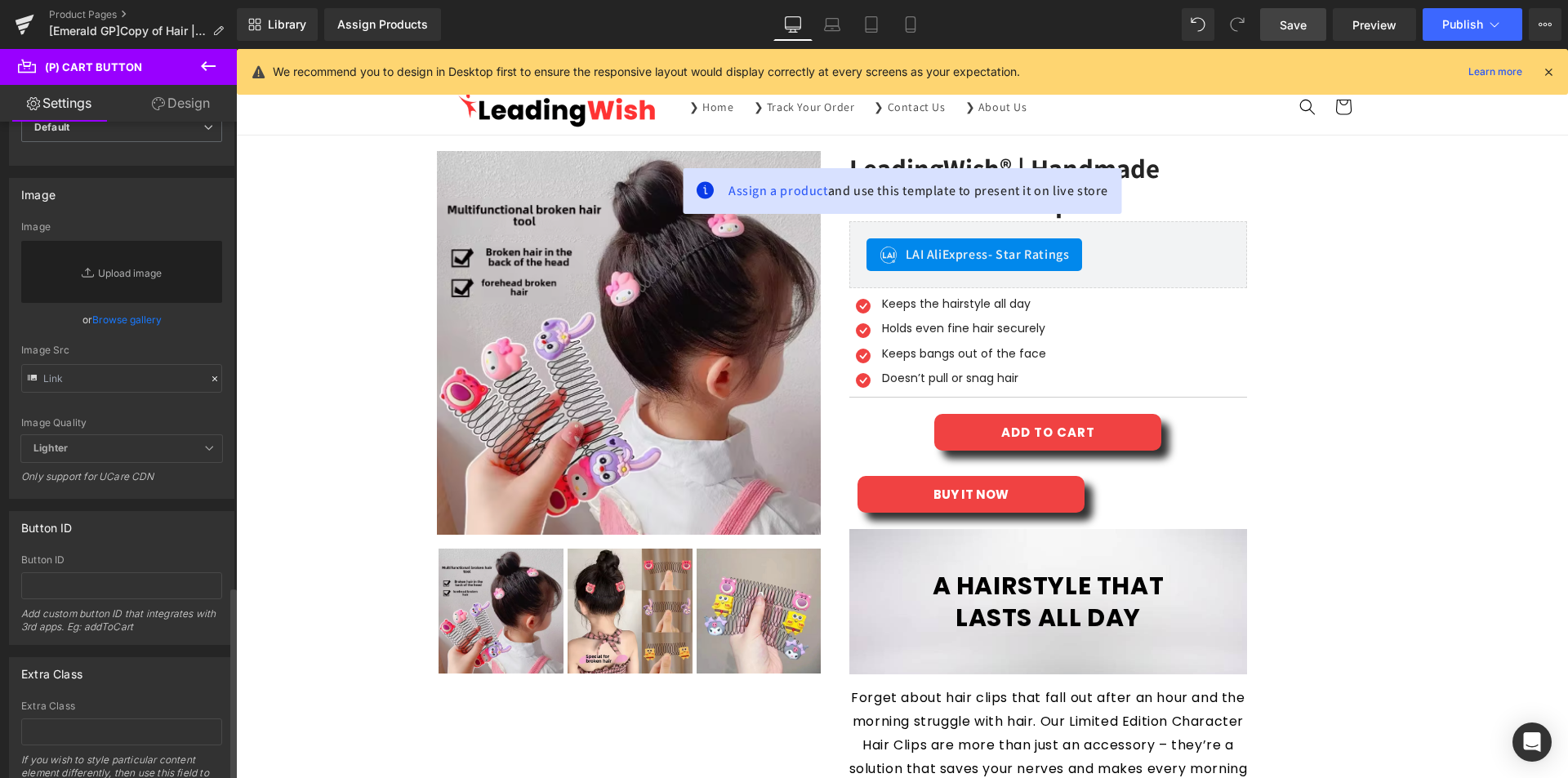
scroll to position [1247, 0]
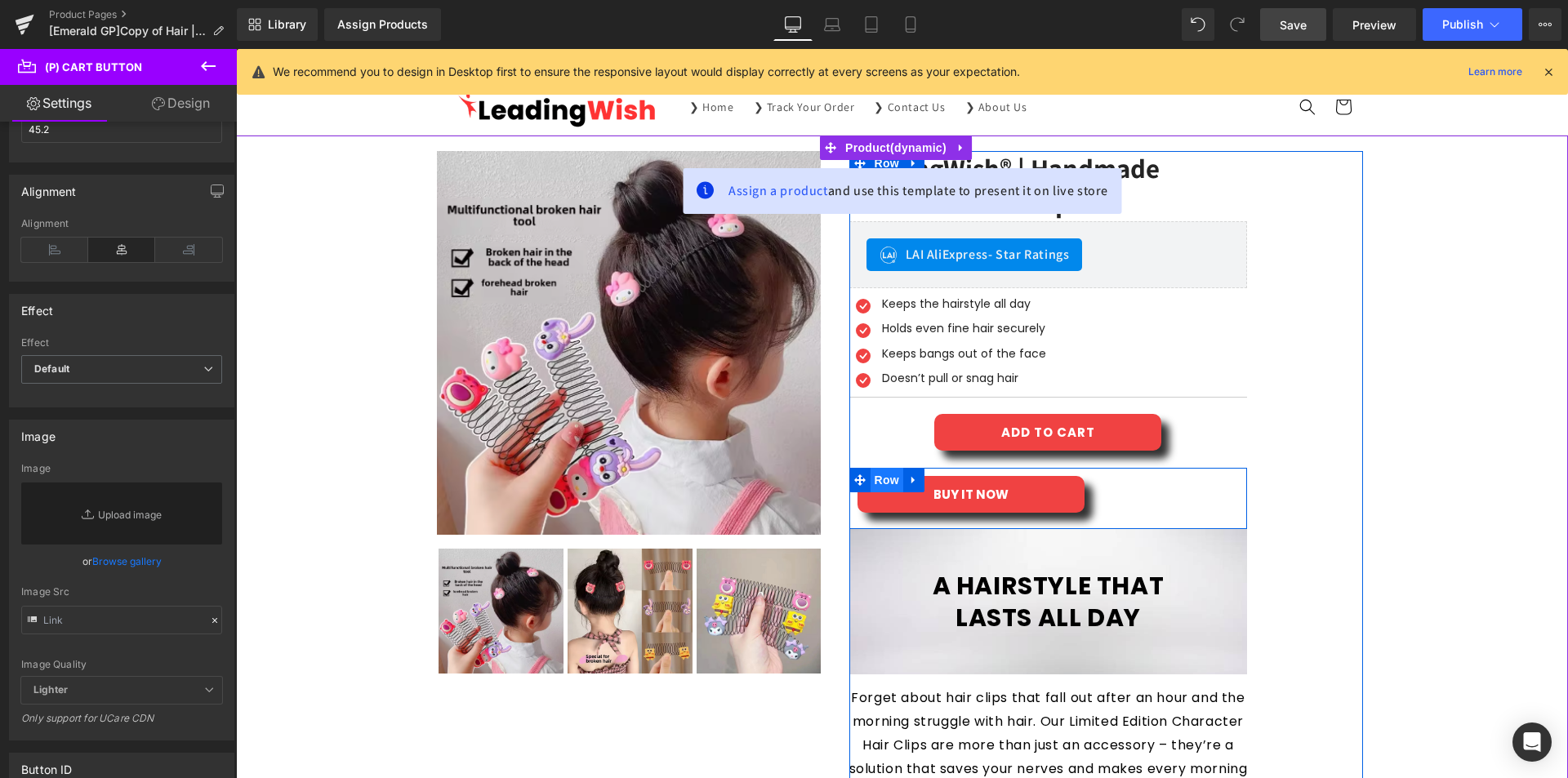
click at [873, 474] on span "Row" at bounding box center [887, 480] width 33 height 25
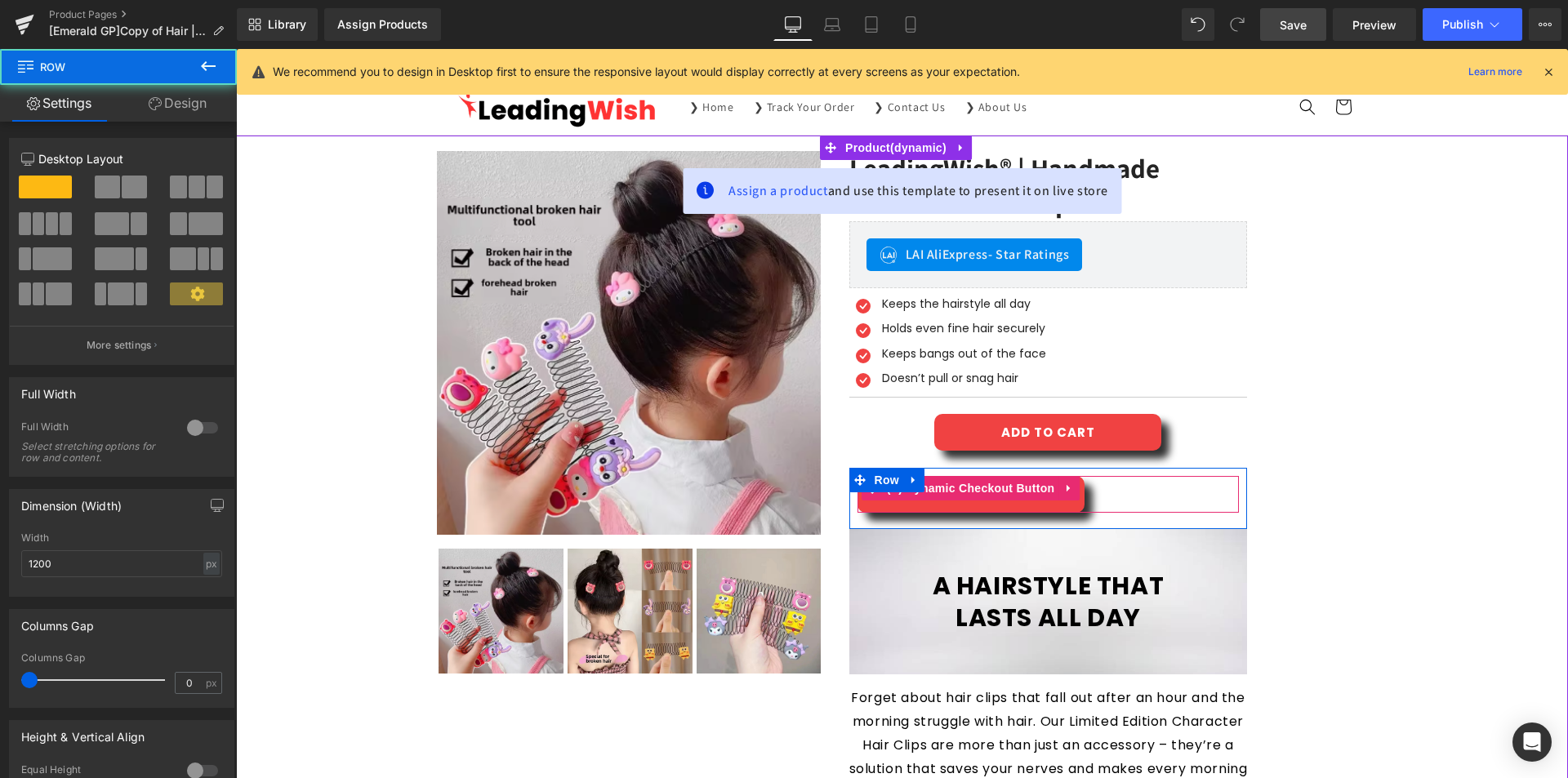
click at [1116, 492] on div "BUY IT NOW" at bounding box center [1048, 494] width 382 height 36
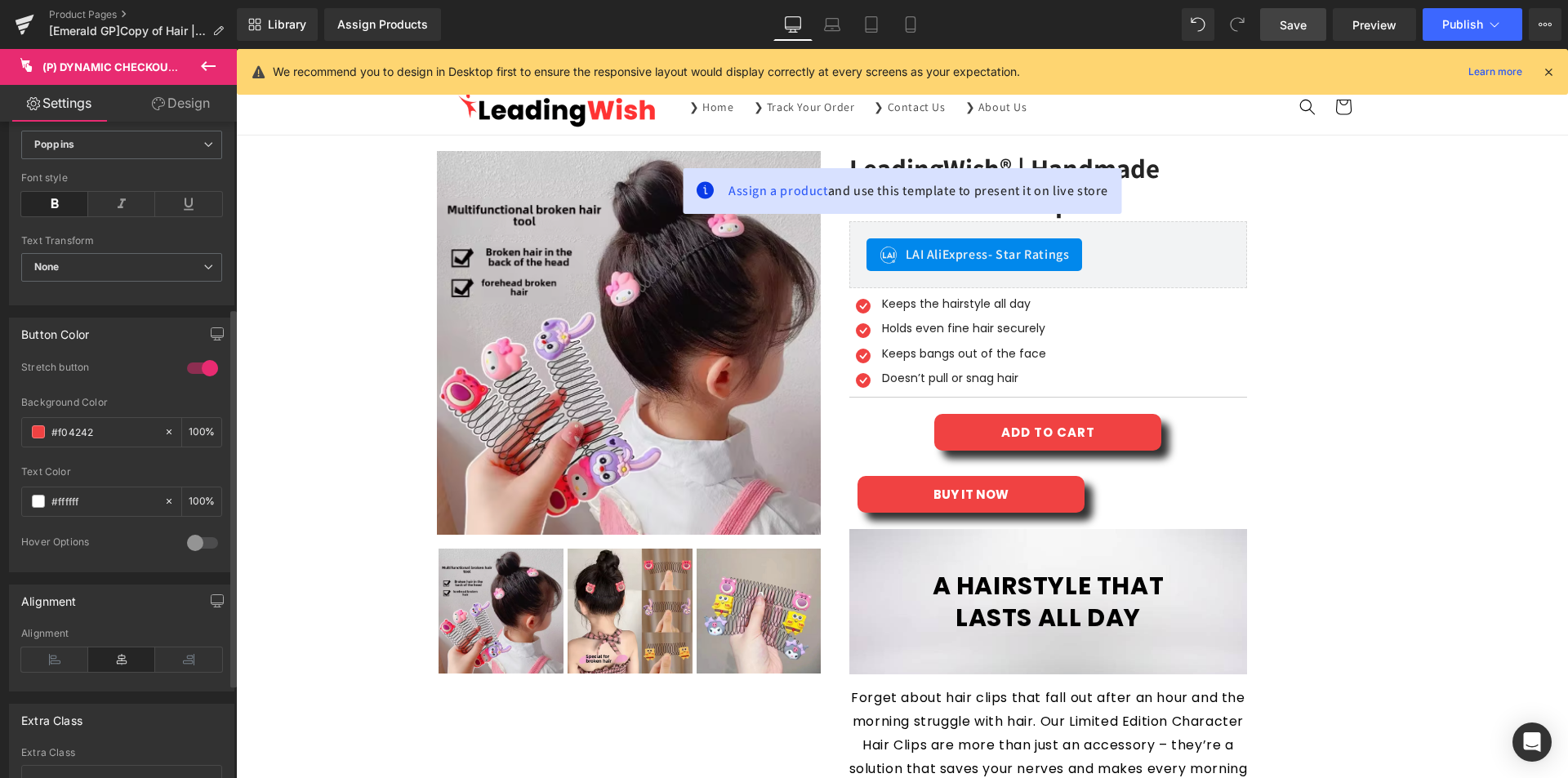
scroll to position [322, 0]
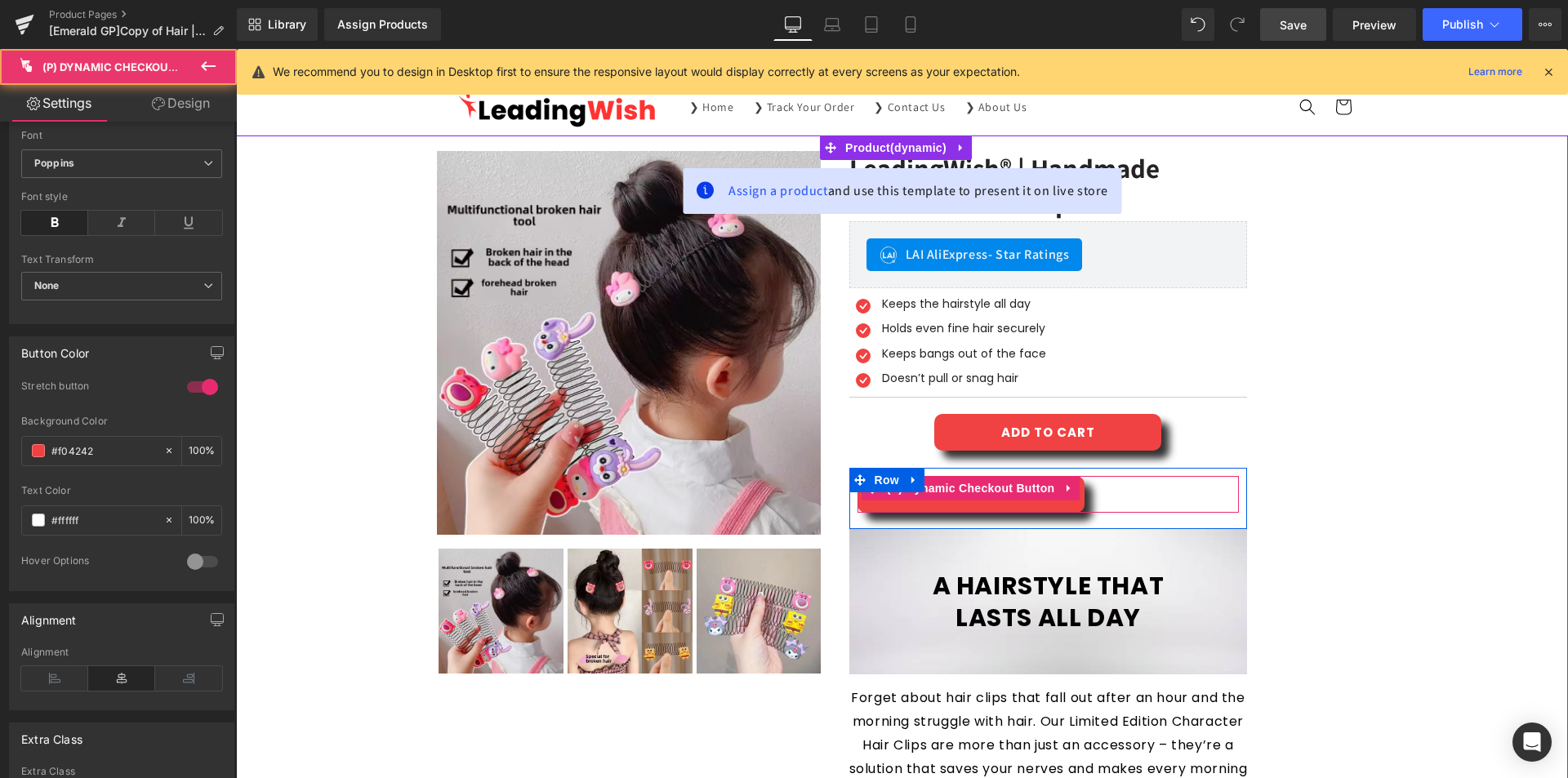
click at [1148, 497] on div "BUY IT NOW" at bounding box center [1048, 494] width 382 height 36
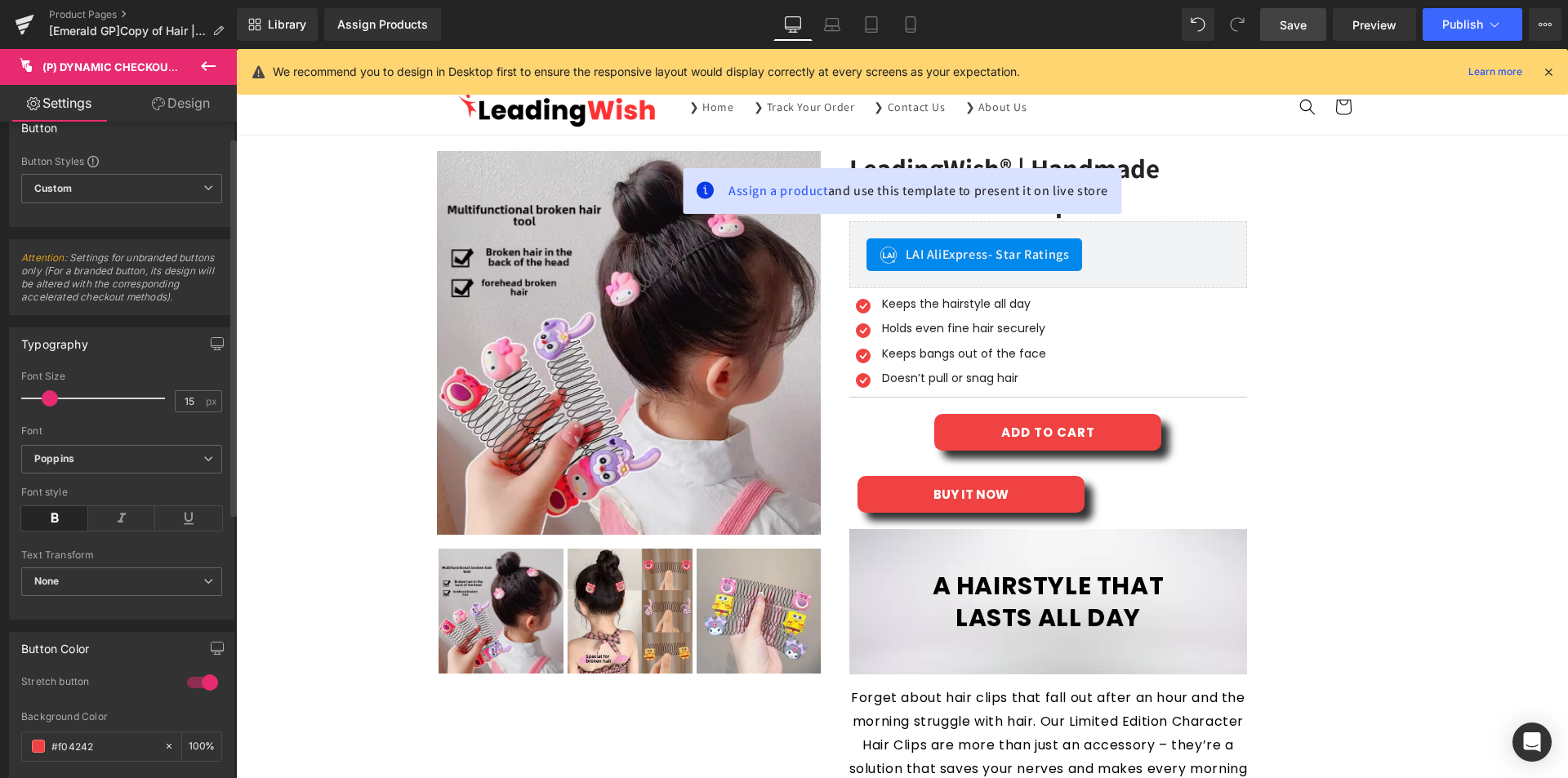
scroll to position [0, 0]
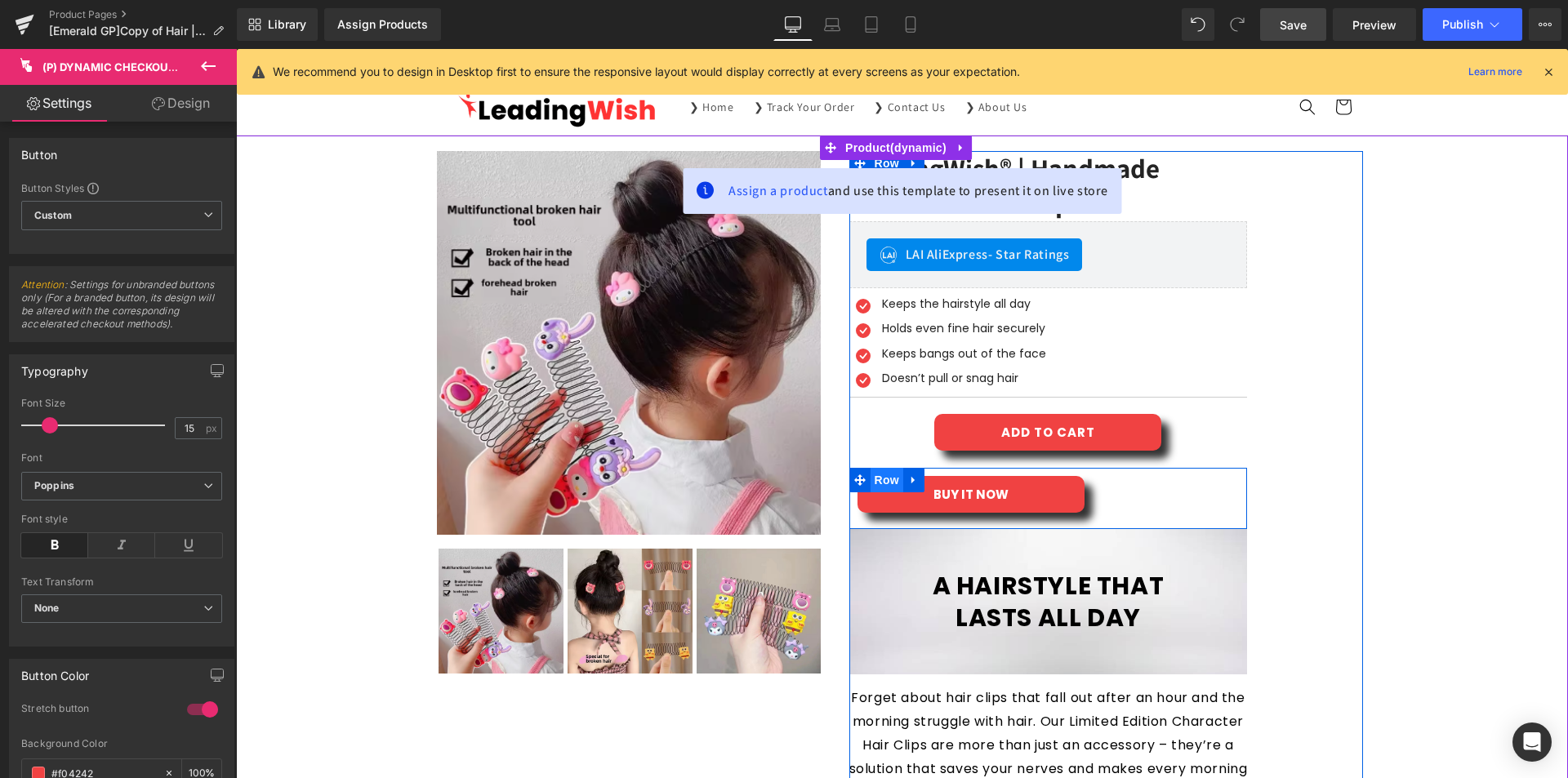
click at [889, 484] on span "Row" at bounding box center [887, 480] width 33 height 25
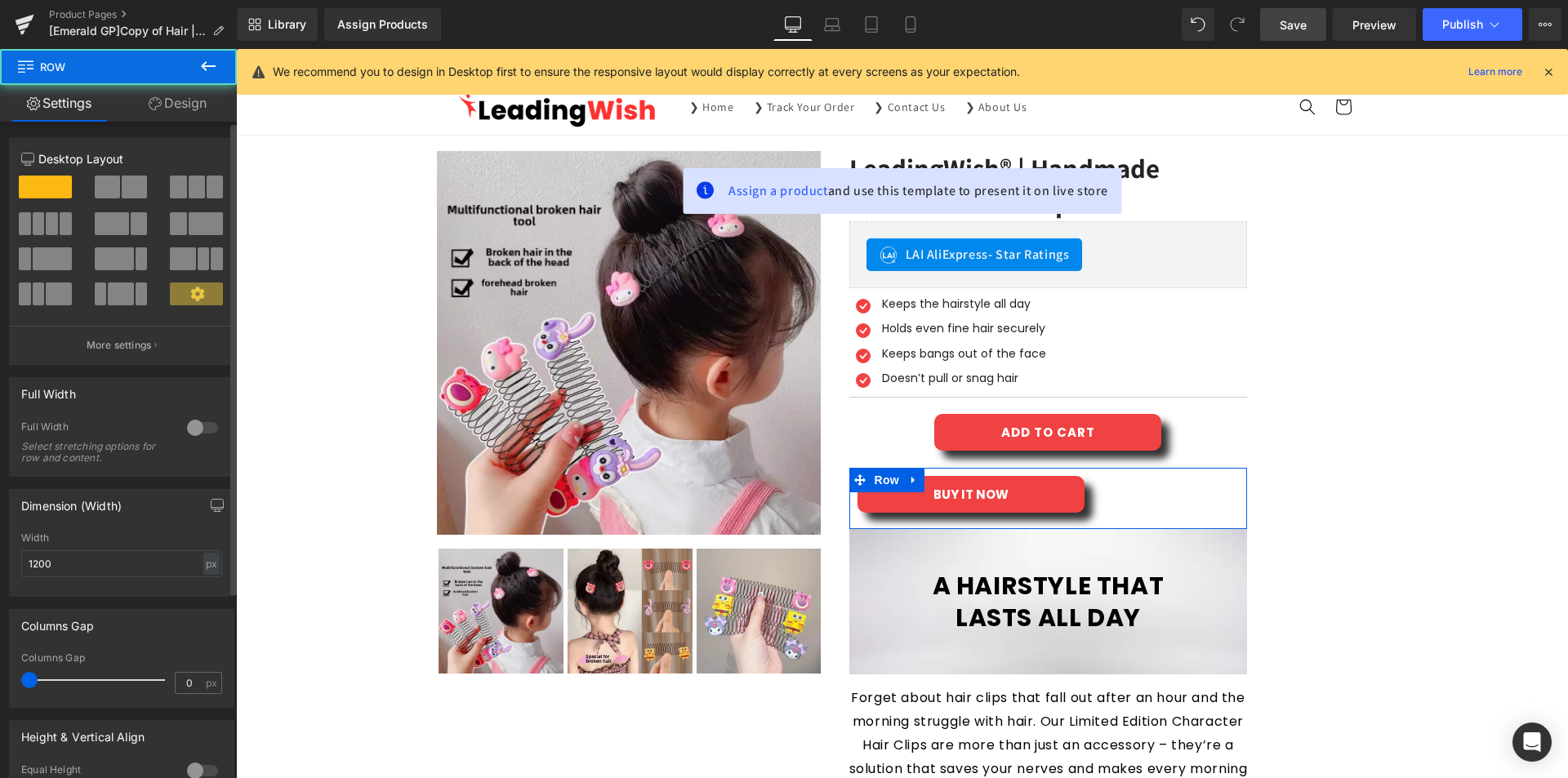
scroll to position [260, 0]
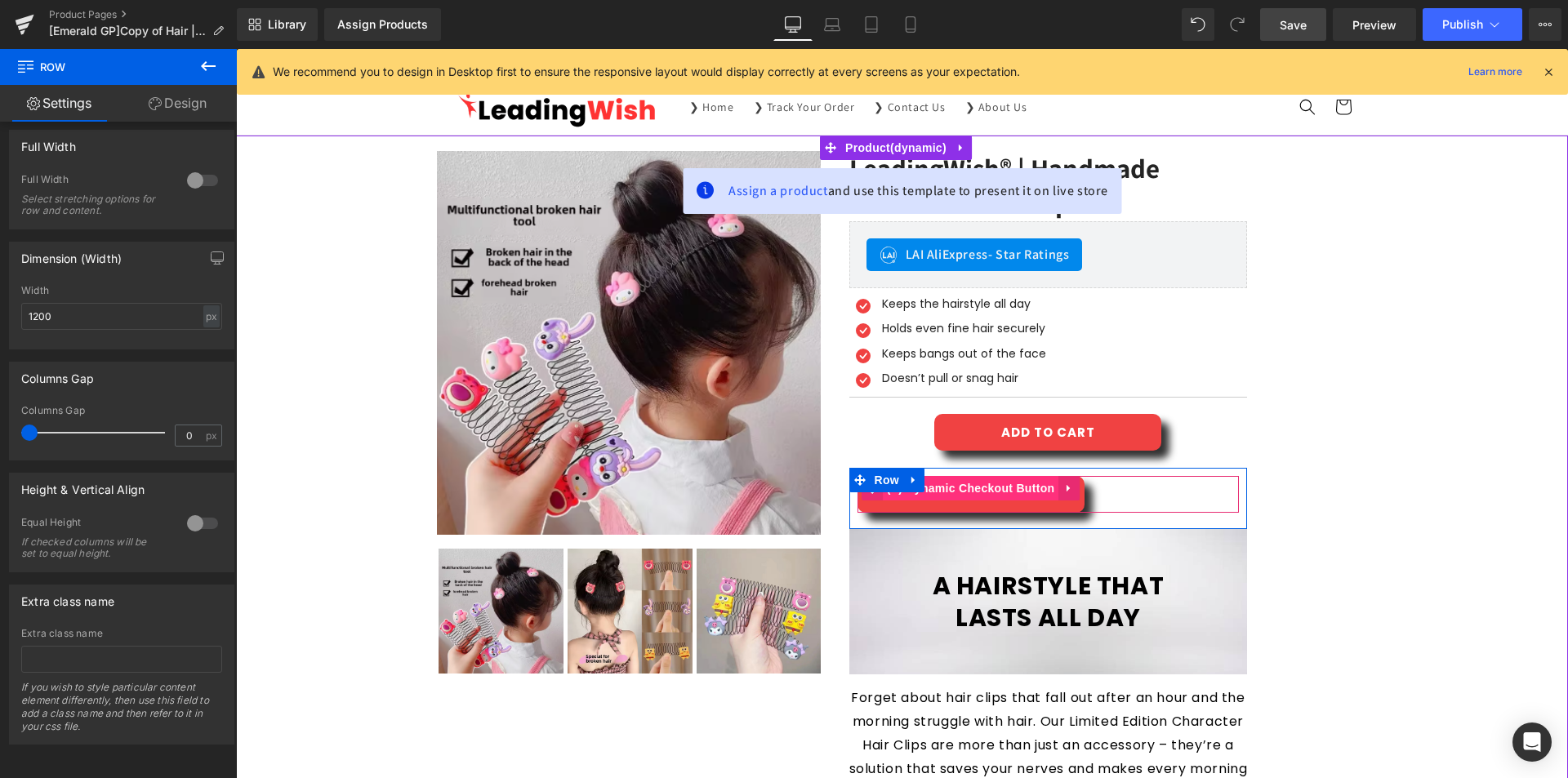
click at [970, 495] on span "(P) Dynamic Checkout Button" at bounding box center [971, 489] width 176 height 25
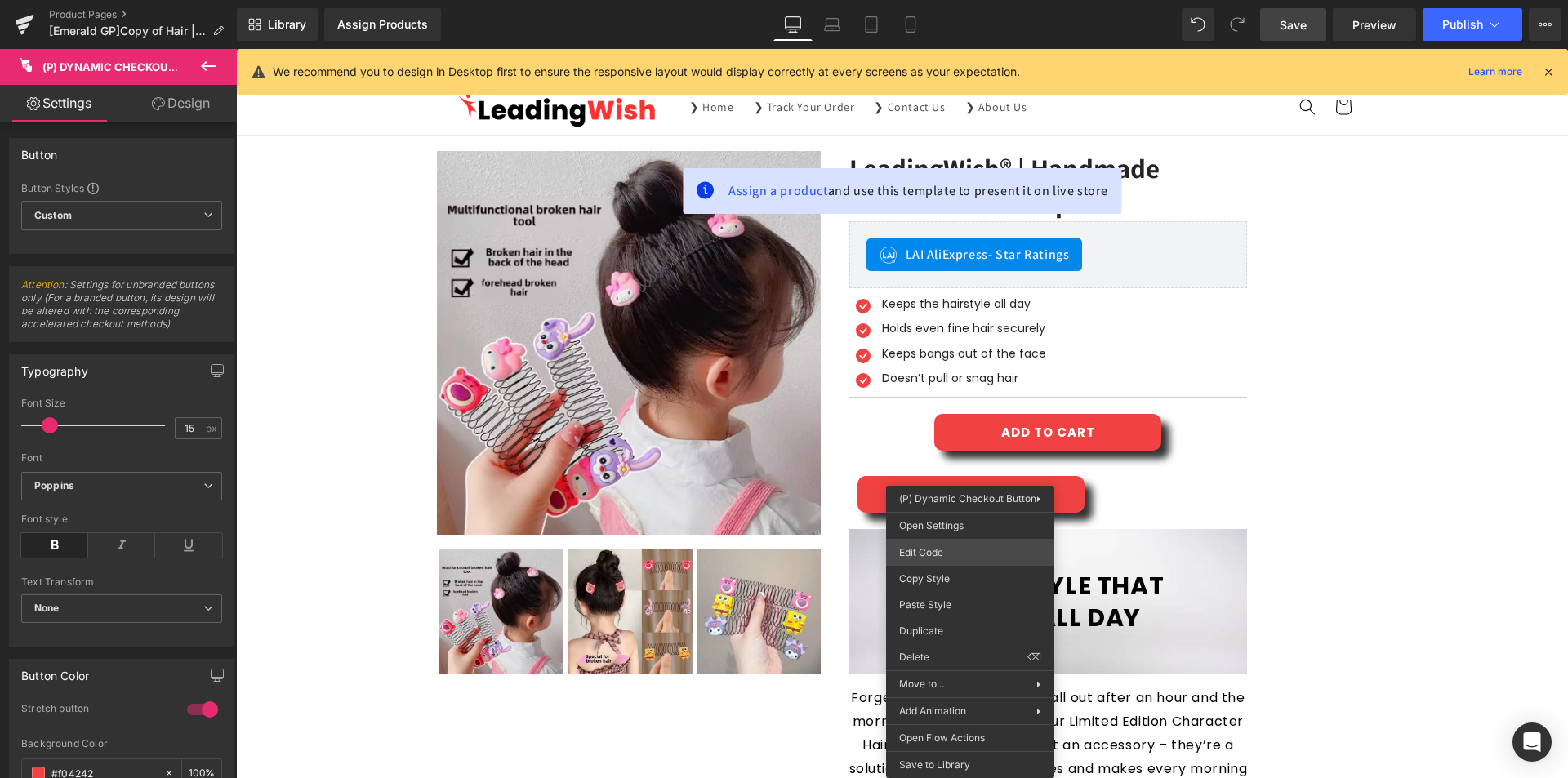
click at [934, 0] on div "(P) Dynamic Checkout Button You are previewing how the will restyle your page. …" at bounding box center [784, 0] width 1568 height 0
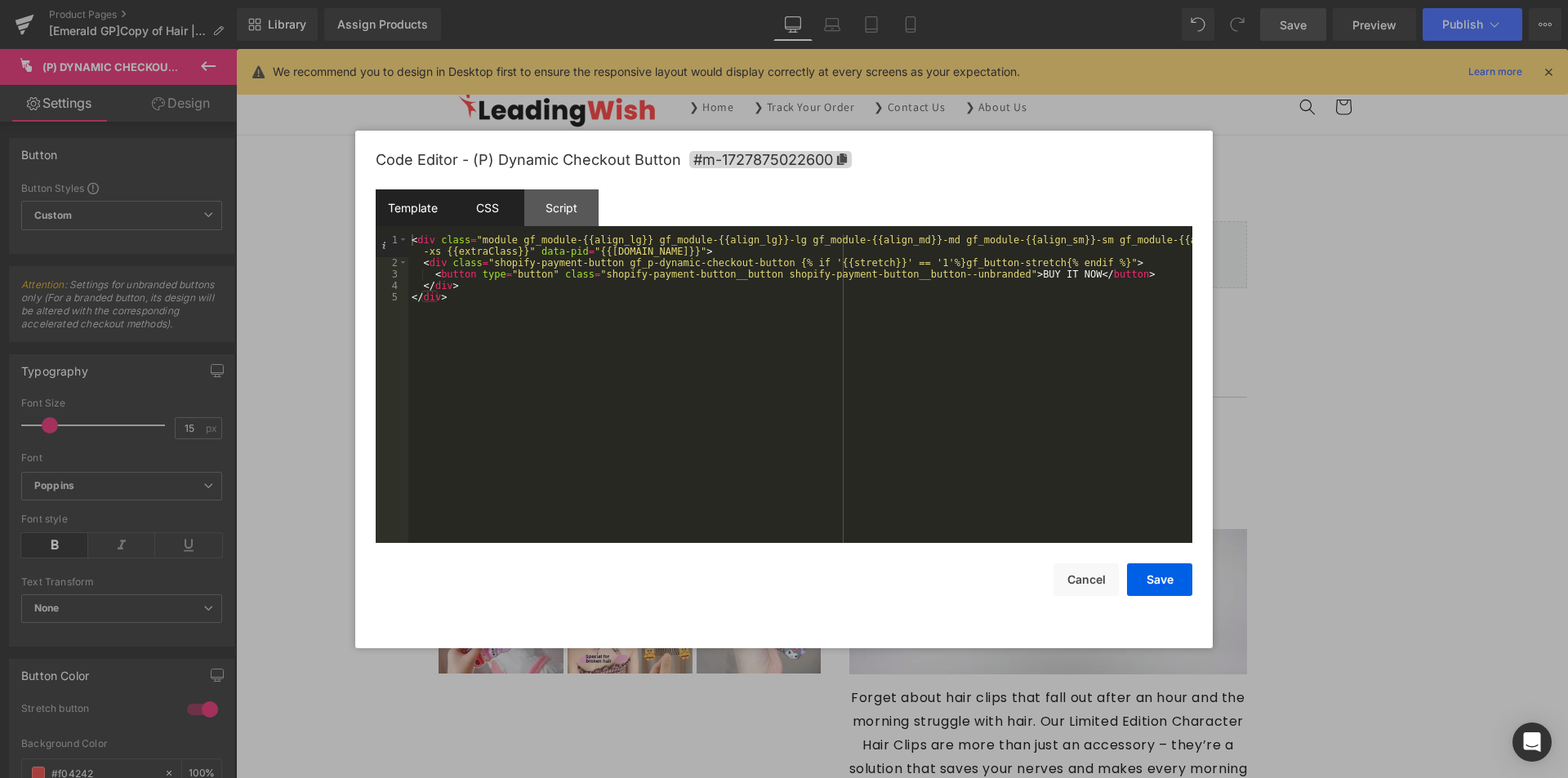
click at [512, 224] on div "CSS" at bounding box center [487, 208] width 75 height 36
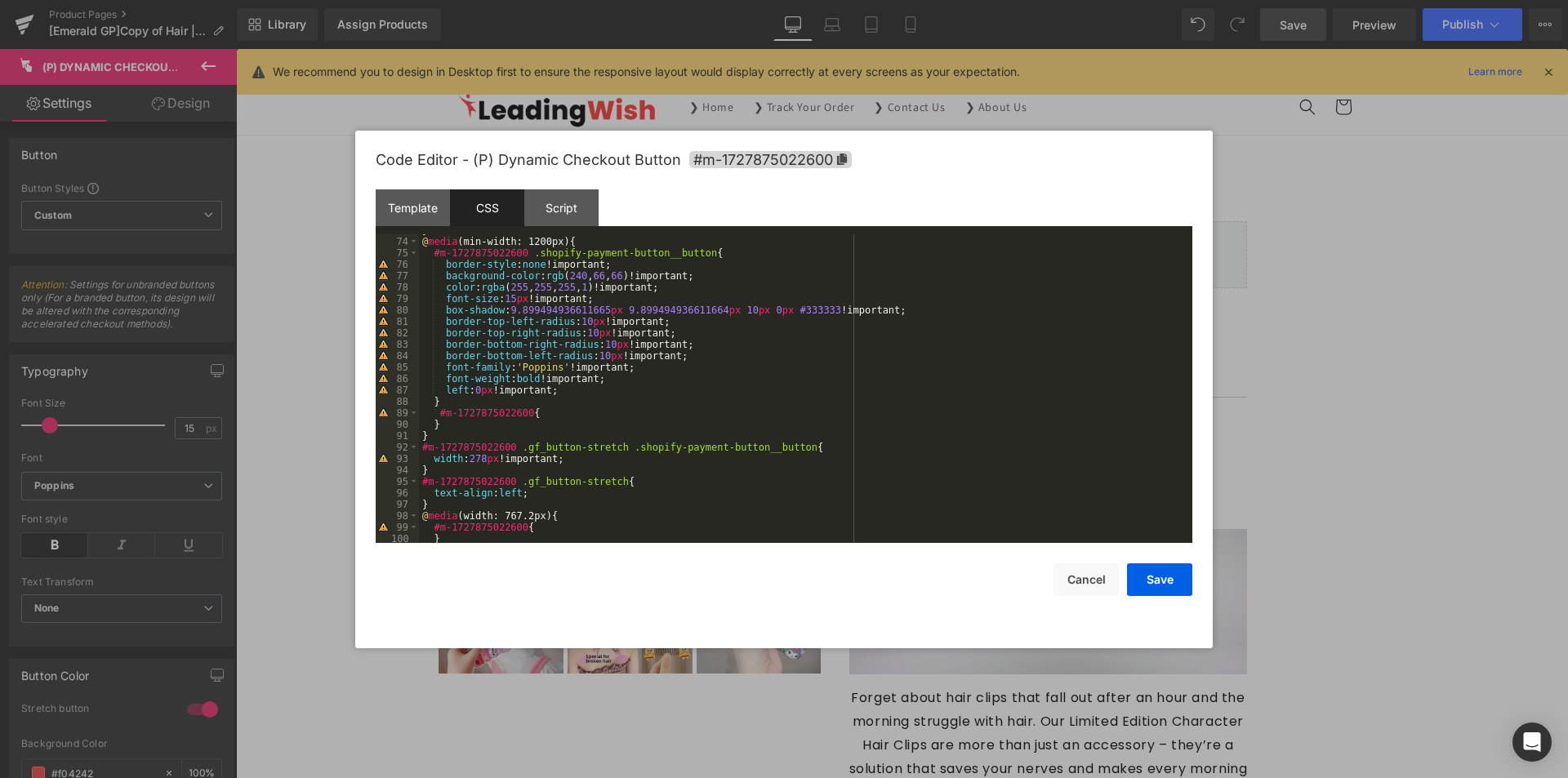
scroll to position [881, 0]
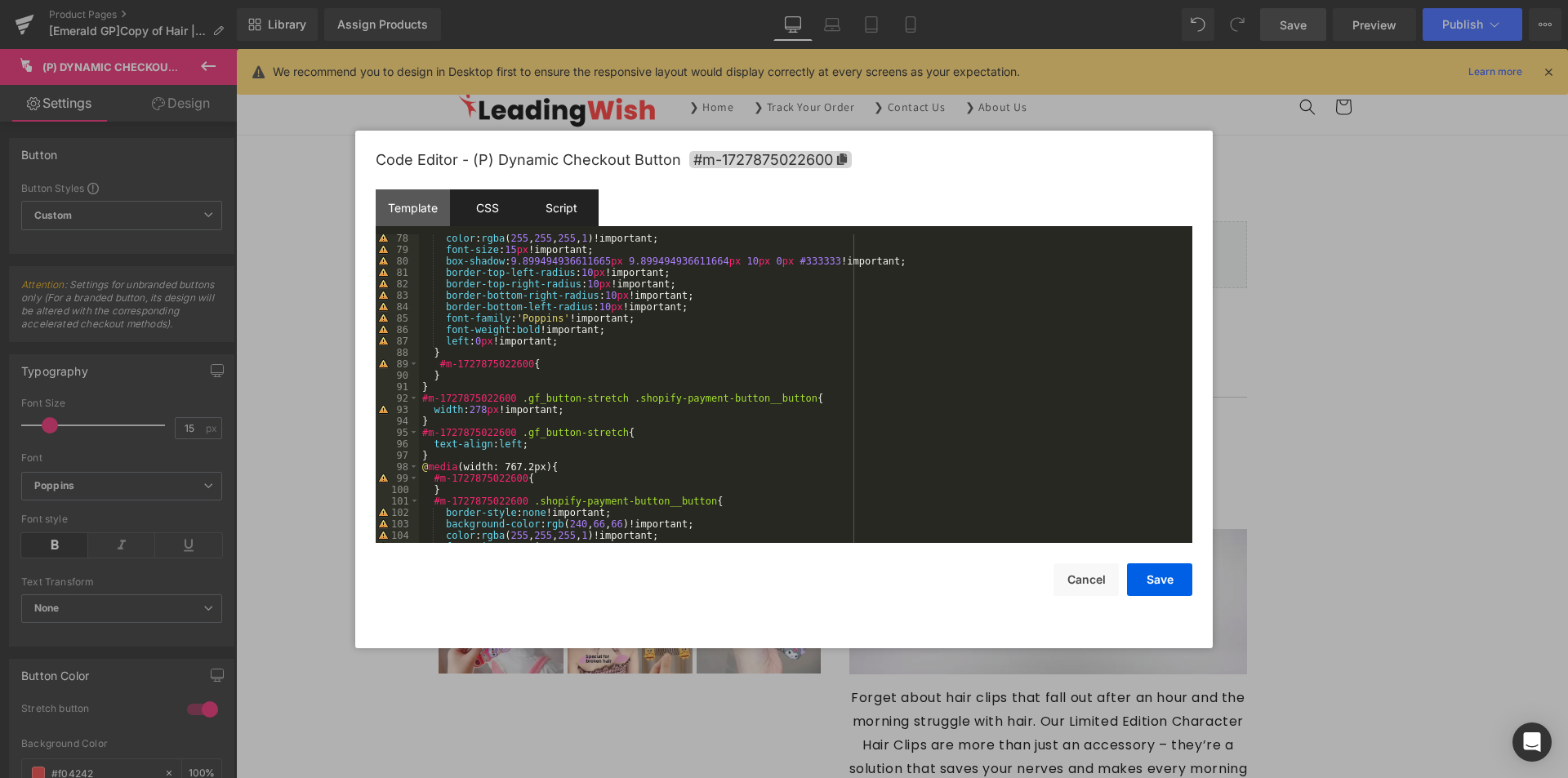
click at [560, 207] on div "Script" at bounding box center [562, 208] width 75 height 36
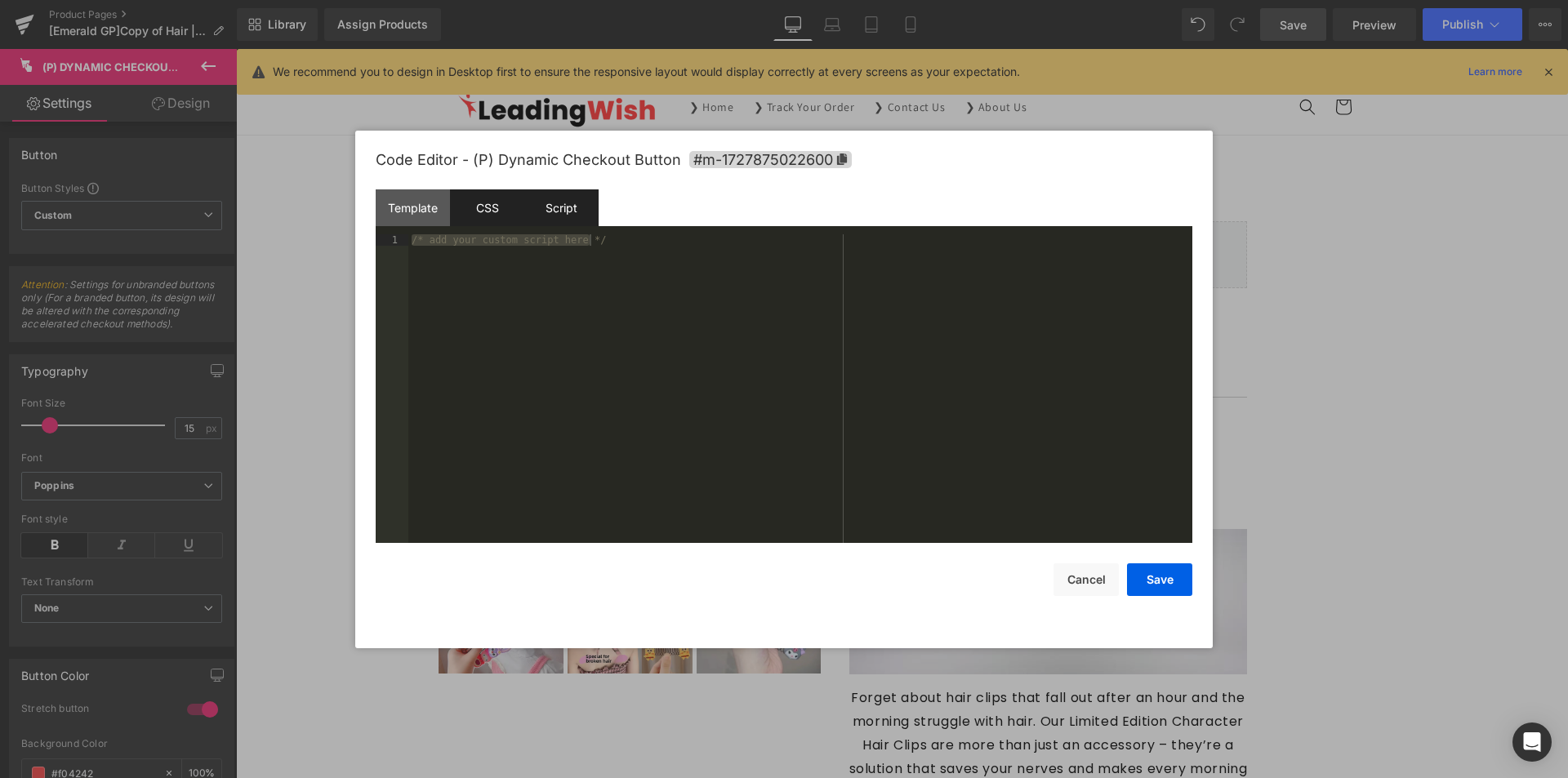
click at [492, 200] on div "CSS" at bounding box center [487, 208] width 75 height 36
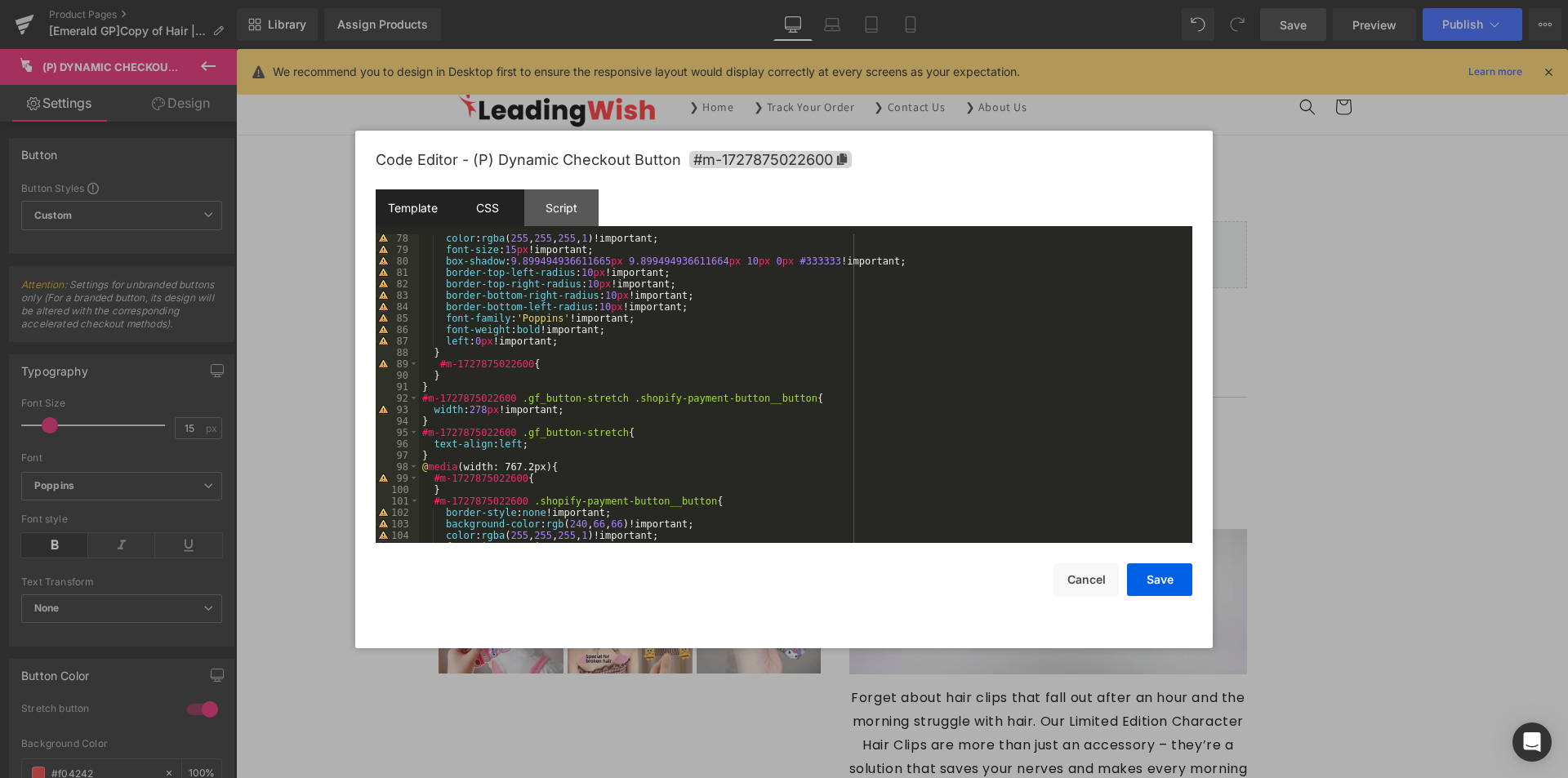
click at [437, 206] on div "Template" at bounding box center [413, 208] width 75 height 36
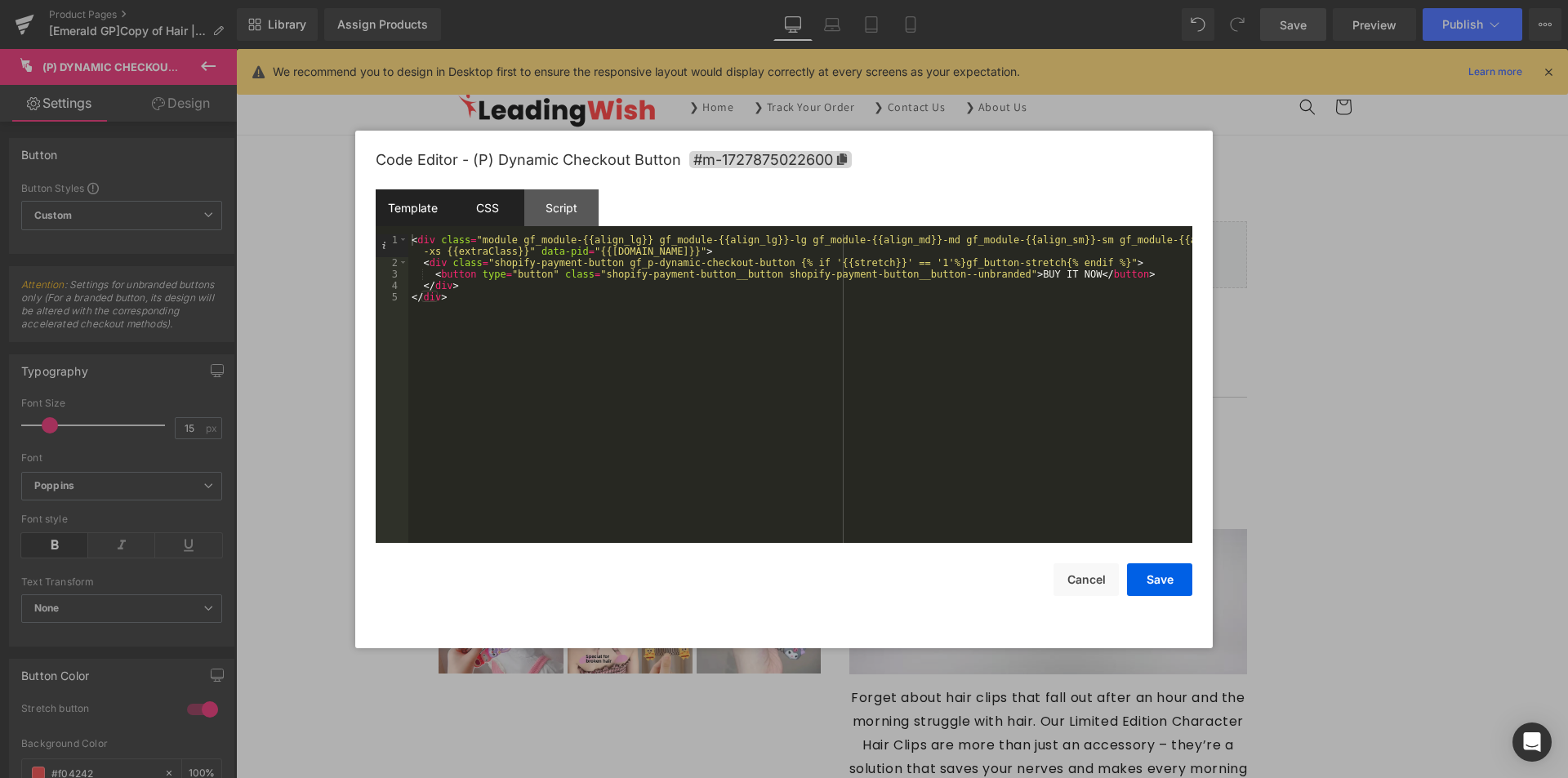
click at [491, 207] on div "CSS" at bounding box center [487, 208] width 75 height 36
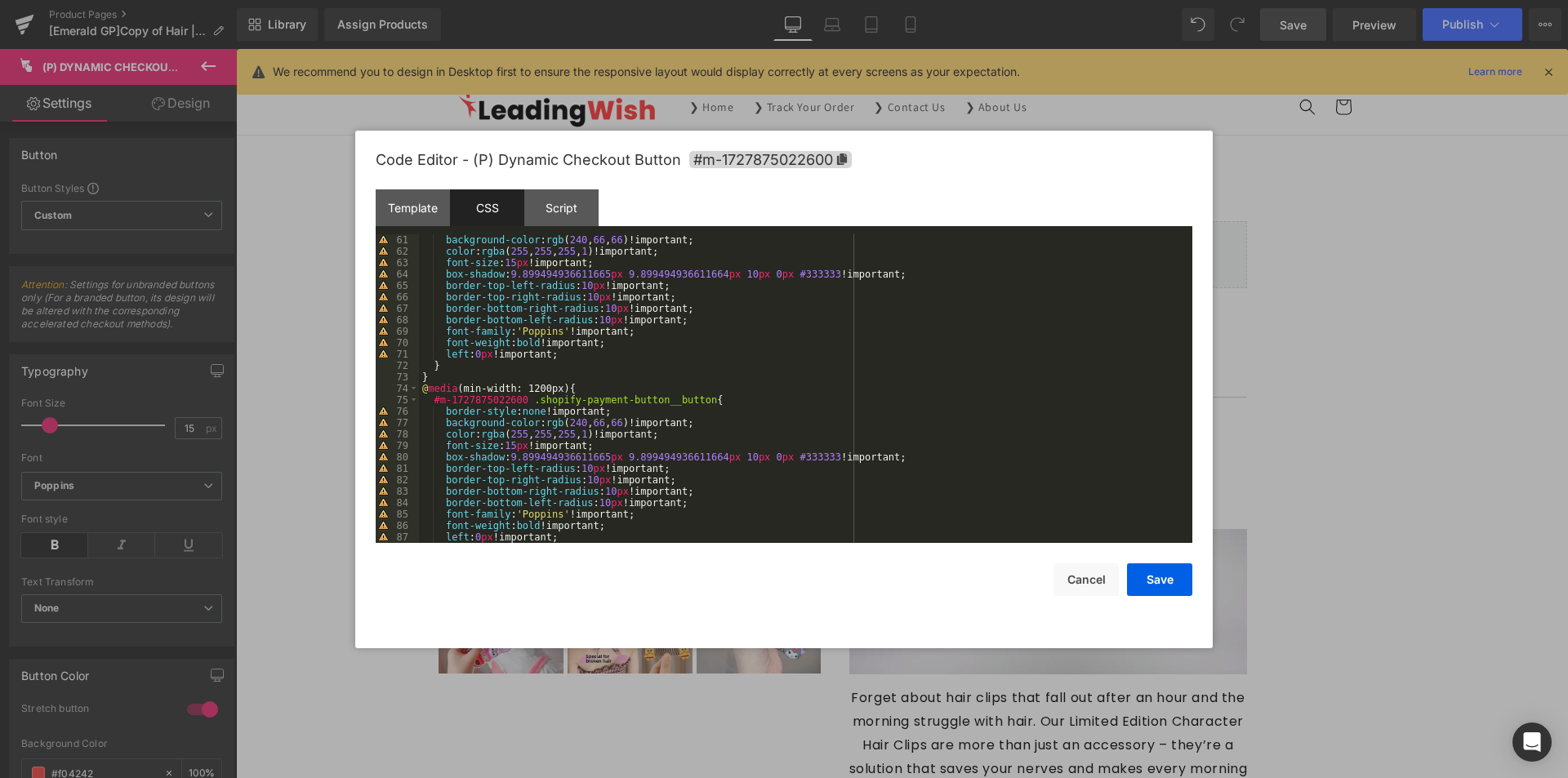
scroll to position [538, 0]
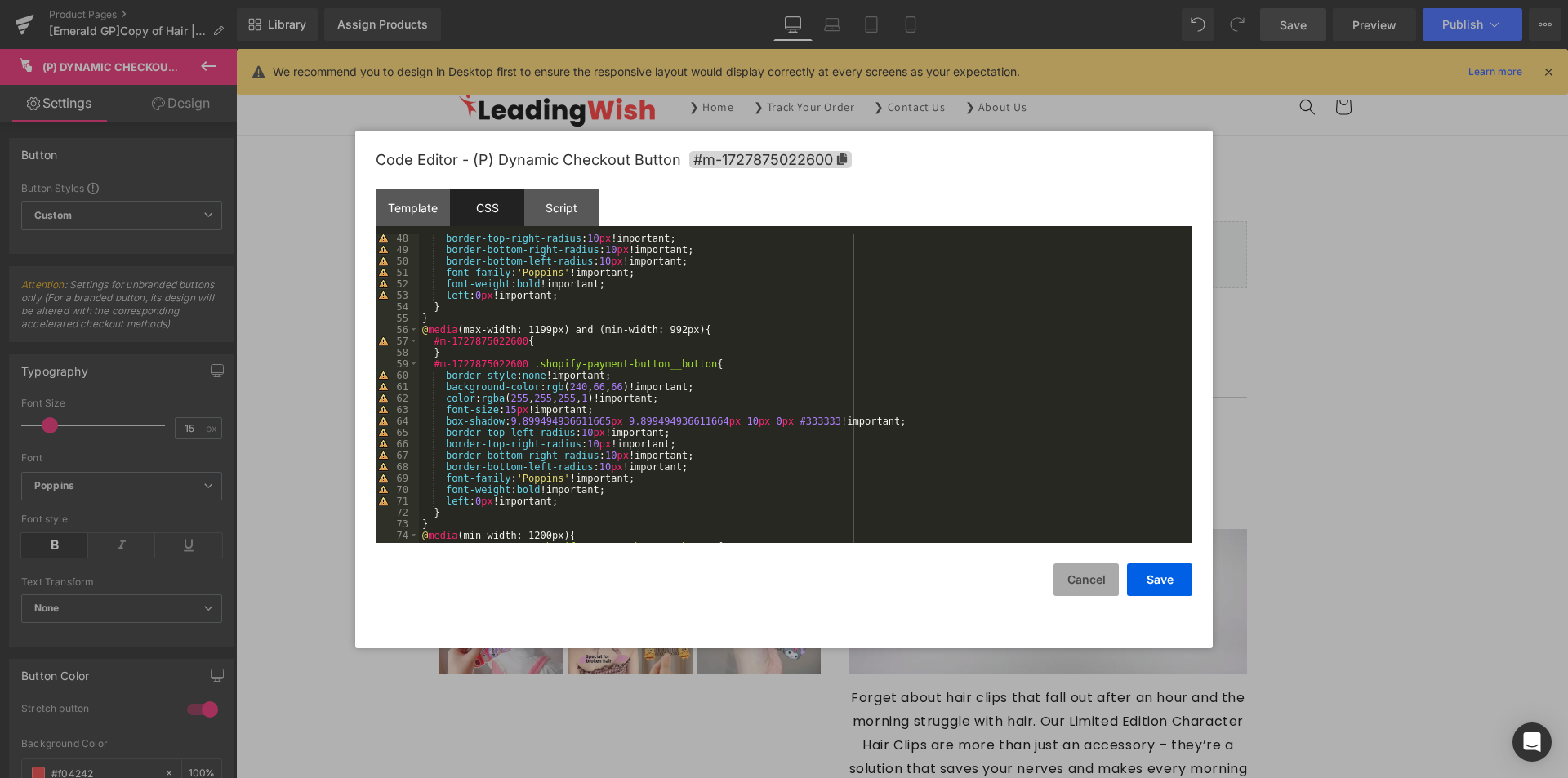
click at [1094, 588] on button "Cancel" at bounding box center [1086, 580] width 65 height 33
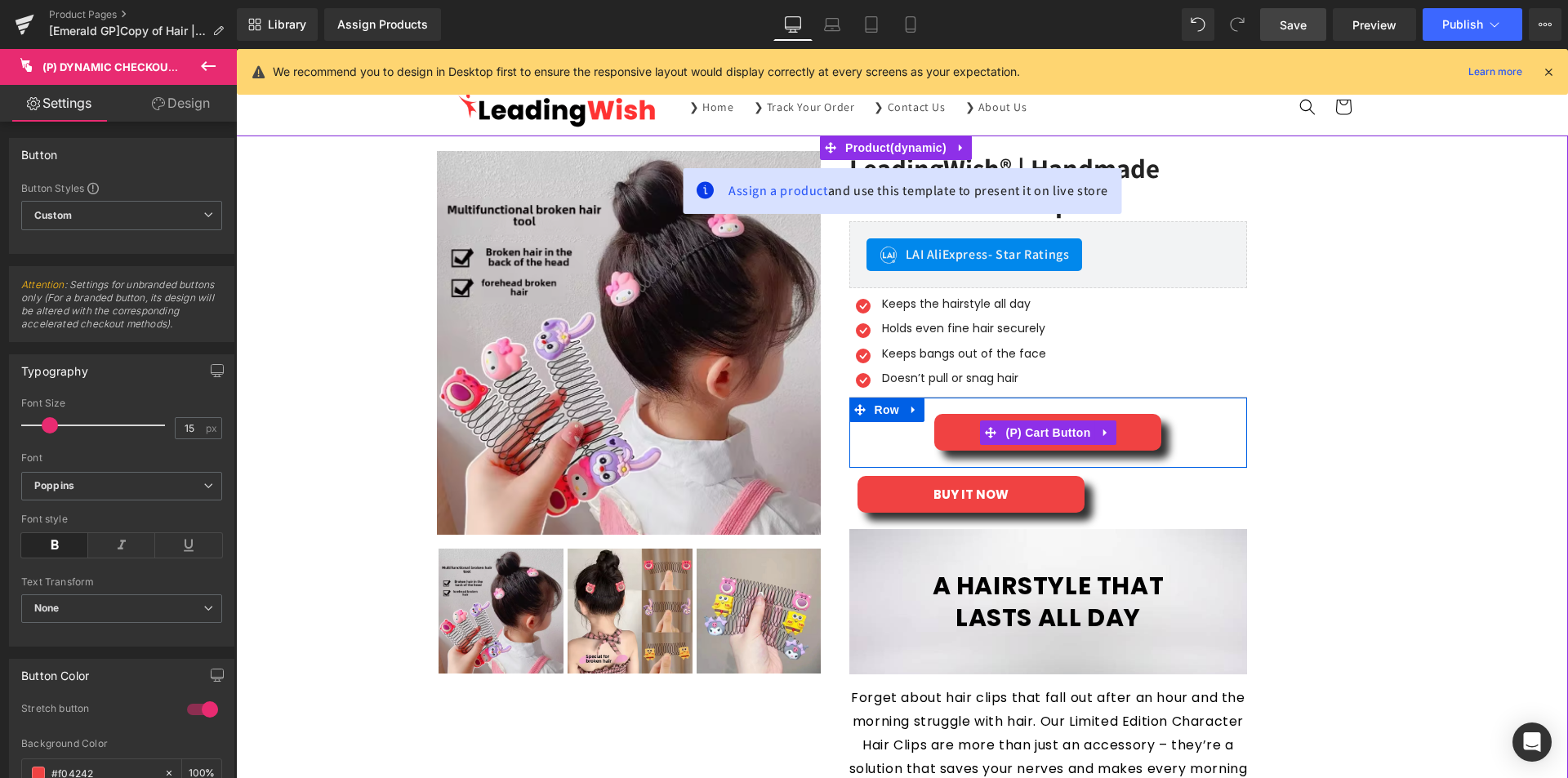
click at [891, 428] on div "ADD TO CART" at bounding box center [1048, 432] width 382 height 36
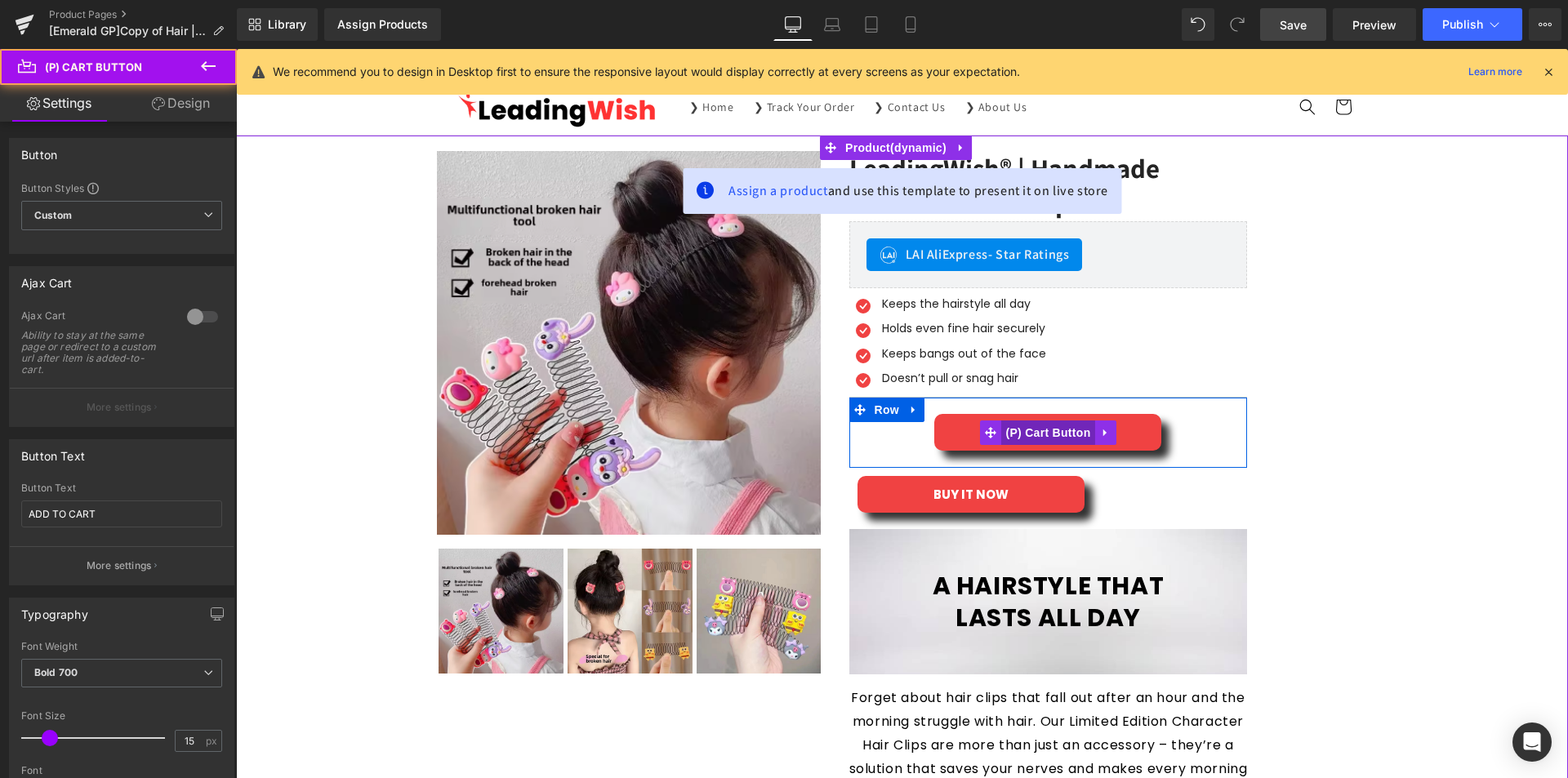
click at [1024, 437] on span "(P) Cart Button" at bounding box center [1047, 433] width 93 height 25
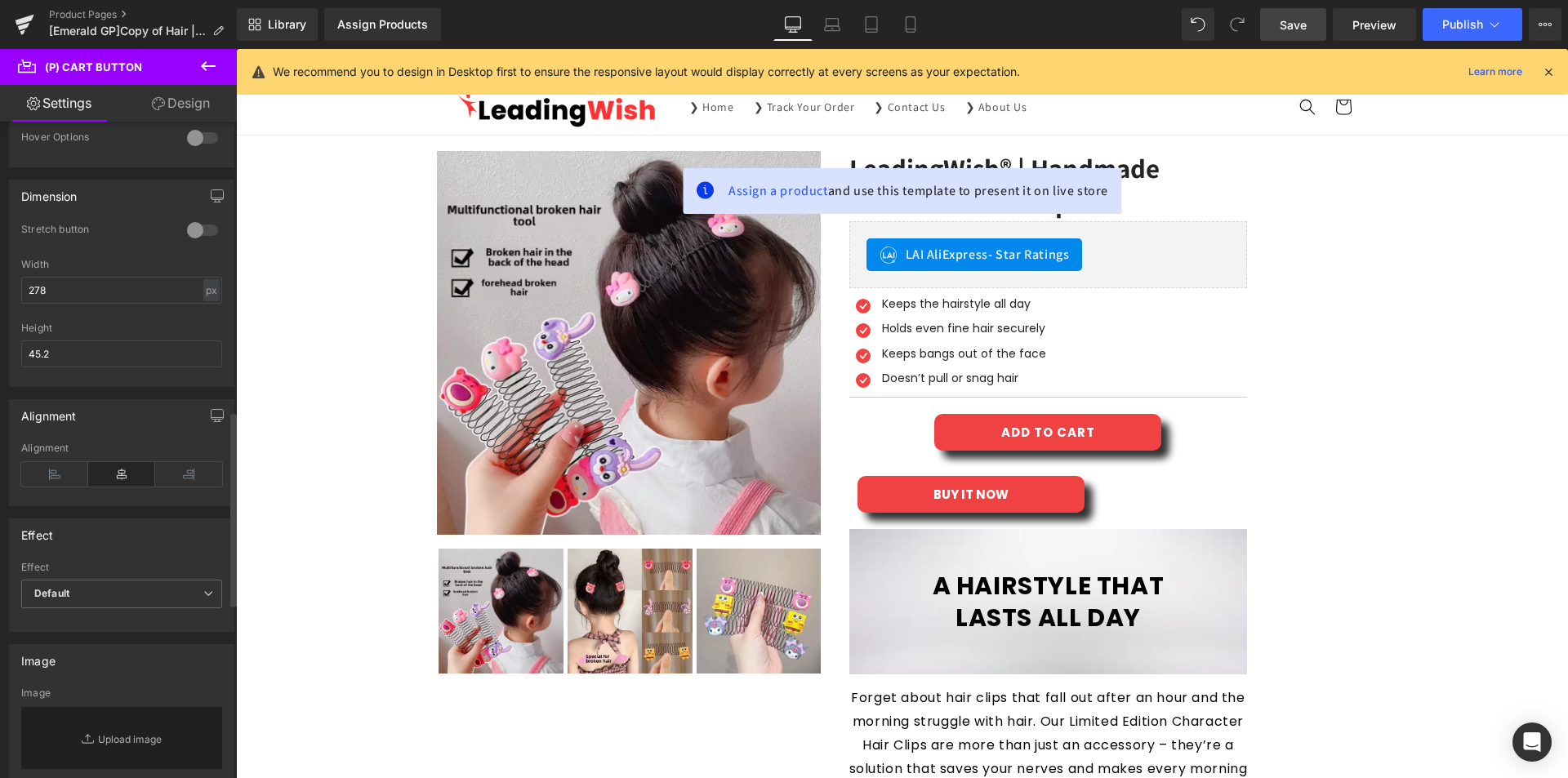
scroll to position [1061, 0]
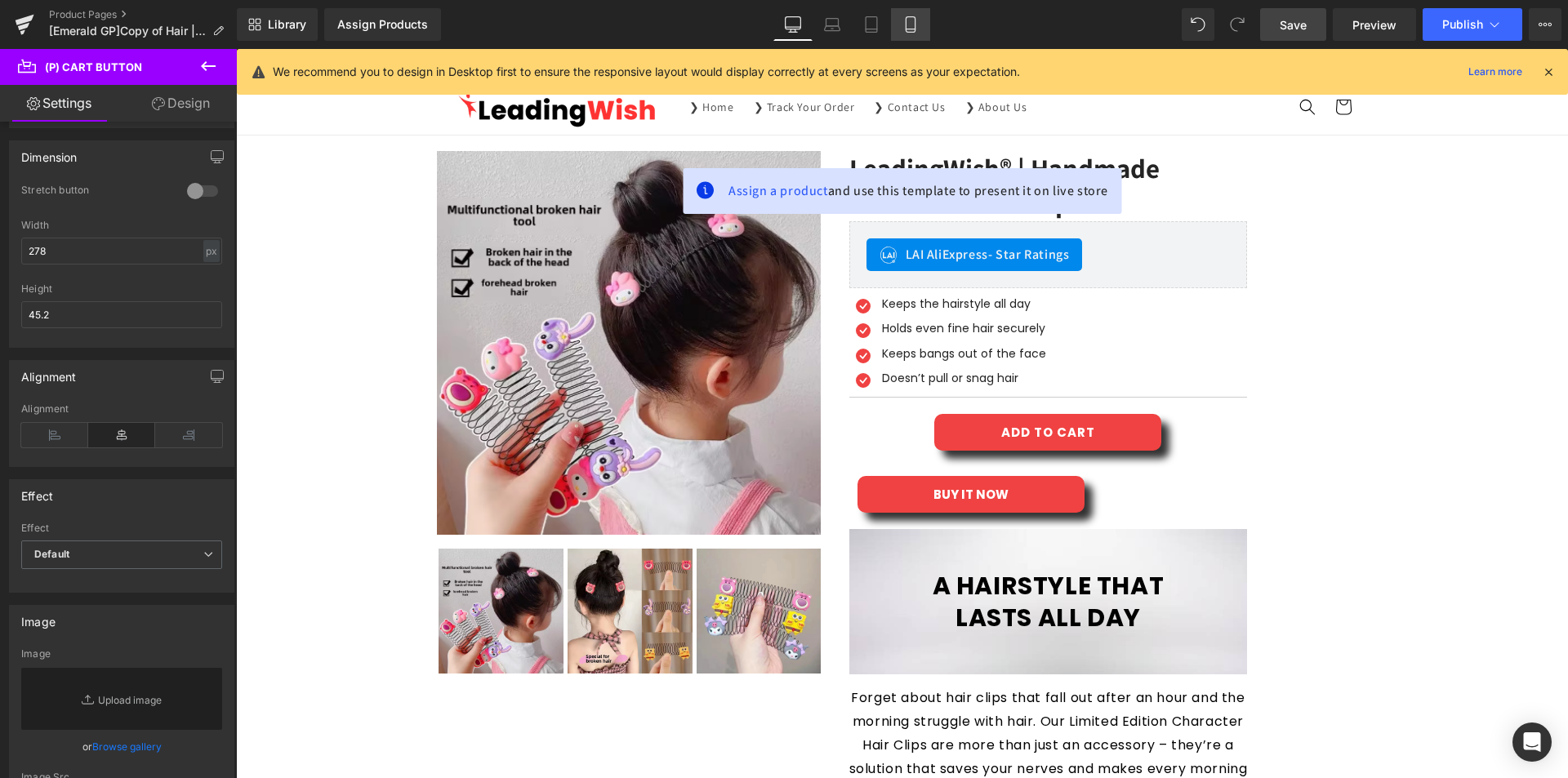
click at [911, 20] on icon at bounding box center [910, 24] width 16 height 16
type input "100"
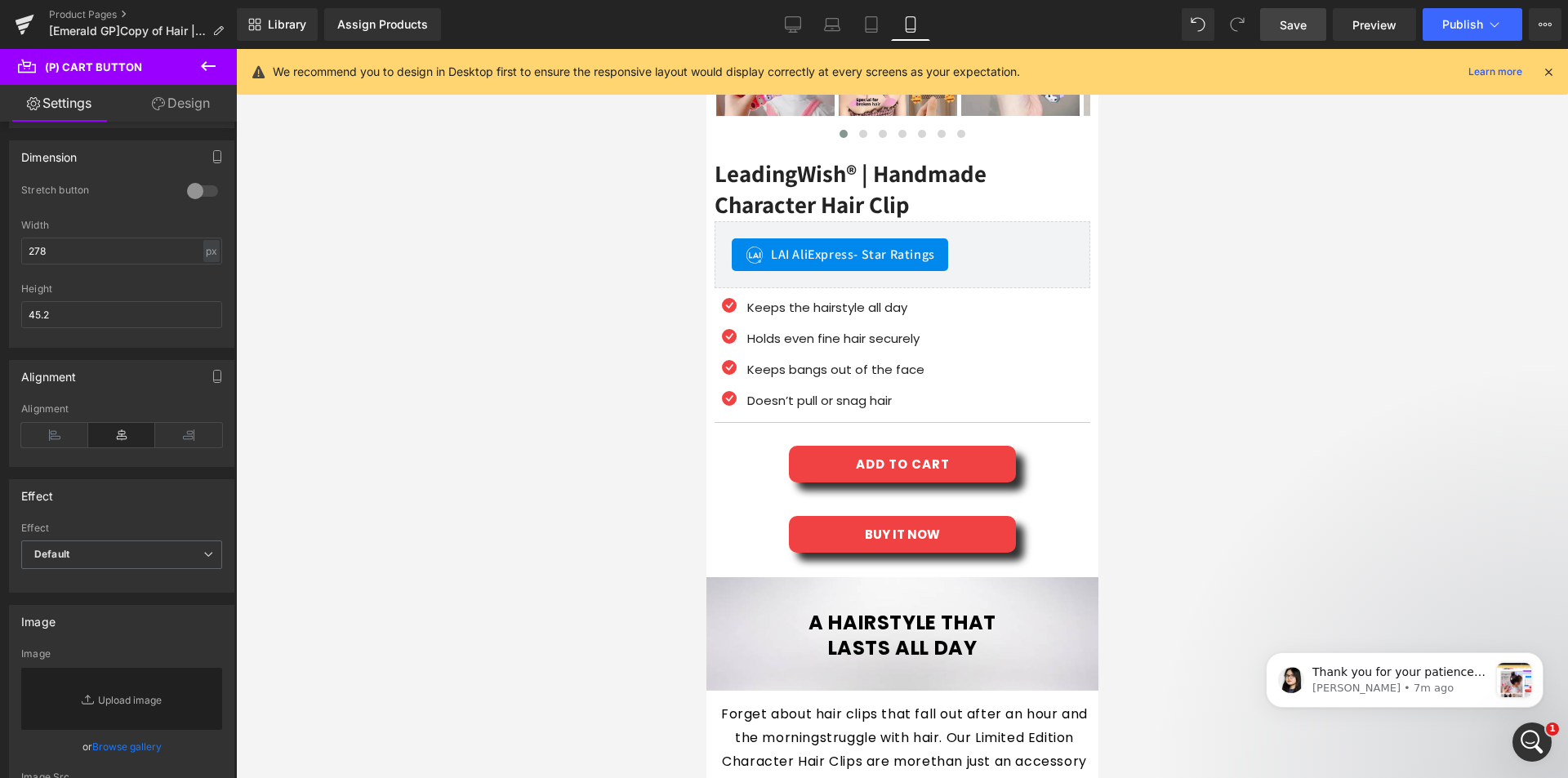
scroll to position [0, 0]
